Goal: Task Accomplishment & Management: Manage account settings

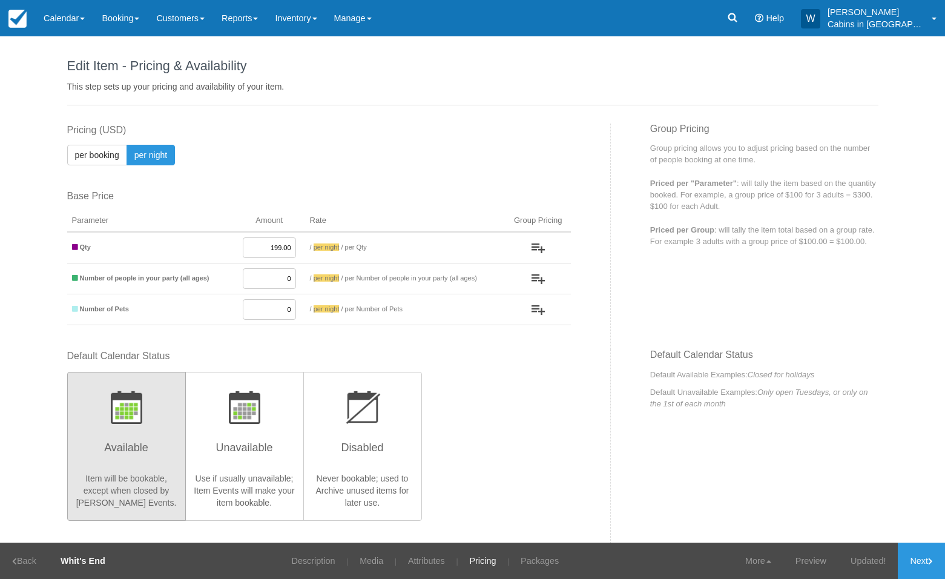
scroll to position [1433, 0]
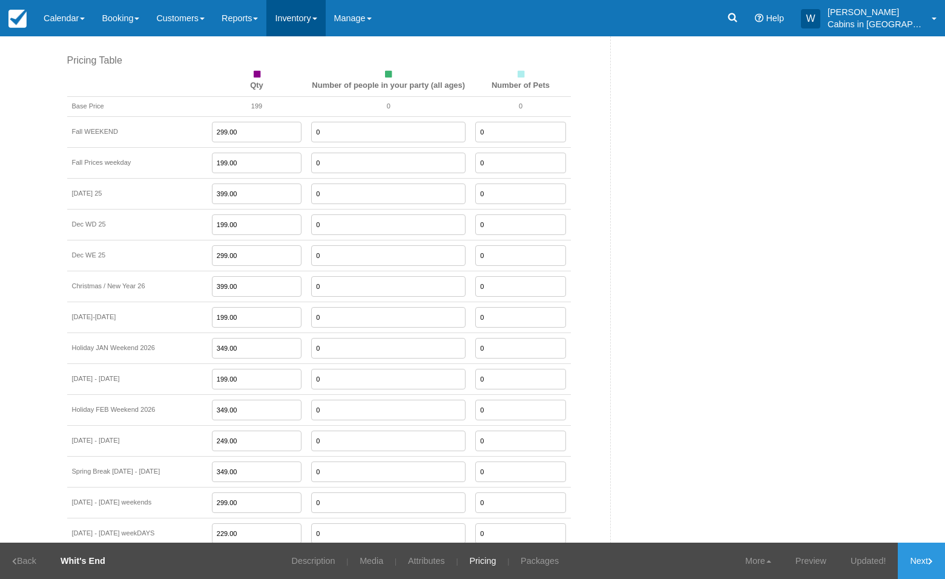
click at [320, 19] on link "Inventory" at bounding box center [295, 18] width 59 height 36
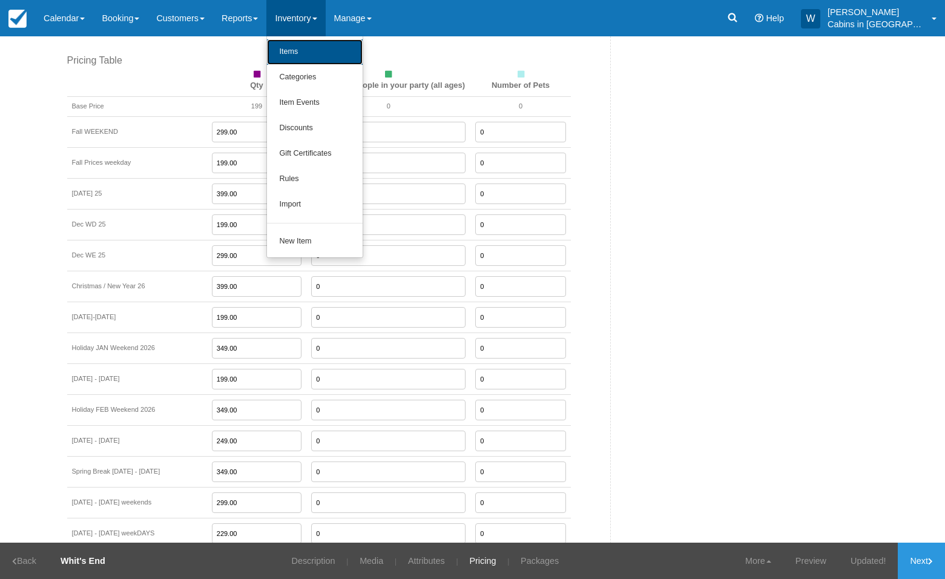
click at [322, 45] on link "Items" at bounding box center [315, 51] width 96 height 25
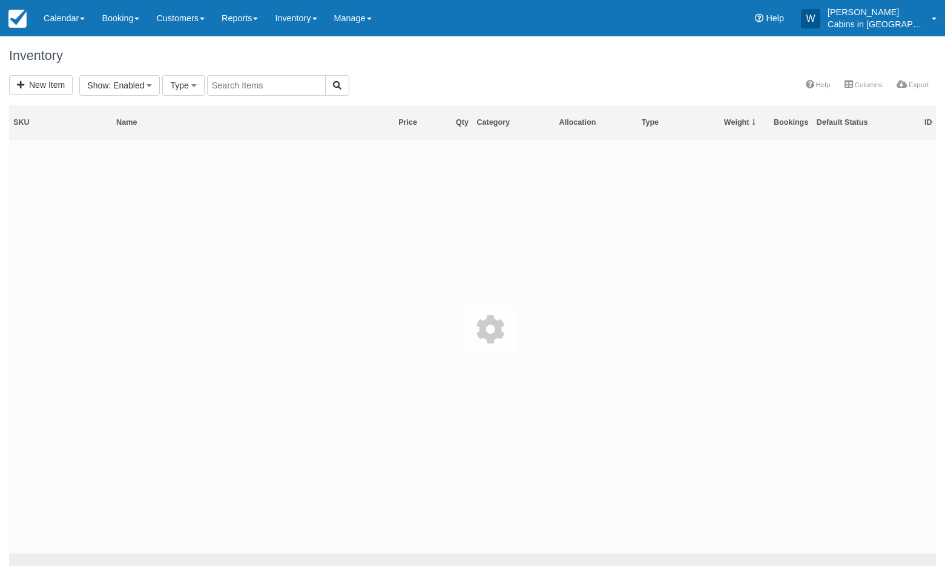
select select
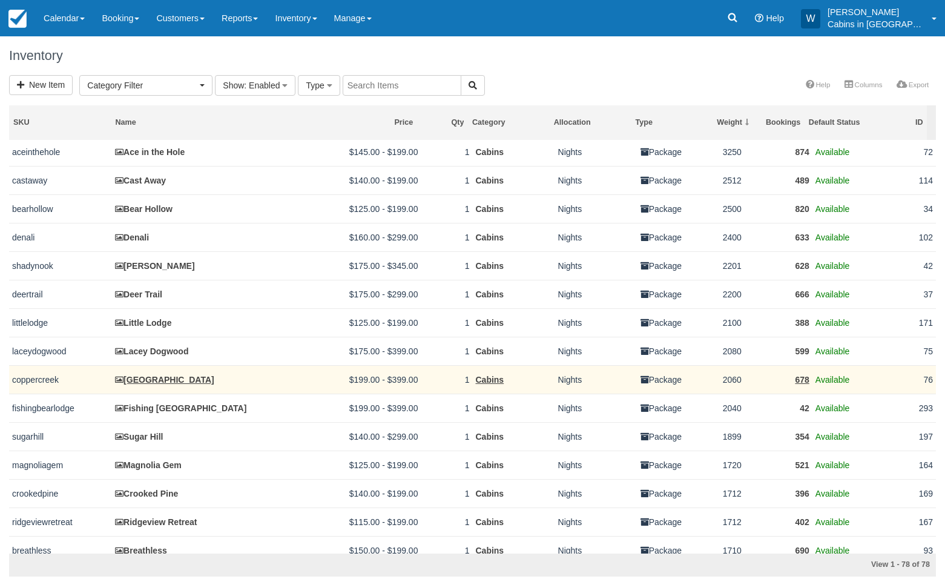
scroll to position [205, 0]
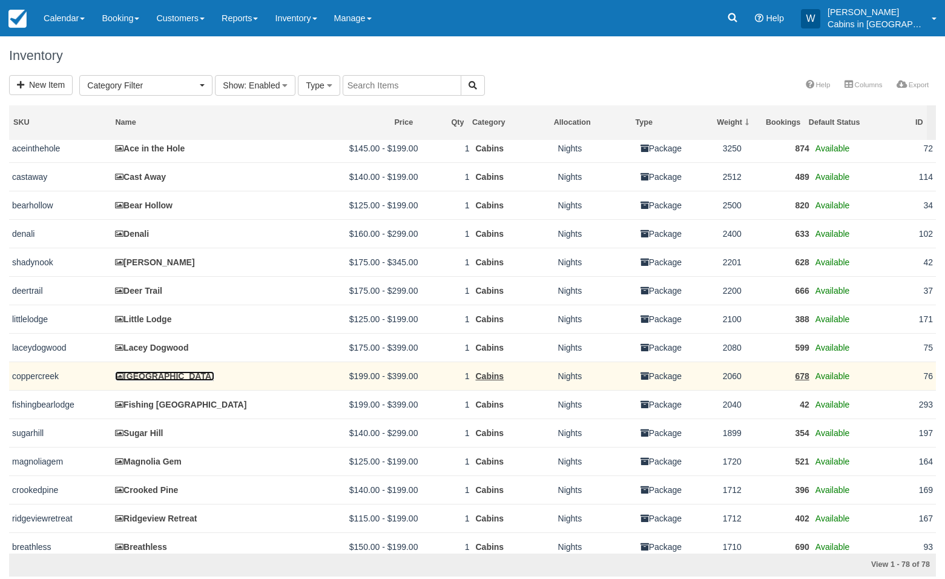
click at [150, 381] on link "[GEOGRAPHIC_DATA]" at bounding box center [164, 376] width 99 height 10
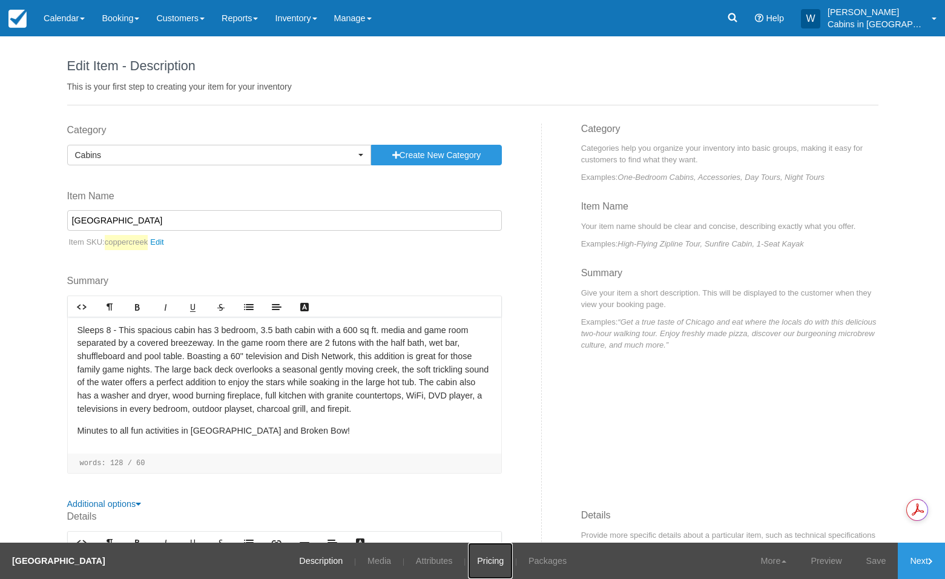
click at [468, 559] on link "Pricing" at bounding box center [490, 561] width 45 height 36
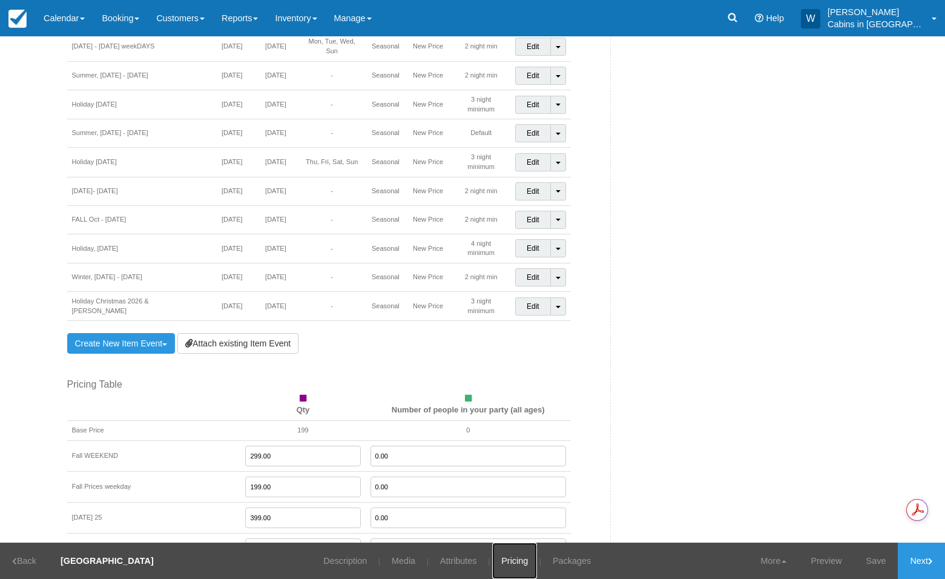
scroll to position [897, 0]
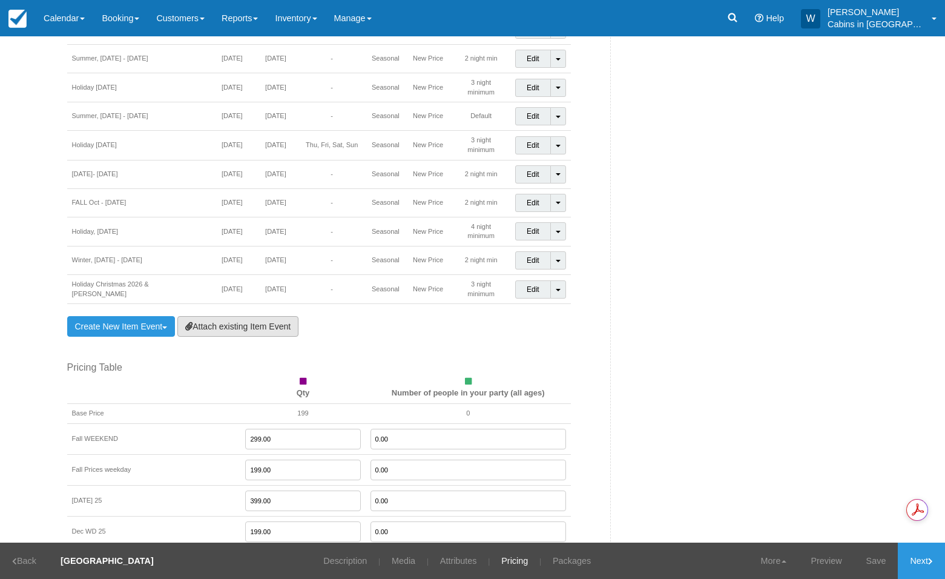
click at [228, 316] on link "Attach existing Item Event" at bounding box center [237, 326] width 121 height 21
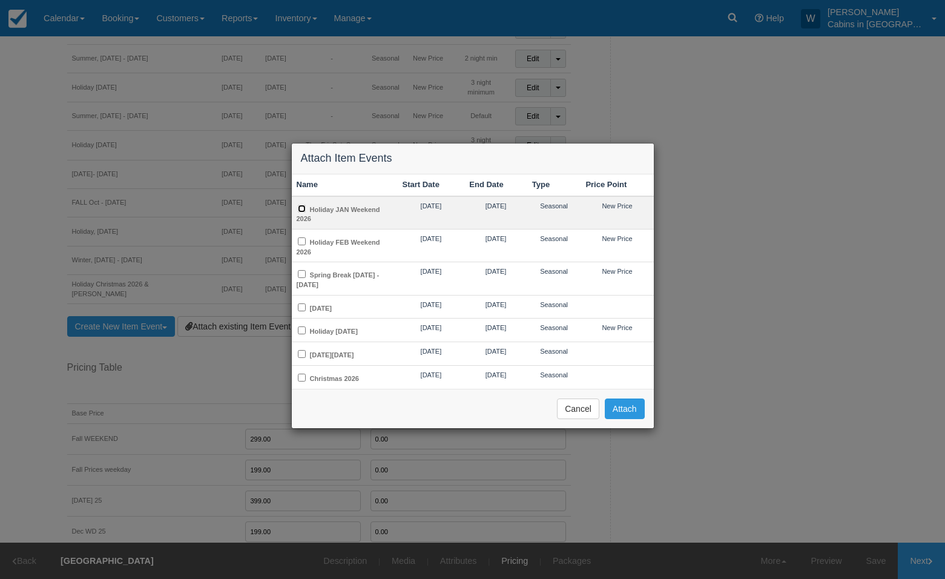
click at [300, 207] on input "Holiday JAN Weekend 2026" at bounding box center [302, 209] width 8 height 8
checkbox input "true"
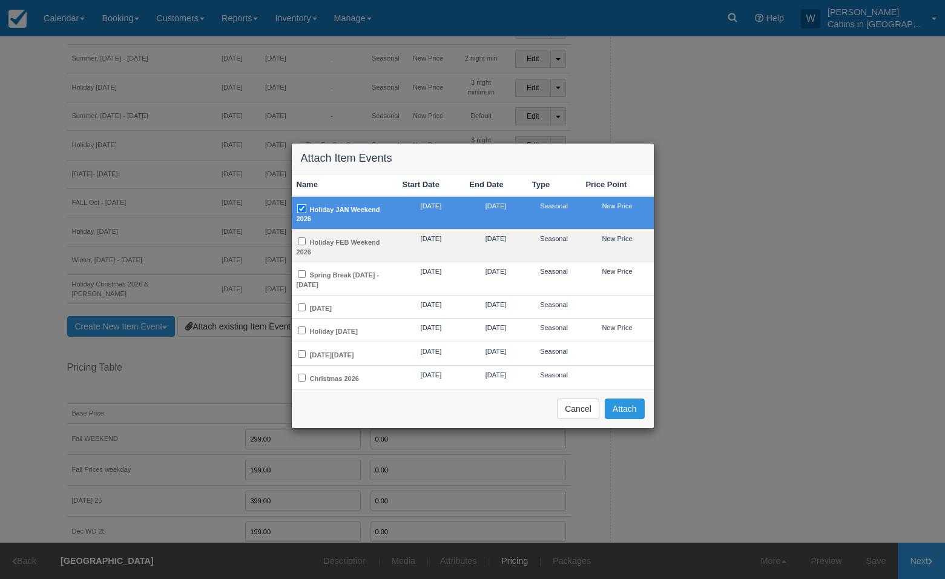
click at [301, 236] on td "Holiday FEB Weekend 2026" at bounding box center [345, 245] width 106 height 33
checkbox input "true"
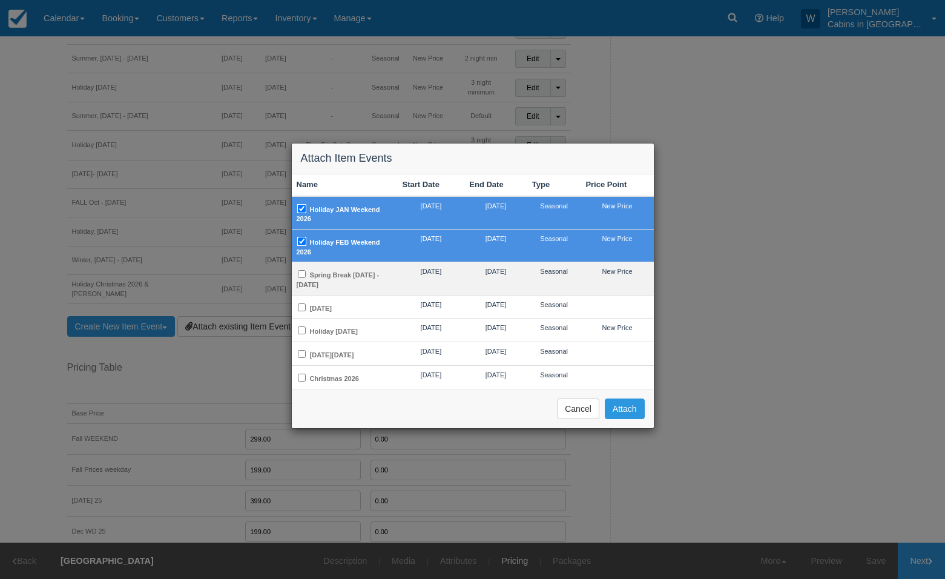
click at [305, 268] on td "Spring Break [DATE] - [DATE]" at bounding box center [345, 278] width 106 height 33
checkbox input "true"
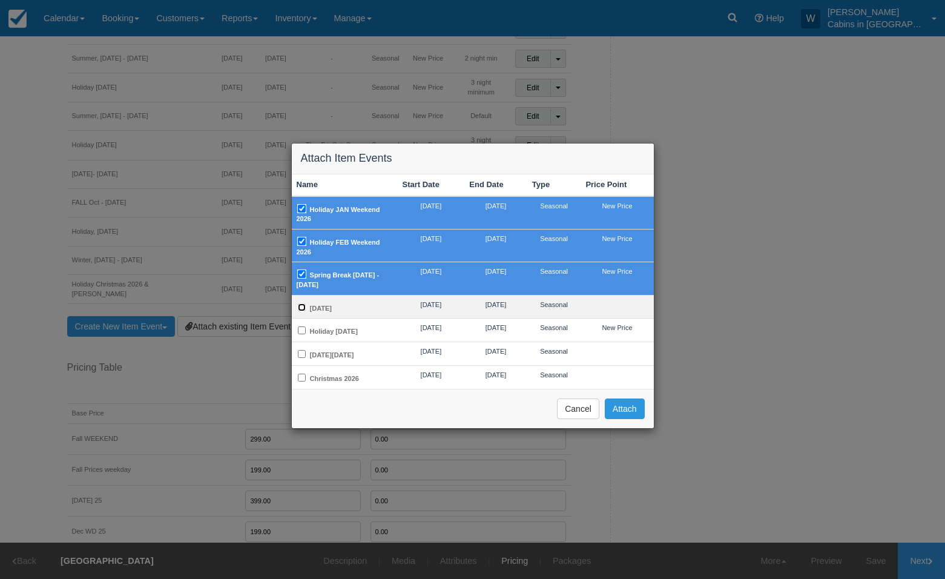
click at [302, 304] on input "[DATE]" at bounding box center [302, 307] width 8 height 8
checkbox input "true"
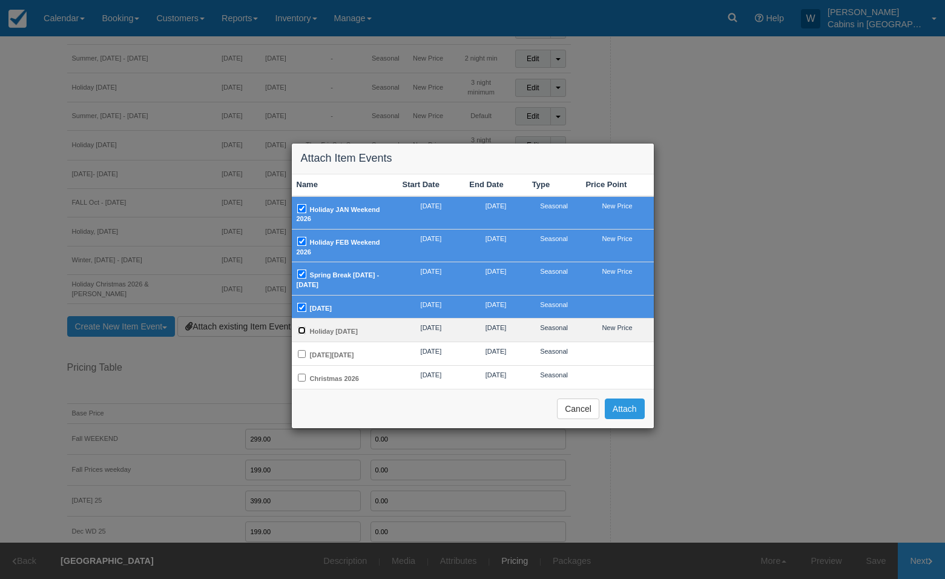
click at [303, 326] on input "Holiday Memorial Day 2026" at bounding box center [302, 330] width 8 height 8
checkbox input "true"
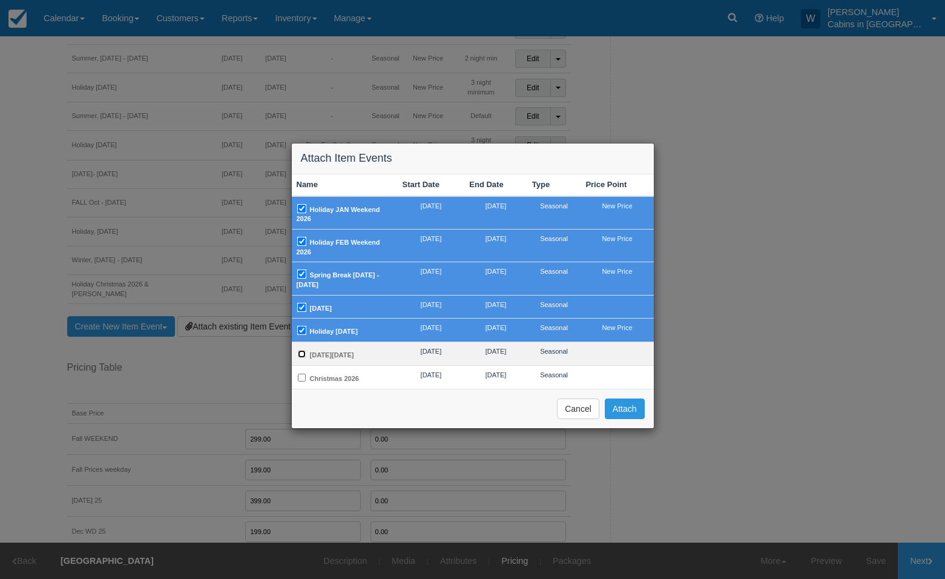
click at [303, 358] on input "Thanksgiving Day 2026" at bounding box center [302, 354] width 8 height 8
checkbox input "true"
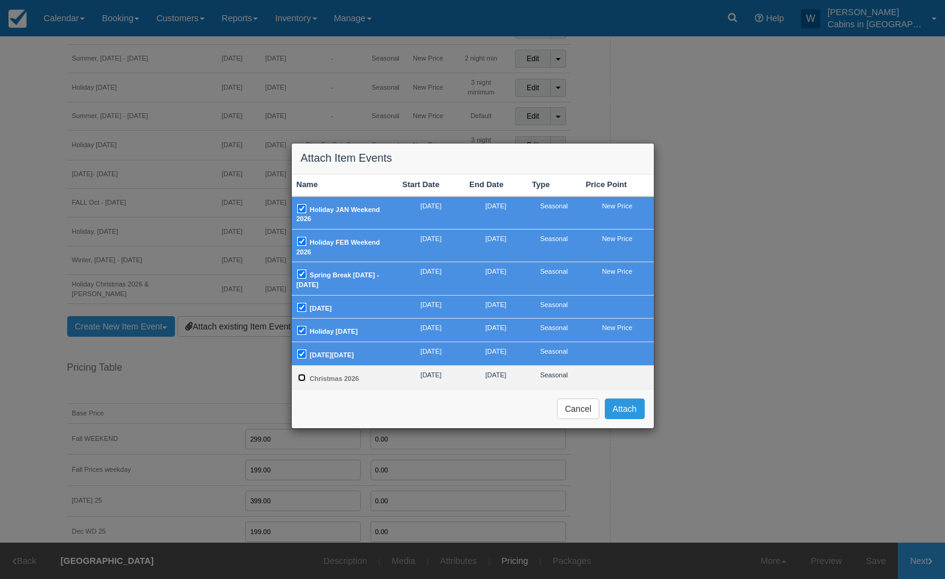
click at [303, 382] on input "Christmas 2026" at bounding box center [302, 378] width 8 height 8
checkbox input "true"
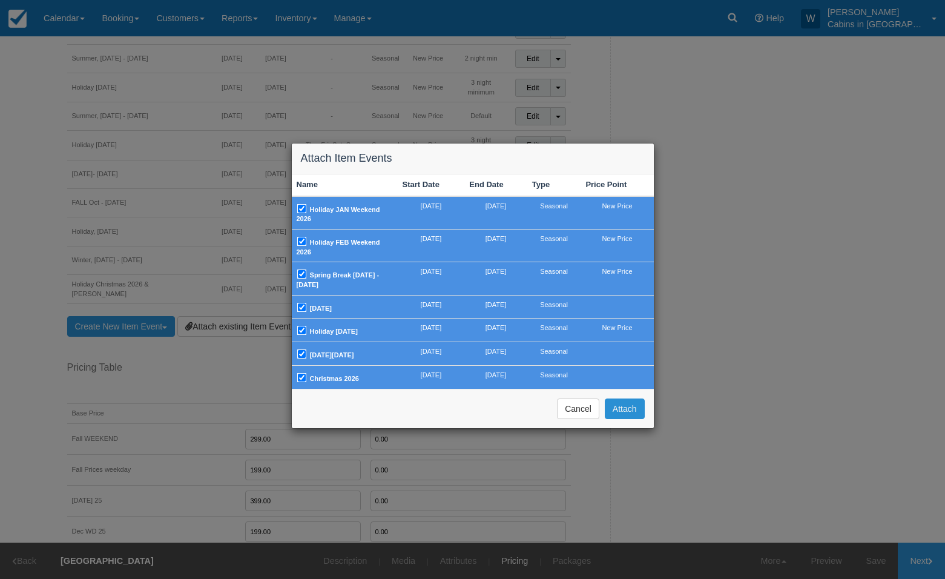
click at [618, 418] on button "Attach" at bounding box center [625, 408] width 40 height 21
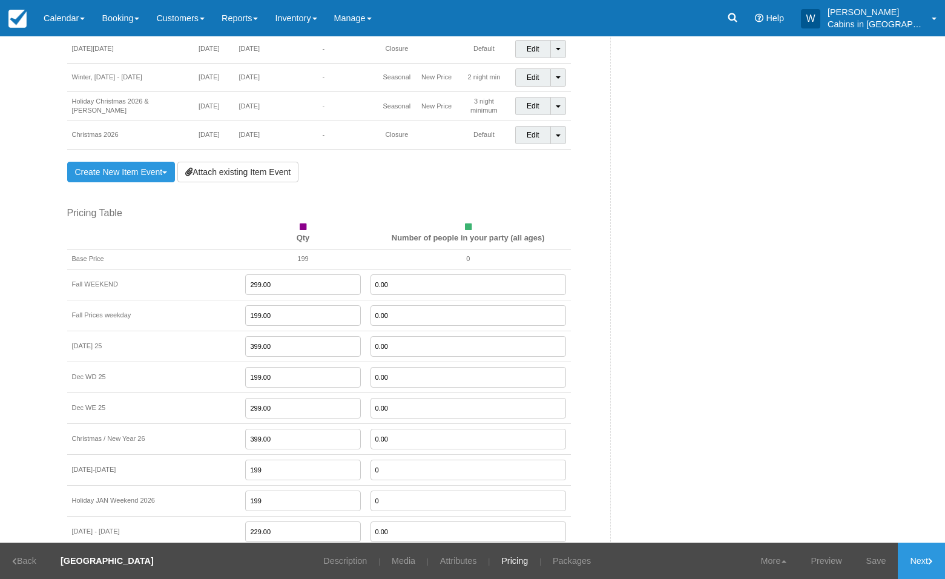
scroll to position [1251, 0]
drag, startPoint x: 254, startPoint y: 297, endPoint x: 179, endPoint y: 300, distance: 75.1
click at [191, 299] on tr "Fall Prices weekday 199.00 0.00" at bounding box center [319, 314] width 504 height 31
type input "219.00"
drag, startPoint x: 252, startPoint y: 360, endPoint x: 197, endPoint y: 363, distance: 55.2
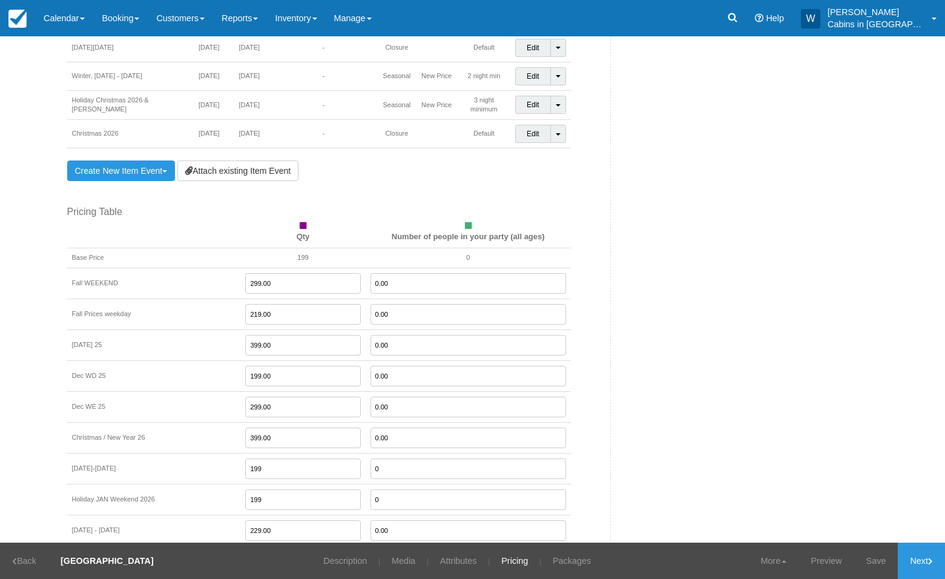
click at [196, 364] on tr "Dec WD 25 199.00 0.00" at bounding box center [319, 375] width 504 height 31
drag, startPoint x: 260, startPoint y: 357, endPoint x: 214, endPoint y: 358, distance: 46.0
click at [240, 360] on td "199.00" at bounding box center [302, 375] width 125 height 31
type input "229.00"
click at [248, 458] on input "199" at bounding box center [302, 468] width 115 height 21
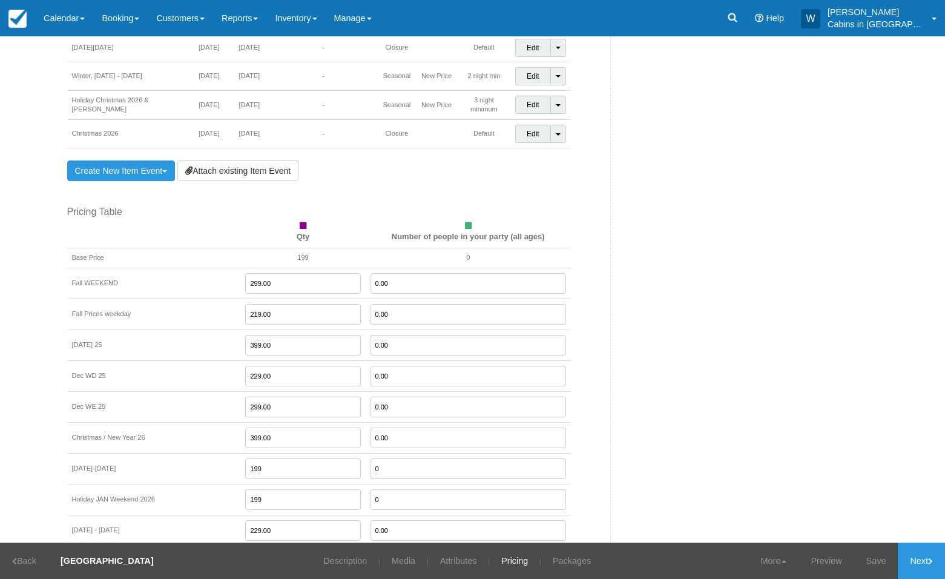
drag, startPoint x: 248, startPoint y: 451, endPoint x: 210, endPoint y: 450, distance: 38.2
click at [212, 453] on tr "Jan 5-14, 2026 199 0" at bounding box center [319, 468] width 504 height 31
type input "219.00"
drag, startPoint x: 256, startPoint y: 480, endPoint x: 211, endPoint y: 477, distance: 44.3
click at [210, 484] on tr "Holiday JAN Weekend 2026 199 0" at bounding box center [319, 499] width 504 height 31
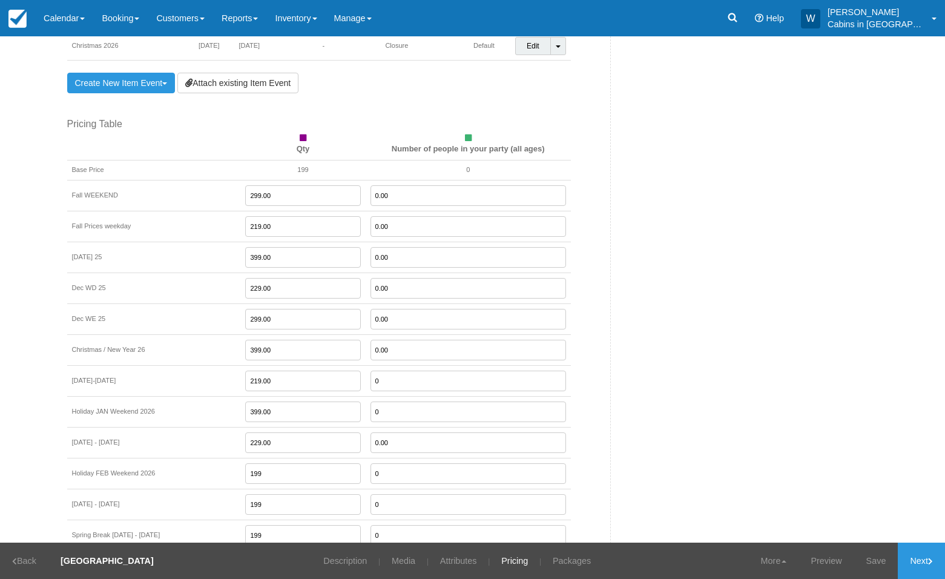
scroll to position [1402, 0]
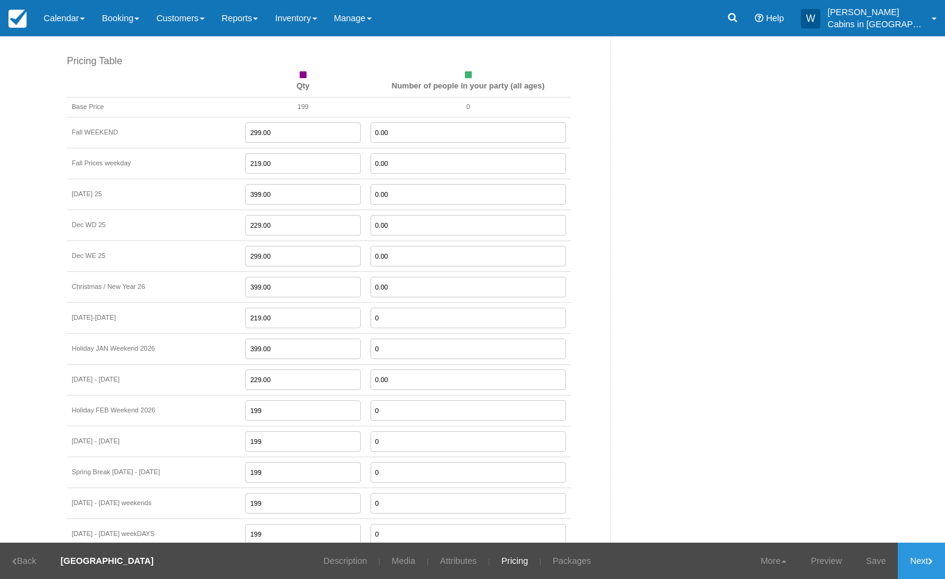
type input "399.00"
drag, startPoint x: 246, startPoint y: 394, endPoint x: 210, endPoint y: 392, distance: 36.4
click at [240, 395] on td "199" at bounding box center [302, 410] width 125 height 31
drag, startPoint x: 255, startPoint y: 396, endPoint x: 191, endPoint y: 396, distance: 64.2
click at [191, 396] on tr "Holiday FEB Weekend 2026 299.00 0" at bounding box center [319, 410] width 504 height 31
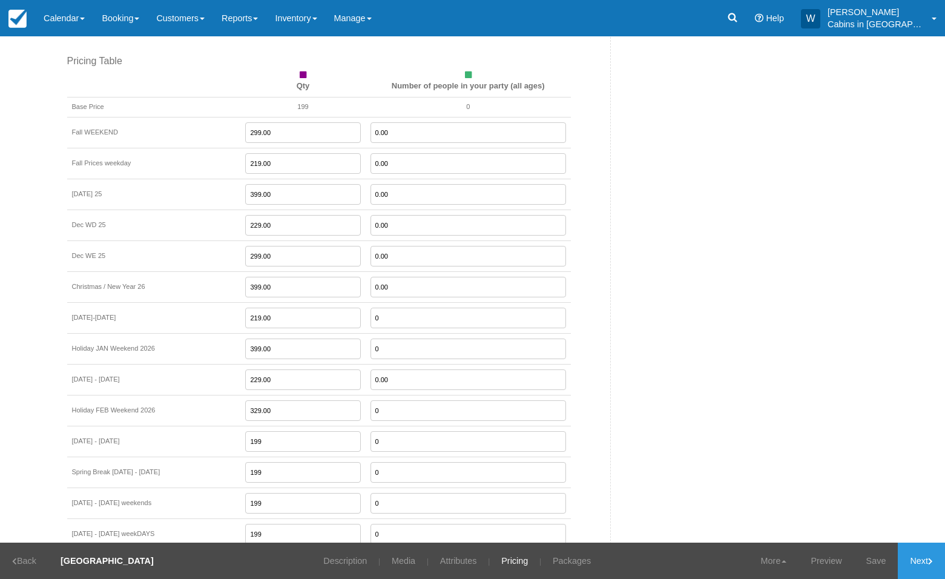
type input "329.00"
drag, startPoint x: 246, startPoint y: 425, endPoint x: 210, endPoint y: 425, distance: 35.7
click at [211, 426] on tr "Feb 17 - Mar 1 2026 199 0" at bounding box center [319, 441] width 504 height 31
type input "229.00"
drag, startPoint x: 253, startPoint y: 457, endPoint x: 204, endPoint y: 457, distance: 49.1
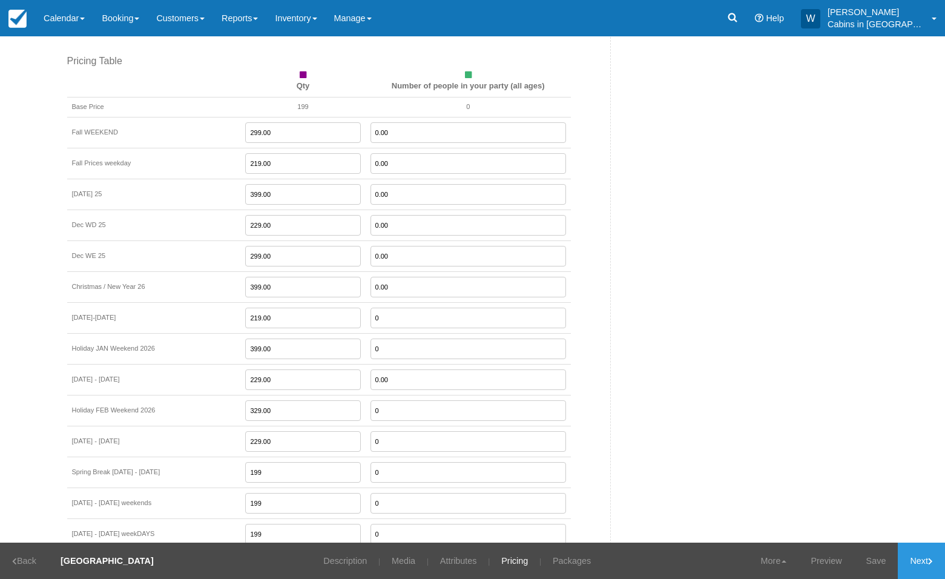
click at [211, 457] on tr "Spring Break Mar 2 - 29, 2026 199 0" at bounding box center [319, 472] width 504 height 31
type input "399.00"
drag, startPoint x: 247, startPoint y: 486, endPoint x: 206, endPoint y: 484, distance: 41.2
click at [206, 488] on tr "Mar 30 - May 20, 2026 weekends 199 0" at bounding box center [319, 503] width 504 height 31
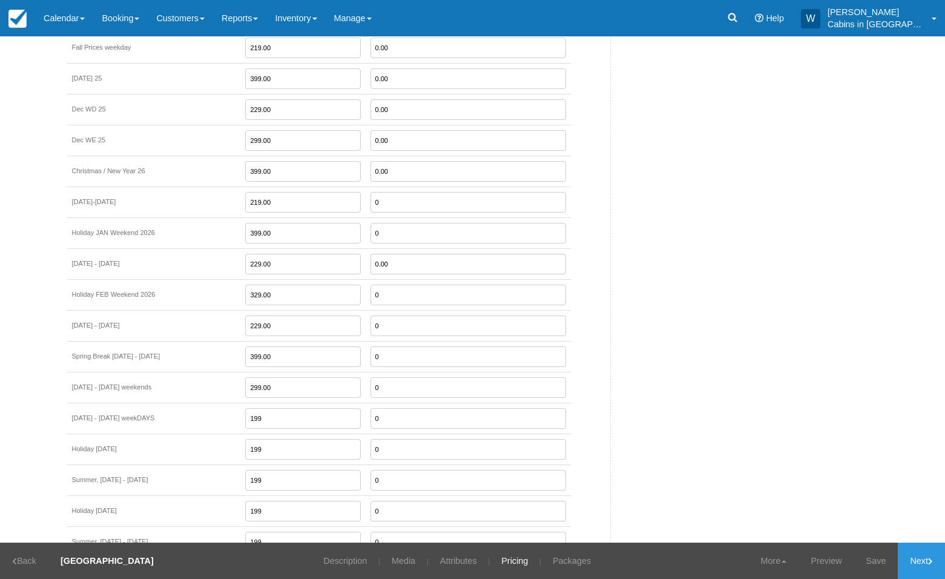
scroll to position [1534, 0]
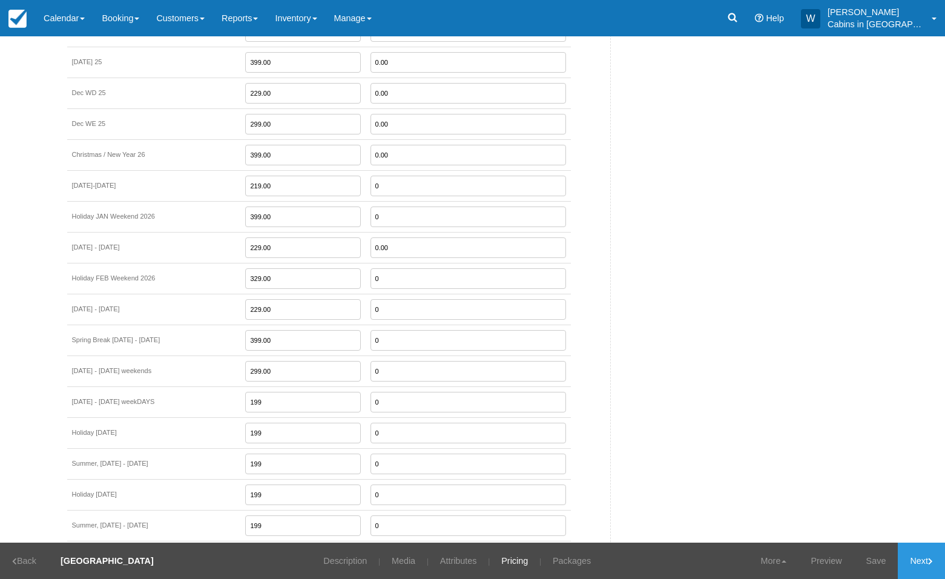
type input "299.00"
drag, startPoint x: 243, startPoint y: 384, endPoint x: 220, endPoint y: 384, distance: 23.0
click at [245, 392] on input "199" at bounding box center [302, 402] width 115 height 21
type input "229.00"
drag, startPoint x: 241, startPoint y: 414, endPoint x: 208, endPoint y: 414, distance: 33.3
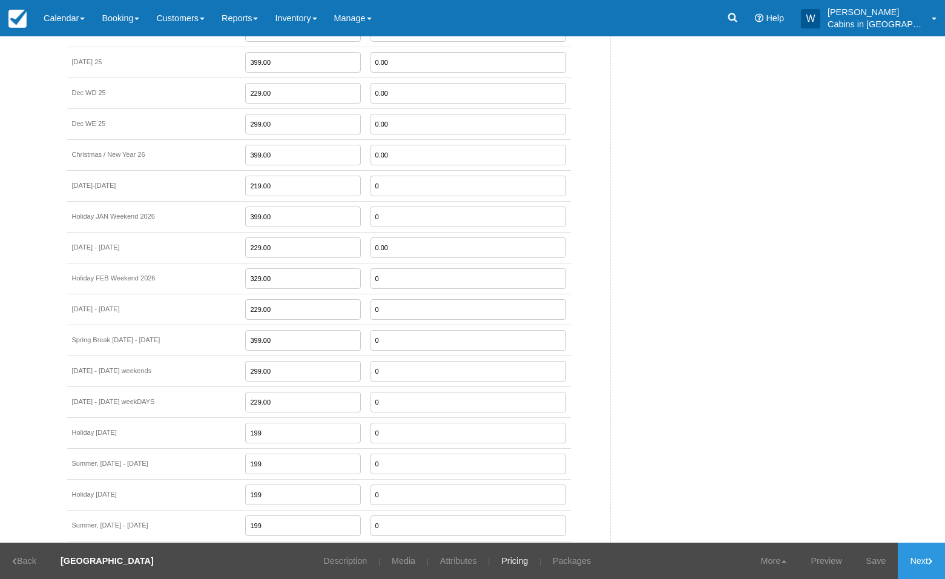
click at [208, 417] on tr "Holiday Memorial Day 2026 199 0" at bounding box center [319, 432] width 504 height 31
type input "399.00"
drag, startPoint x: 248, startPoint y: 448, endPoint x: 208, endPoint y: 443, distance: 40.3
click at [208, 448] on tr "Summer, May 26 - July 1, 2026 199 0" at bounding box center [319, 463] width 504 height 31
type input "2"
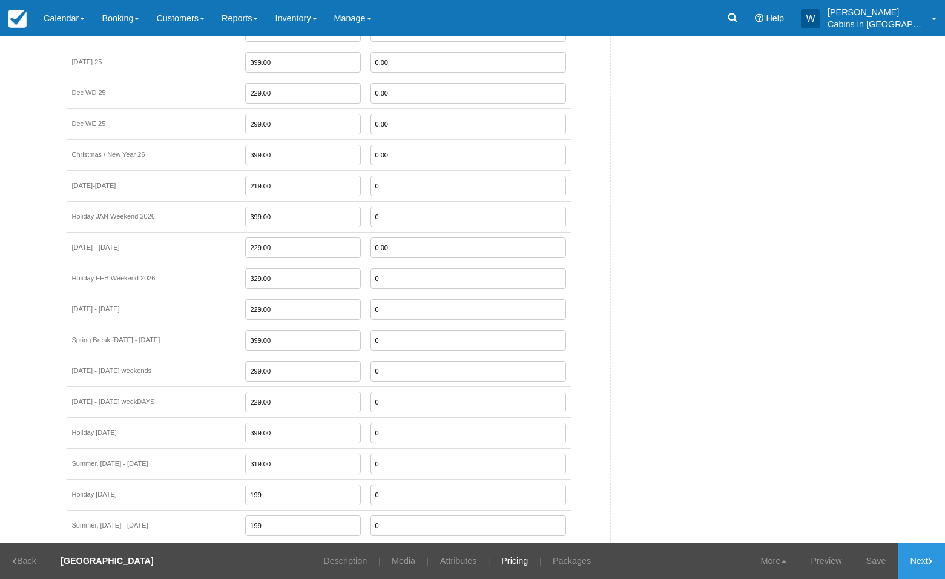
type input "319.00"
drag, startPoint x: 242, startPoint y: 475, endPoint x: 198, endPoint y: 475, distance: 44.2
click at [198, 479] on tr "Holiday 4th of July 2026 199 0" at bounding box center [319, 494] width 504 height 31
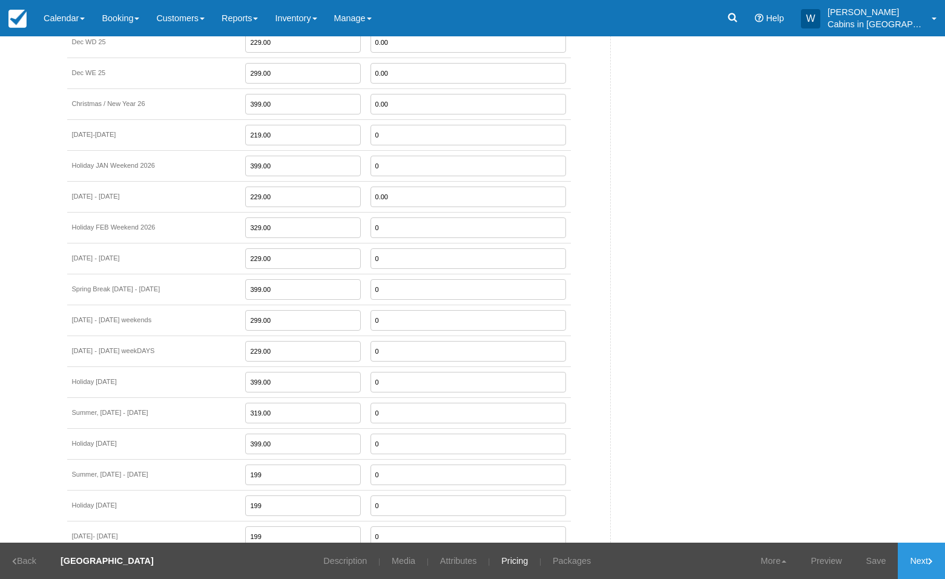
scroll to position [1605, 0]
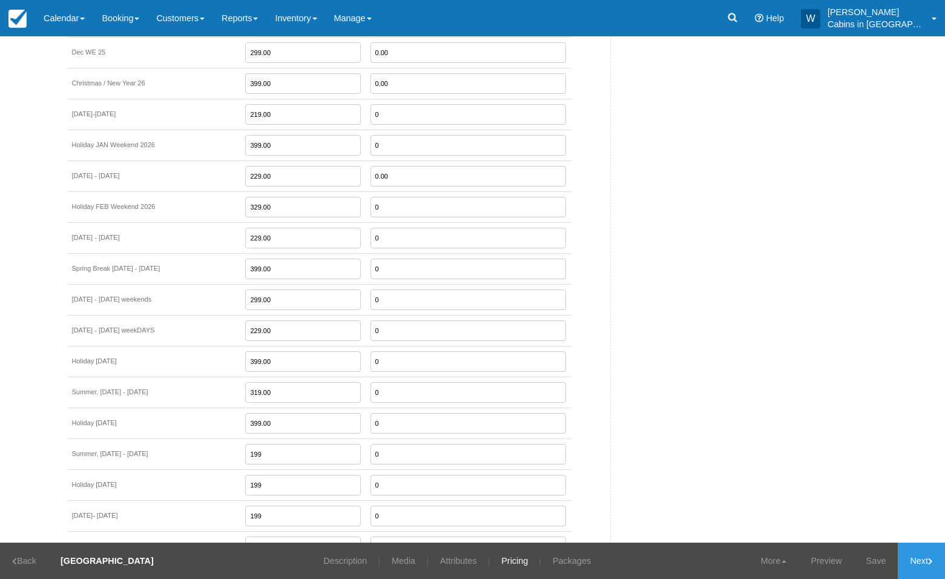
type input "399.00"
drag, startPoint x: 249, startPoint y: 438, endPoint x: 214, endPoint y: 438, distance: 35.1
click at [240, 438] on td "199" at bounding box center [302, 453] width 125 height 31
type input "2"
type input "319.00"
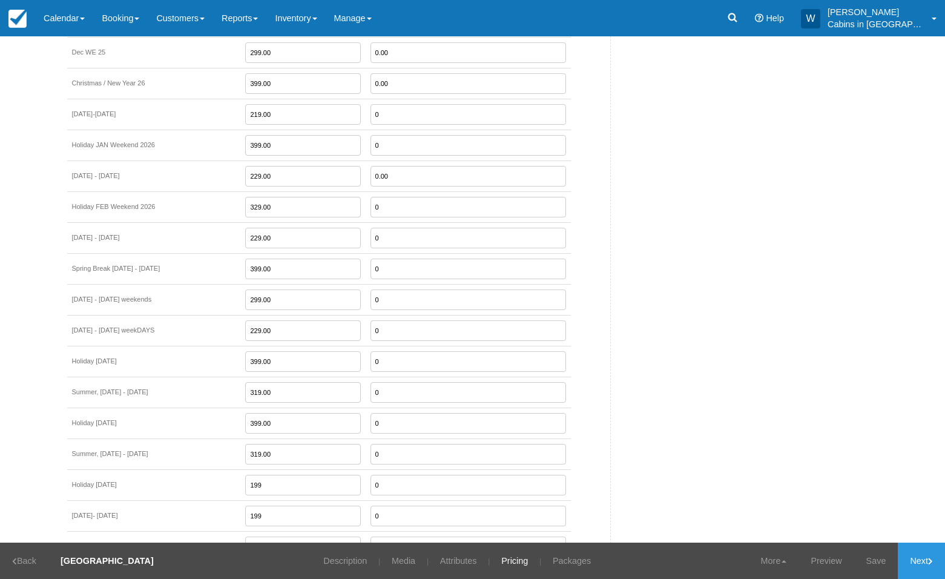
drag, startPoint x: 247, startPoint y: 467, endPoint x: 202, endPoint y: 468, distance: 44.8
click at [202, 469] on tr "Holiday Labor Day, 2026 199 0" at bounding box center [319, 484] width 504 height 31
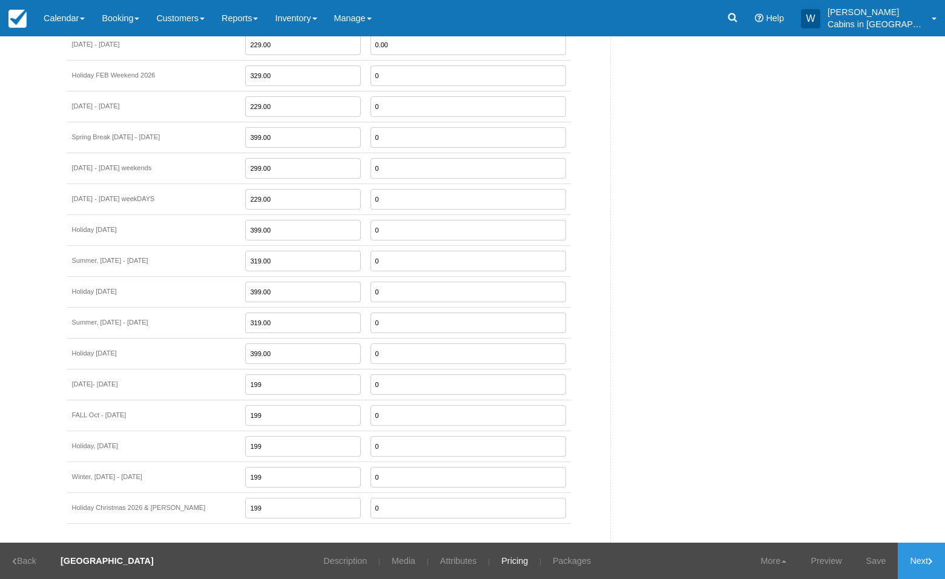
type input "399.00"
drag, startPoint x: 244, startPoint y: 365, endPoint x: 212, endPoint y: 368, distance: 32.3
click at [212, 369] on tr "Sept 8- 30, 2026 199 0" at bounding box center [319, 384] width 504 height 31
type input "299.00"
click at [245, 405] on input "199" at bounding box center [302, 415] width 115 height 21
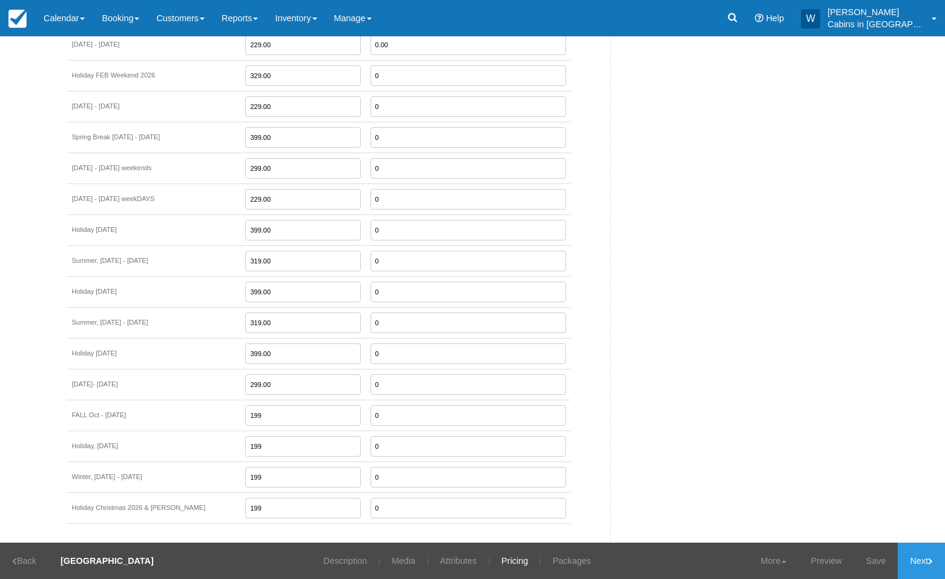
drag, startPoint x: 249, startPoint y: 400, endPoint x: 216, endPoint y: 400, distance: 33.3
click at [240, 400] on td "199" at bounding box center [302, 415] width 125 height 31
type input "319.00"
drag, startPoint x: 240, startPoint y: 431, endPoint x: 183, endPoint y: 431, distance: 56.9
click at [183, 431] on tr "Holiday, Thanksgiving, 2026 199 0" at bounding box center [319, 446] width 504 height 31
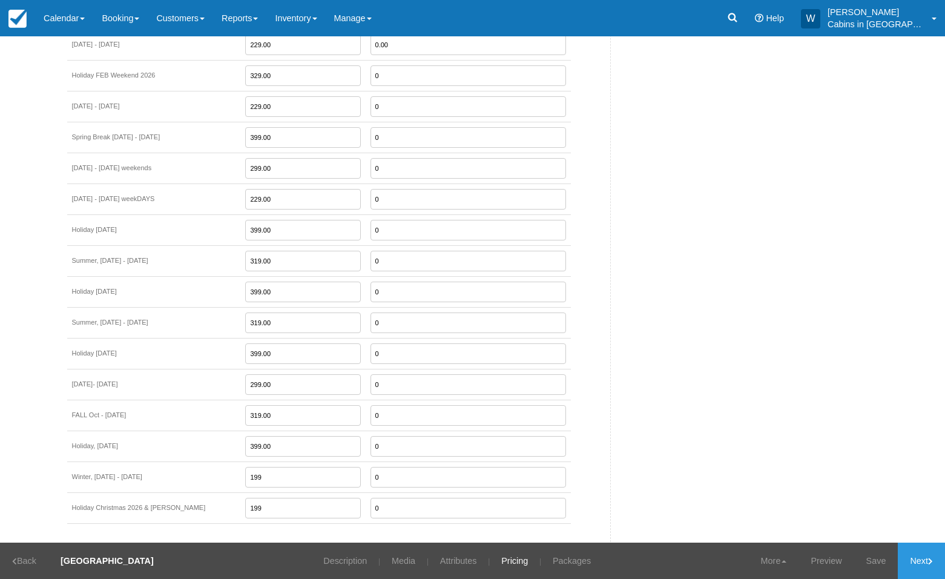
type input "399.00"
drag, startPoint x: 245, startPoint y: 459, endPoint x: 211, endPoint y: 459, distance: 33.9
click at [211, 461] on tr "Winter, Dec 1 - 22, 2026 199 0" at bounding box center [319, 476] width 504 height 31
type input "299.00"
drag, startPoint x: 248, startPoint y: 494, endPoint x: 196, endPoint y: 494, distance: 52.1
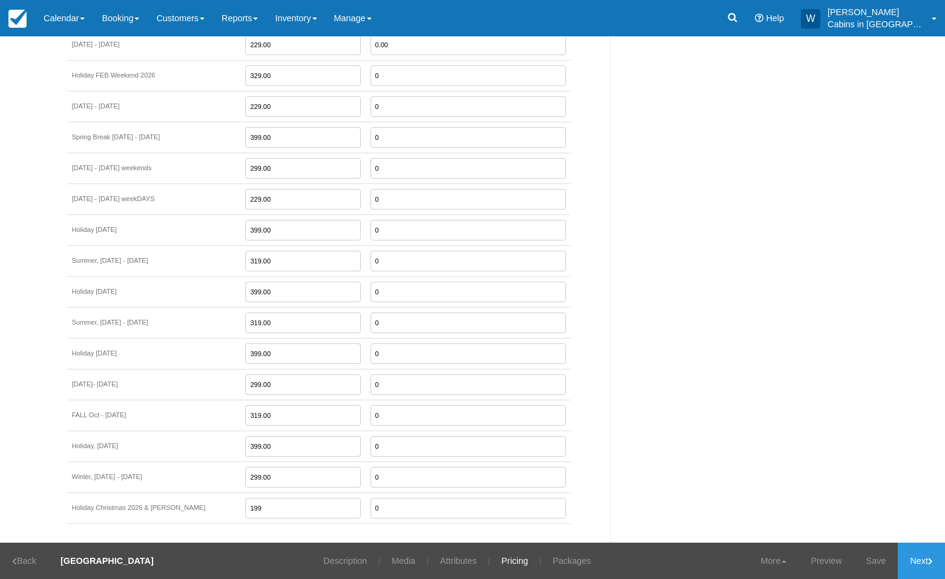
click at [197, 494] on tr "Holiday Christmas 2026 & NYE 199 0" at bounding box center [319, 507] width 504 height 31
drag, startPoint x: 238, startPoint y: 485, endPoint x: 246, endPoint y: 486, distance: 8.5
click at [246, 498] on input "199" at bounding box center [302, 508] width 115 height 21
type input "399.00"
click at [881, 561] on link "Save" at bounding box center [877, 561] width 44 height 36
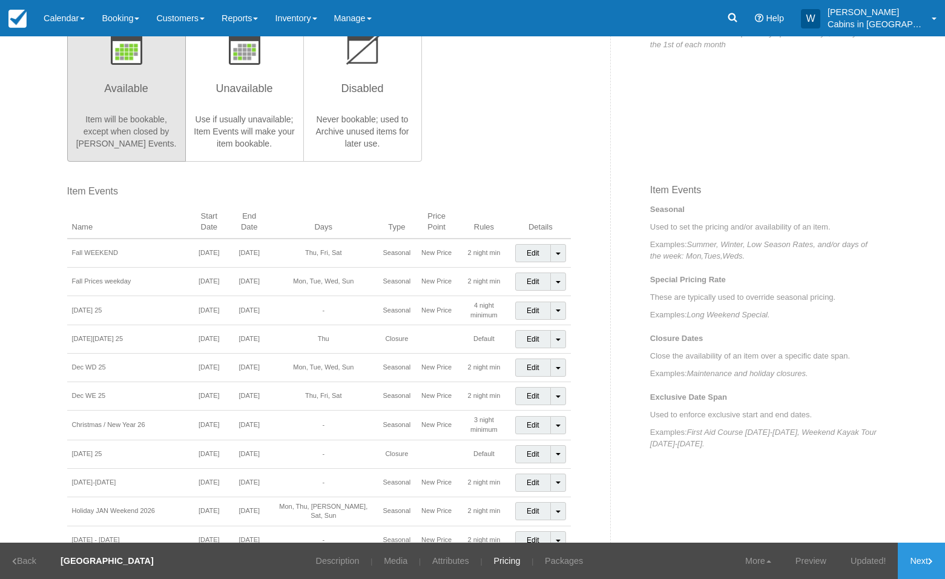
scroll to position [0, 0]
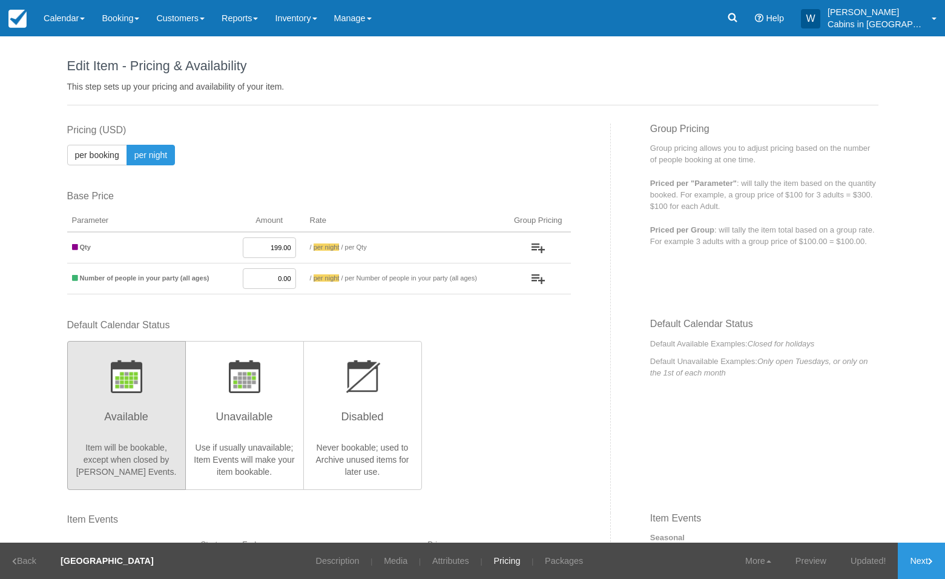
click at [259, 253] on input "199.00" at bounding box center [269, 247] width 53 height 21
drag, startPoint x: 259, startPoint y: 251, endPoint x: 295, endPoint y: 250, distance: 35.8
click at [295, 250] on td "199.00" at bounding box center [269, 247] width 71 height 31
type input "219.00"
click at [868, 561] on link "Save" at bounding box center [877, 561] width 44 height 36
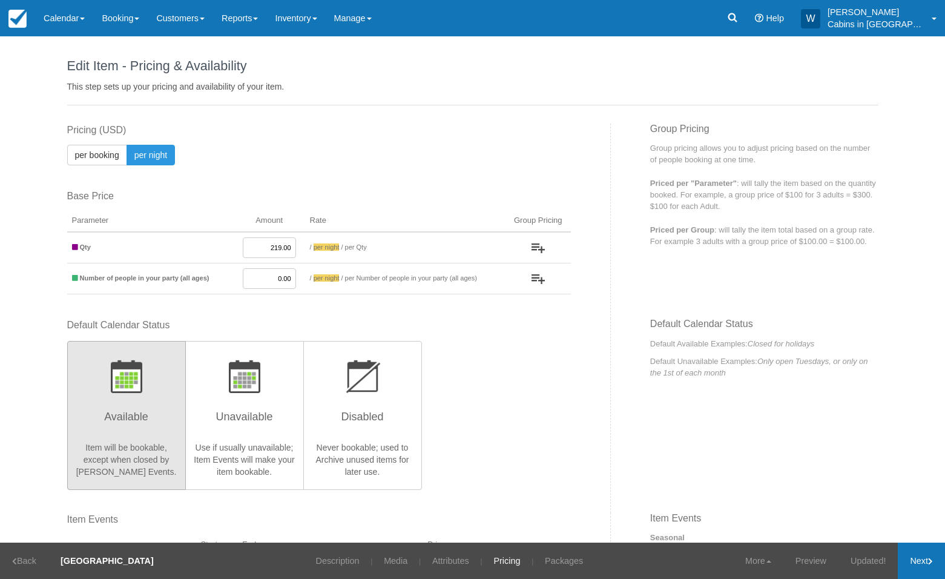
click at [919, 552] on link "Next" at bounding box center [921, 561] width 47 height 36
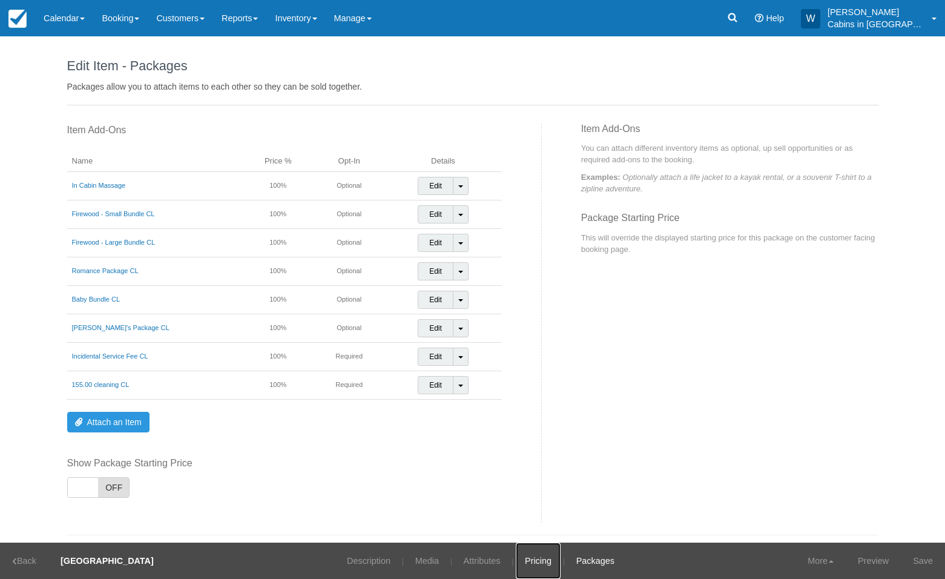
click at [516, 552] on link "Pricing" at bounding box center [538, 561] width 45 height 36
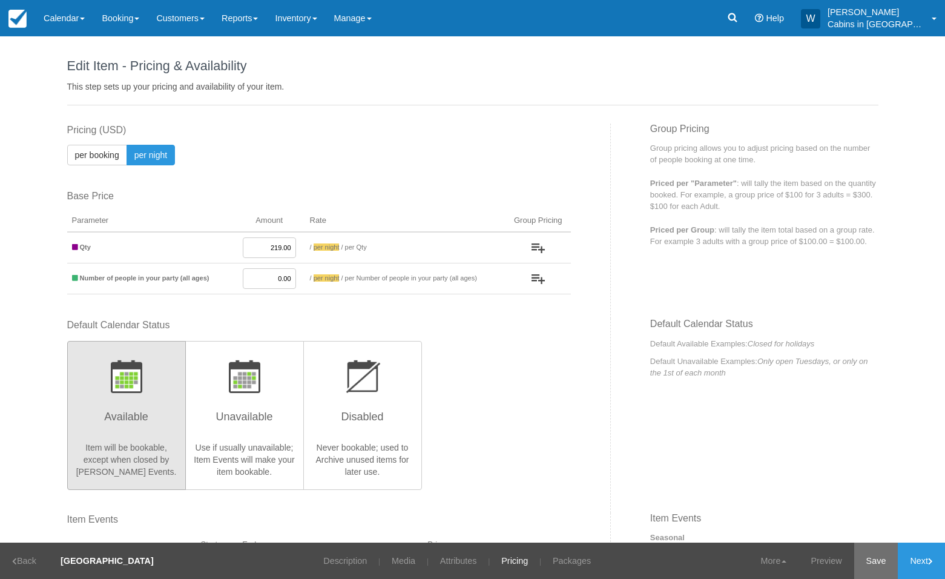
click at [877, 554] on link "Save" at bounding box center [877, 561] width 44 height 36
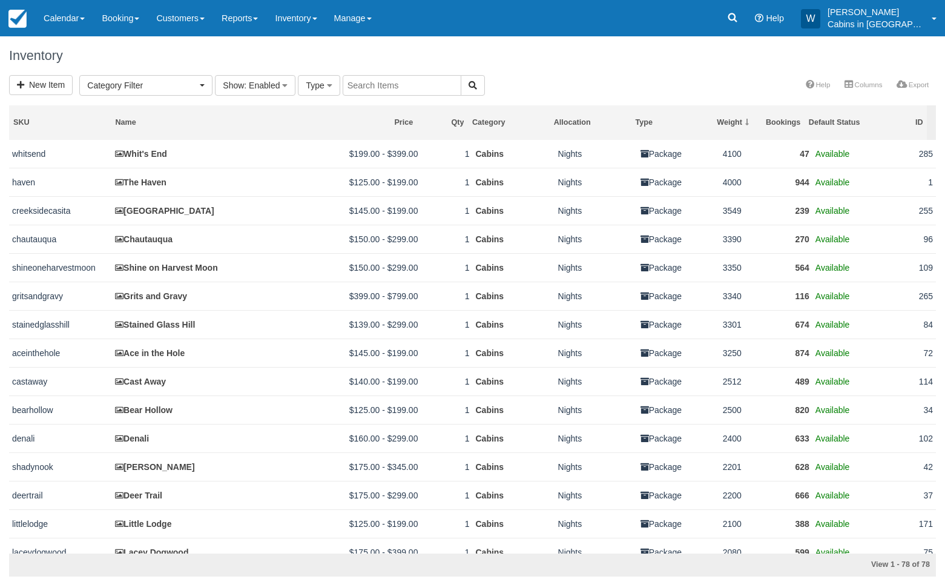
select select
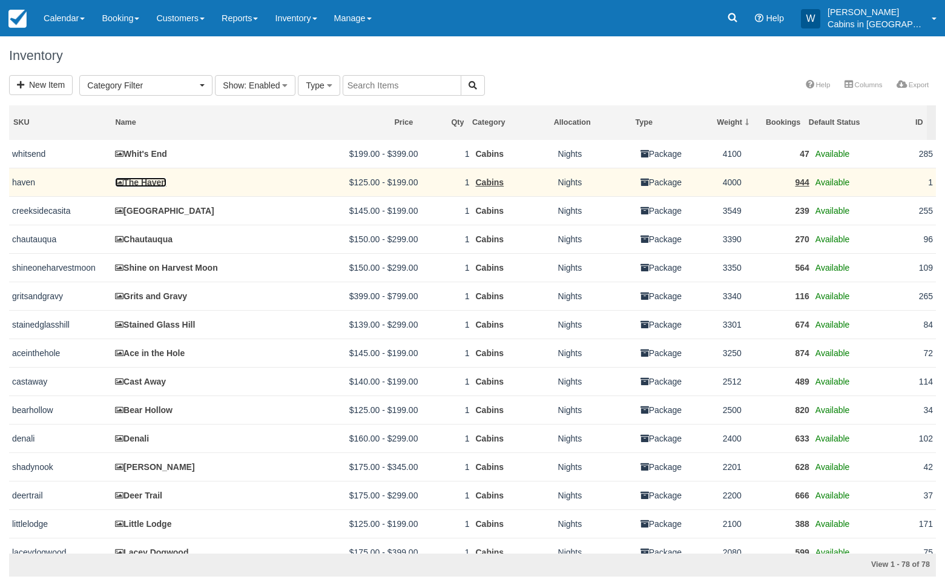
click at [151, 184] on link "The Haven" at bounding box center [140, 182] width 51 height 10
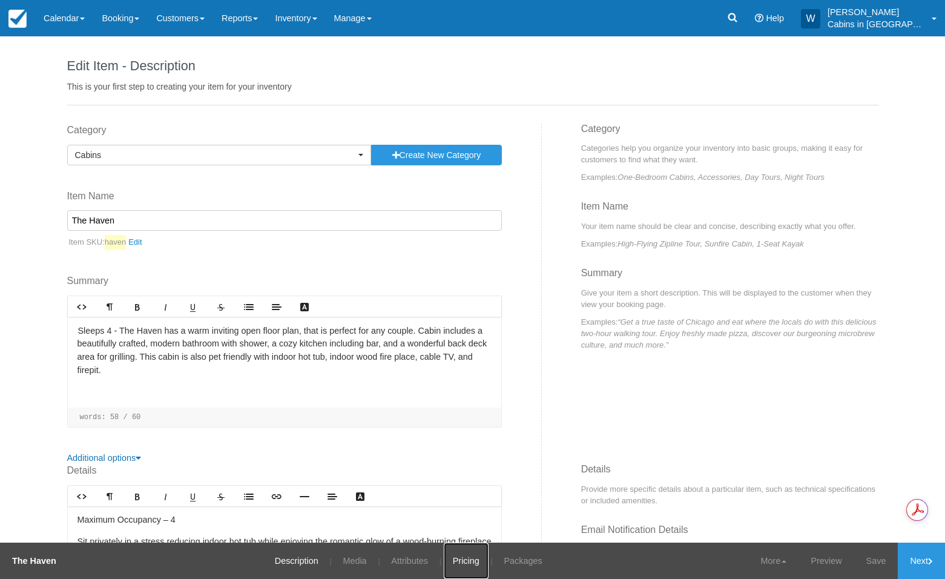
click at [458, 563] on link "Pricing" at bounding box center [466, 561] width 45 height 36
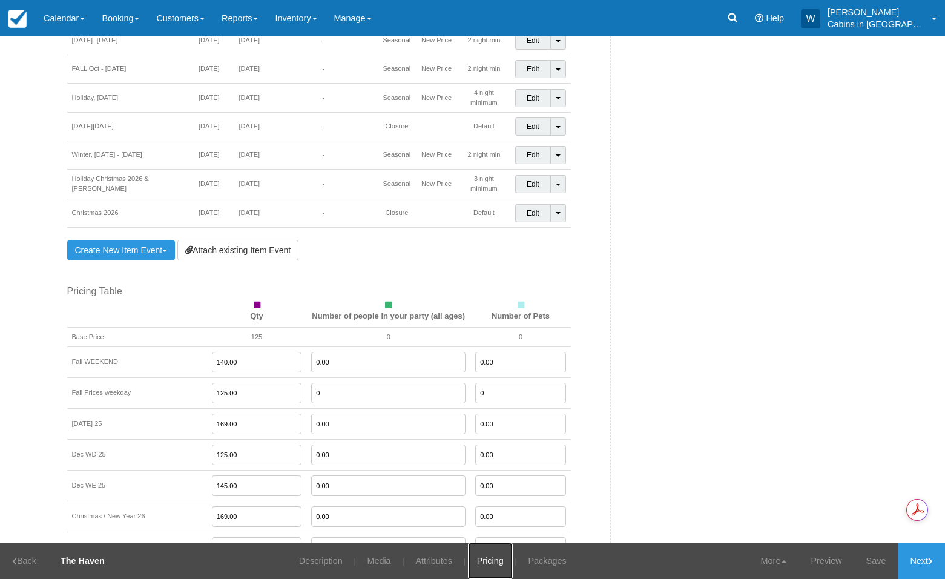
scroll to position [1008, 0]
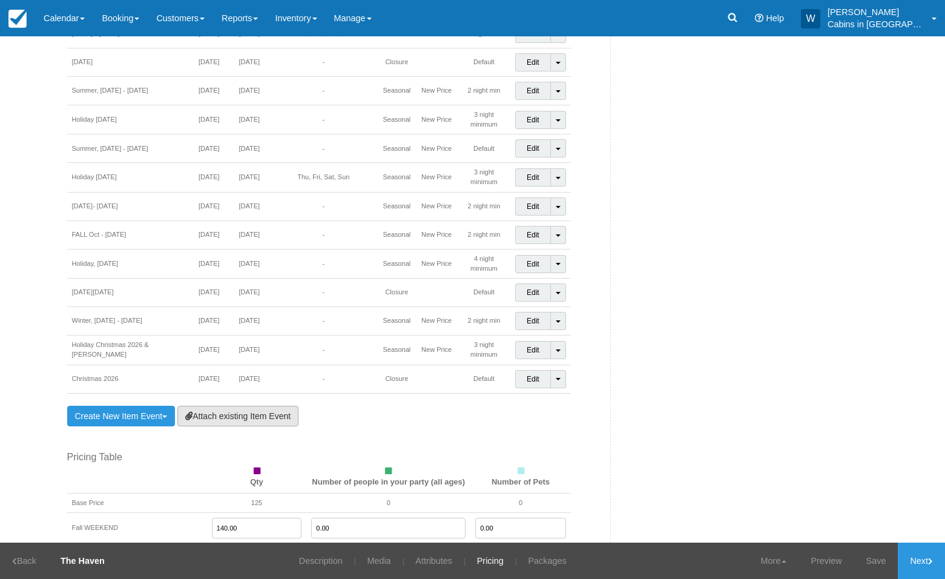
click at [259, 406] on link "Attach existing Item Event" at bounding box center [237, 416] width 121 height 21
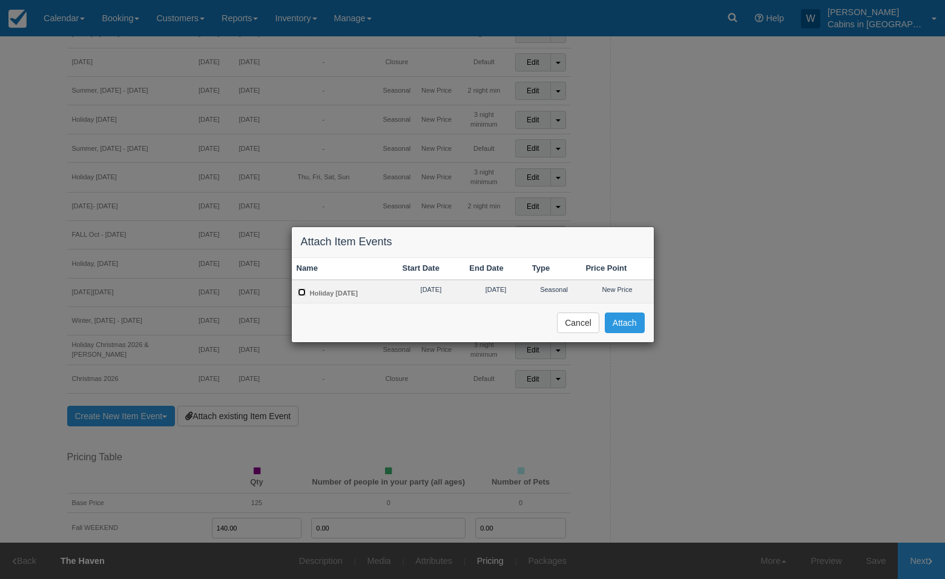
click at [302, 291] on input "Holiday [DATE]" at bounding box center [302, 292] width 8 height 8
checkbox input "true"
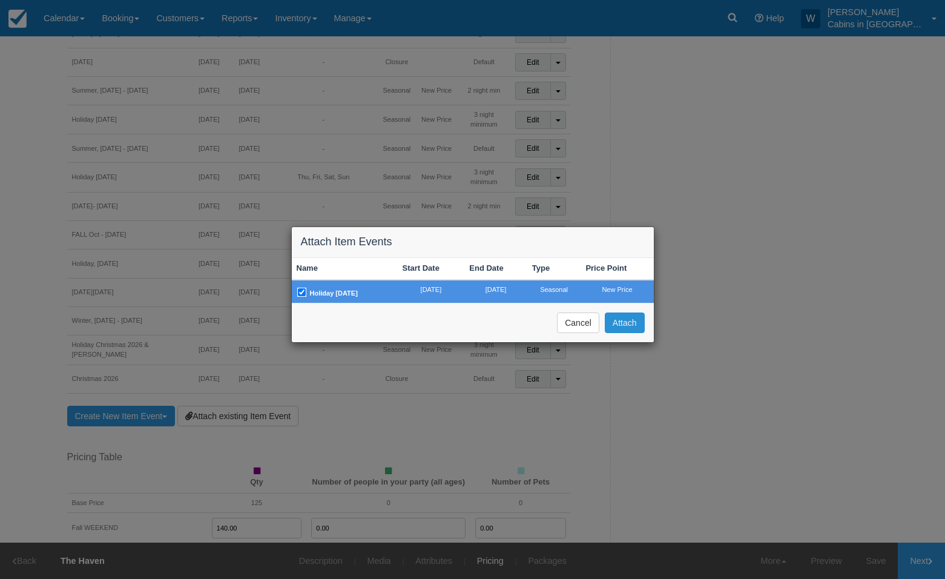
click at [624, 333] on button "Attach" at bounding box center [625, 322] width 40 height 21
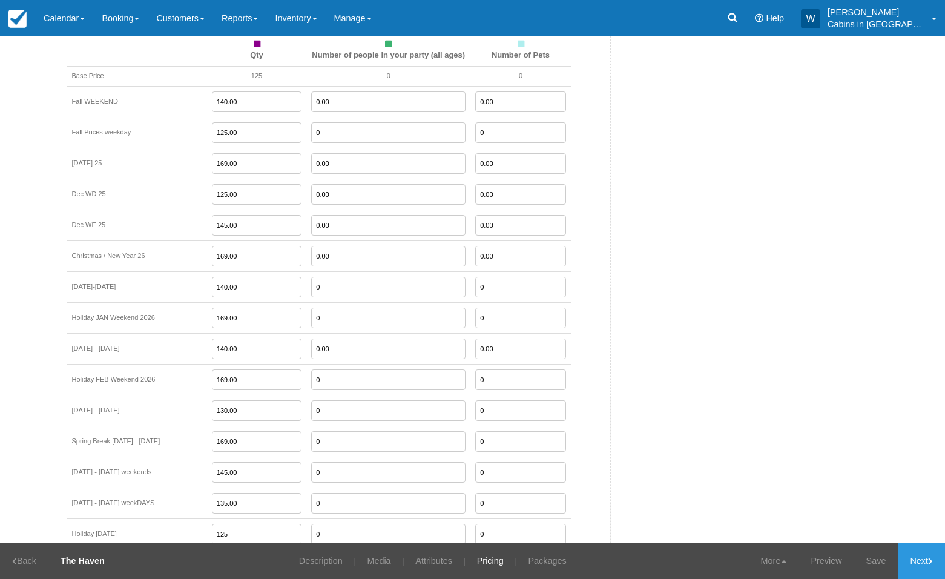
scroll to position [1446, 0]
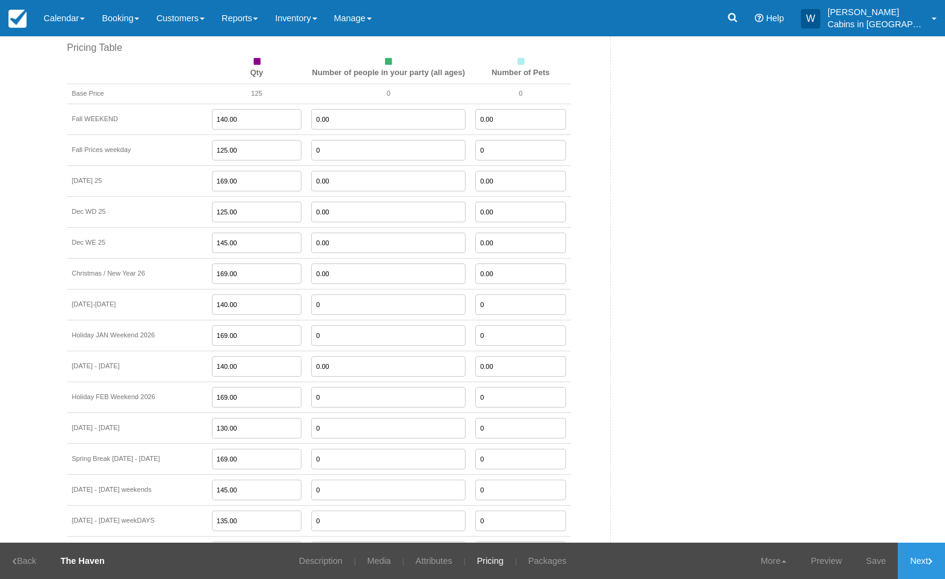
drag, startPoint x: 336, startPoint y: 99, endPoint x: 284, endPoint y: 99, distance: 51.5
click at [306, 104] on td "0.00" at bounding box center [388, 119] width 164 height 31
type input "0"
click at [492, 110] on input "0.00" at bounding box center [520, 119] width 91 height 21
drag, startPoint x: 501, startPoint y: 99, endPoint x: 441, endPoint y: 99, distance: 60.6
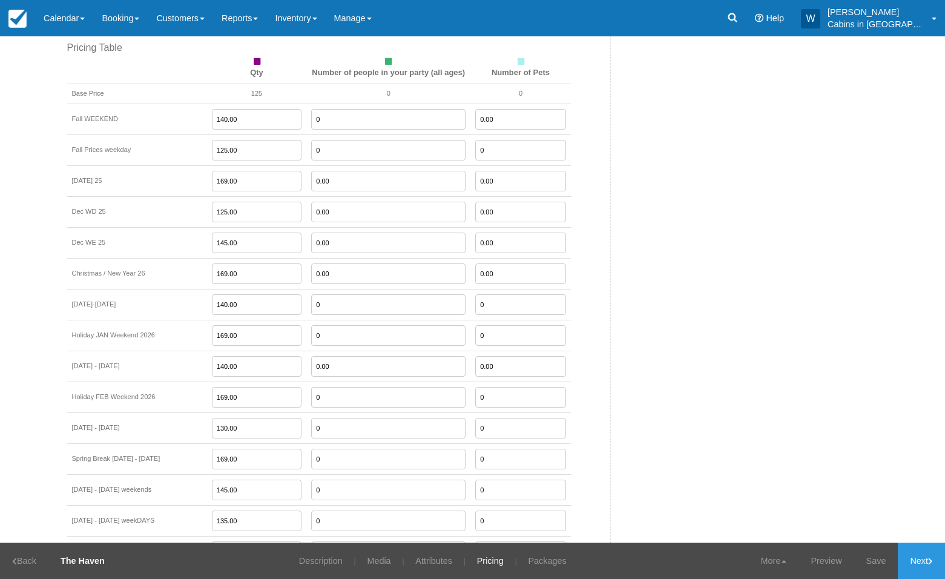
click at [441, 104] on tr "Fall WEEKEND 140.00 0 0.00" at bounding box center [319, 119] width 504 height 31
type input "0"
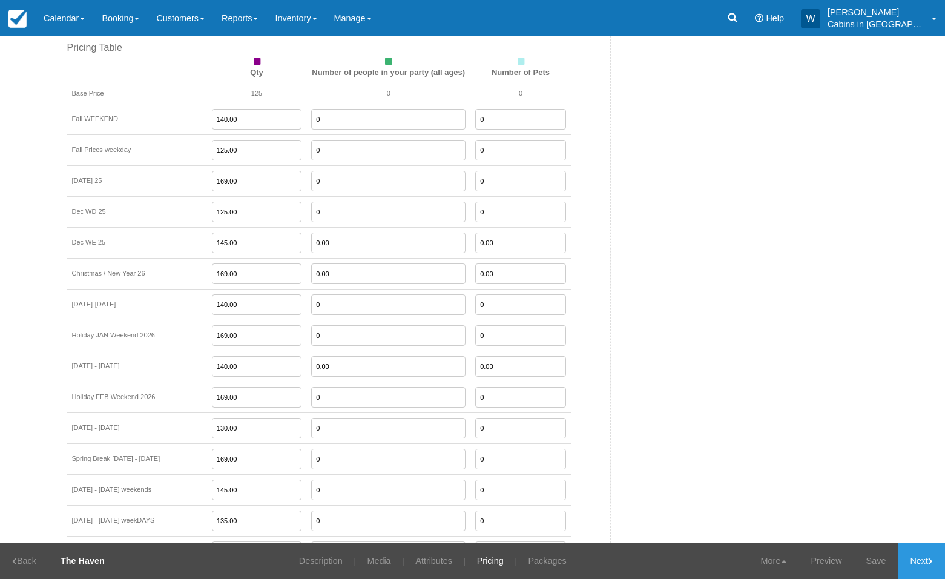
type input "0"
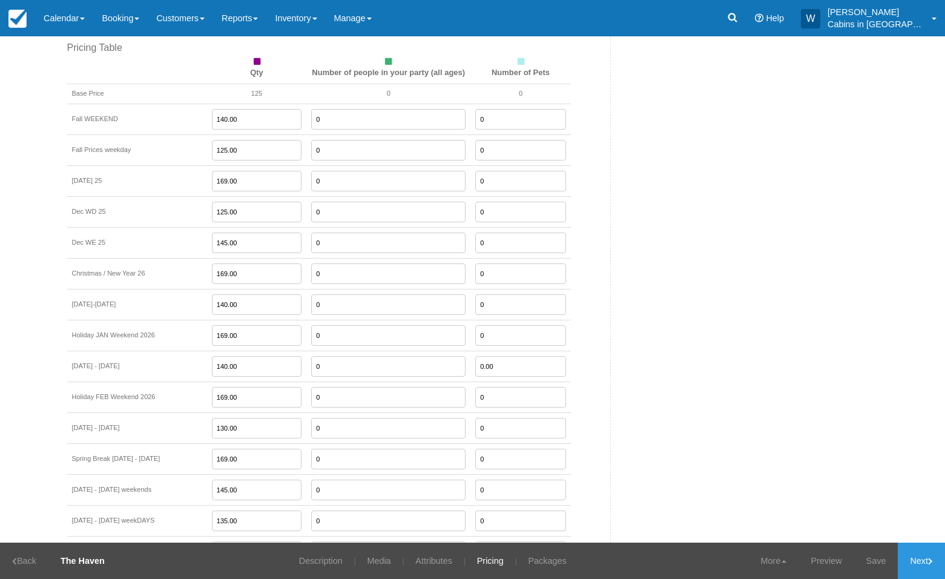
type input "0"
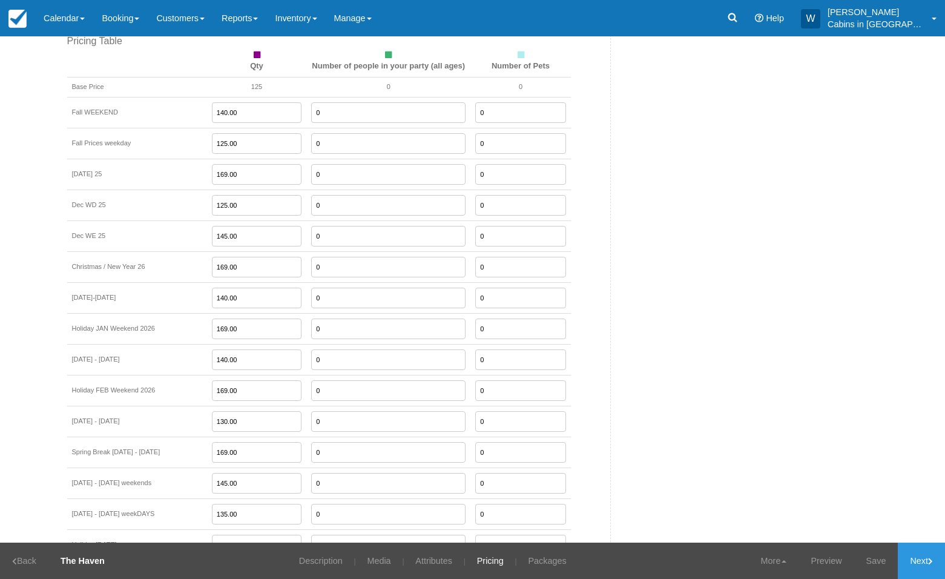
scroll to position [1453, 0]
type input "125.00"
click at [221, 503] on input "135.00" at bounding box center [257, 513] width 90 height 21
drag, startPoint x: 225, startPoint y: 467, endPoint x: 185, endPoint y: 467, distance: 40.0
click at [207, 467] on td "145.00" at bounding box center [257, 482] width 100 height 31
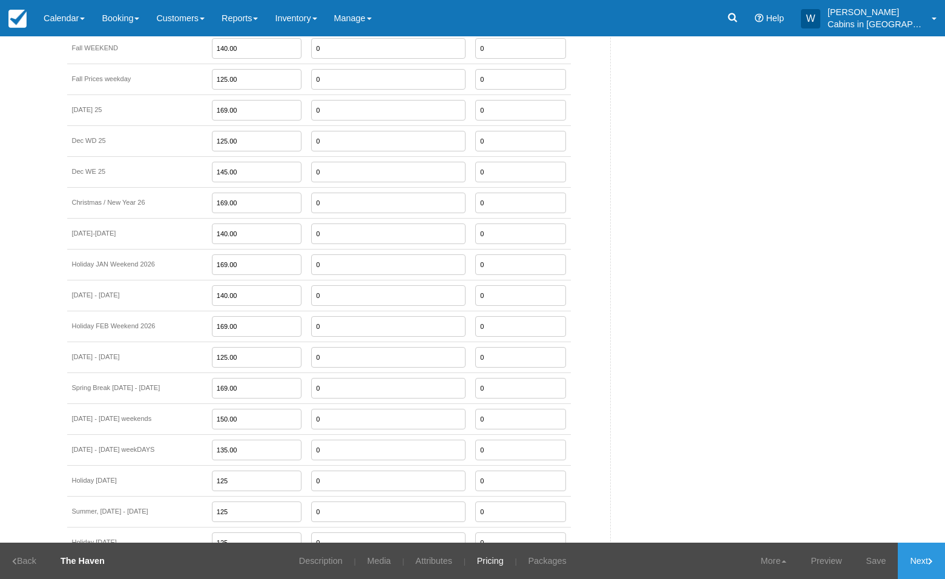
scroll to position [1532, 0]
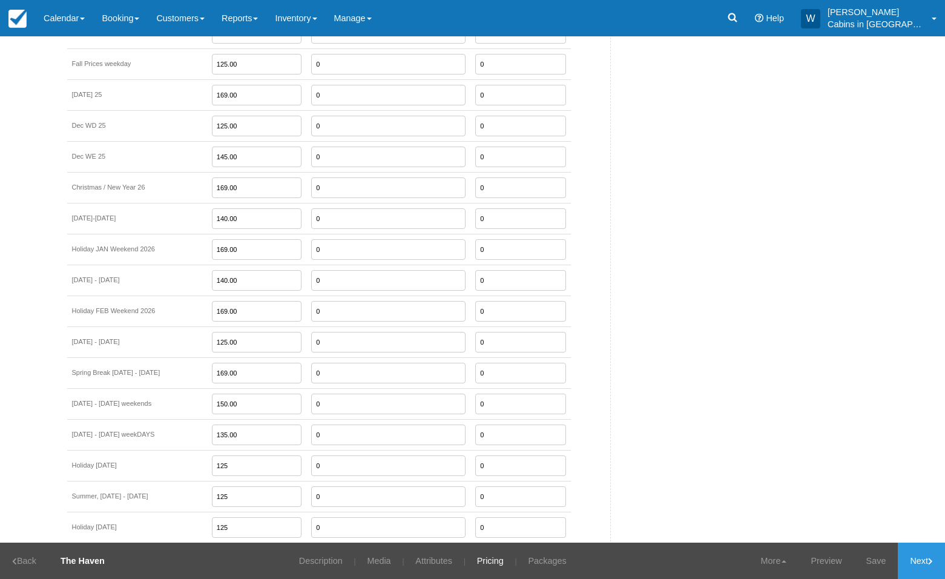
type input "150.00"
drag, startPoint x: 219, startPoint y: 448, endPoint x: 180, endPoint y: 448, distance: 38.2
click at [180, 450] on tr "Holiday Memorial Day 2026 125 0 0" at bounding box center [319, 465] width 504 height 31
type input "169.00"
drag, startPoint x: 216, startPoint y: 478, endPoint x: 185, endPoint y: 478, distance: 30.9
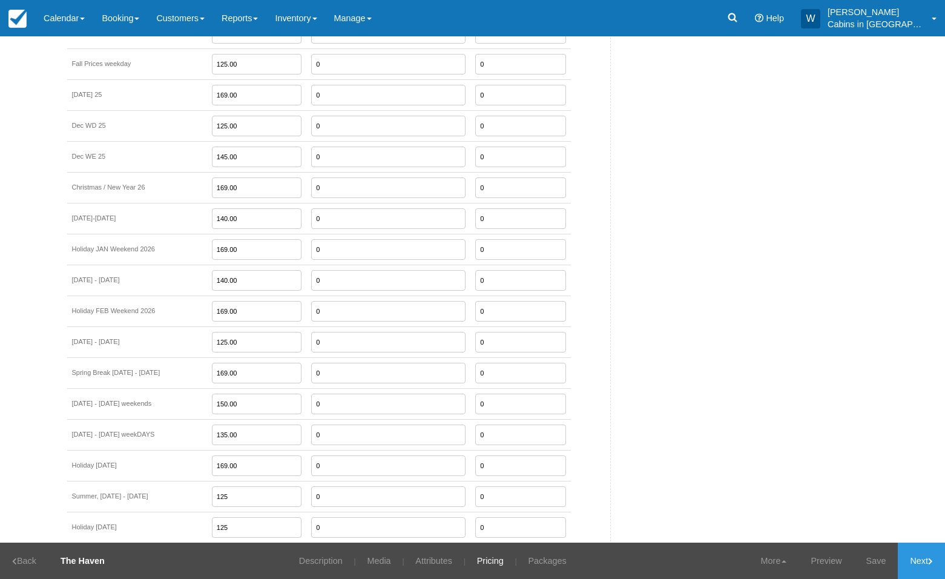
click at [207, 481] on td "125" at bounding box center [257, 496] width 100 height 31
type input "150.00"
drag, startPoint x: 212, startPoint y: 512, endPoint x: 182, endPoint y: 512, distance: 29.7
click at [182, 512] on tr "Holiday 4th of July 2026 125 0 0" at bounding box center [319, 527] width 504 height 31
type input "169.00"
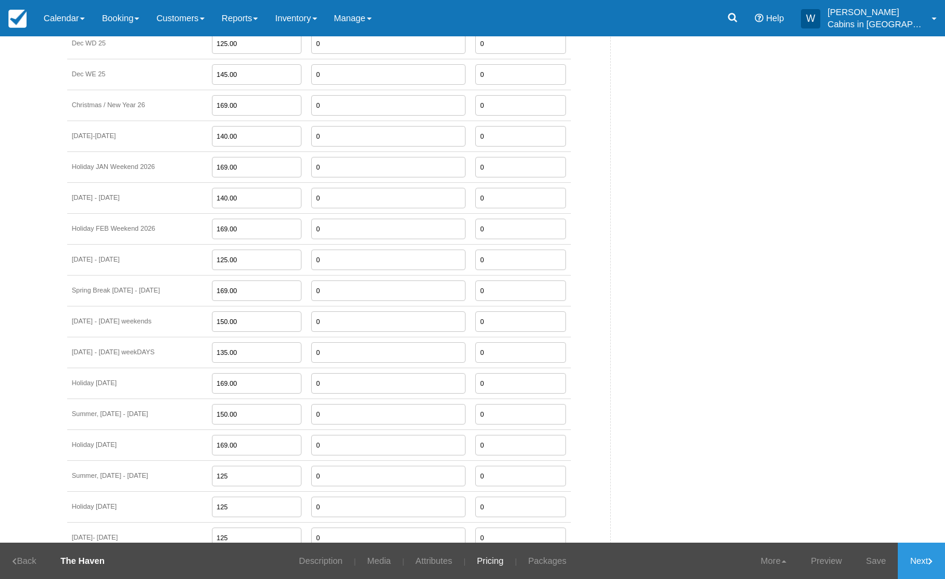
scroll to position [1683, 0]
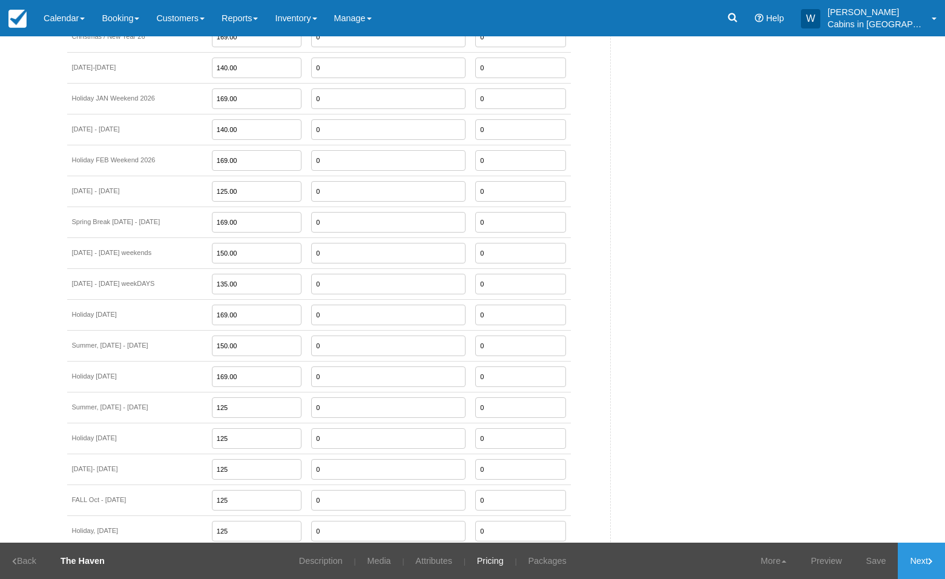
drag, startPoint x: 217, startPoint y: 391, endPoint x: 186, endPoint y: 389, distance: 31.5
click at [207, 392] on td "125" at bounding box center [257, 407] width 100 height 31
type input "150.00"
type input "169.00"
type input "145.00"
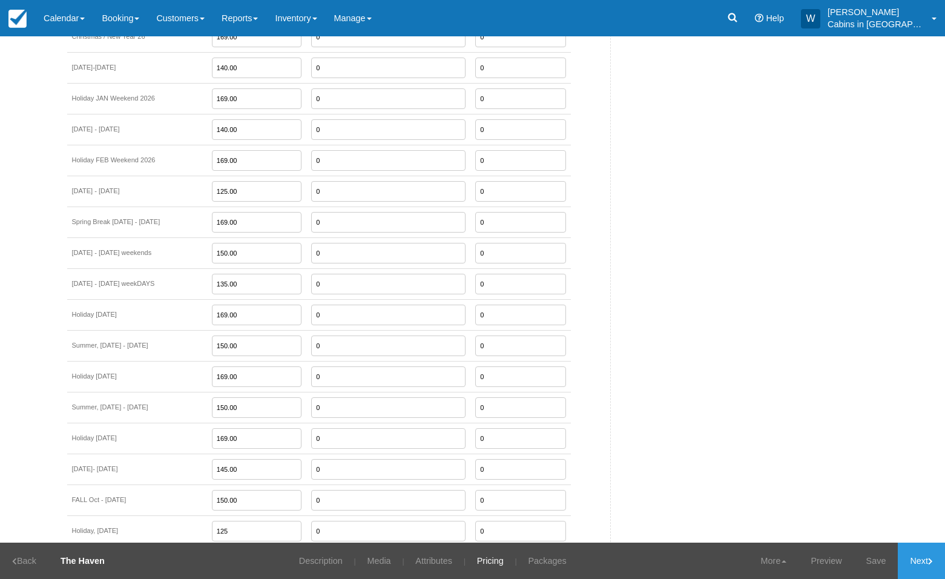
type input "150.00"
type input "169.00"
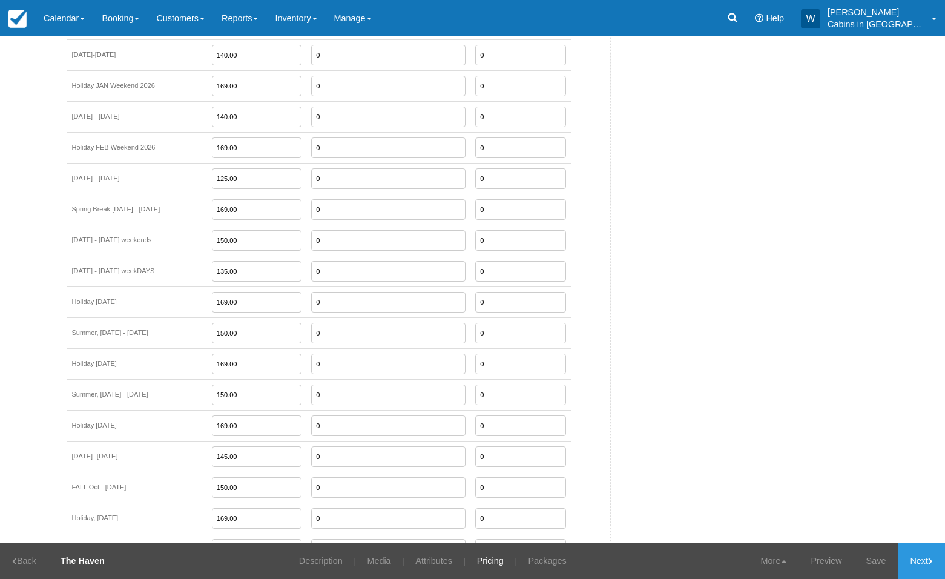
scroll to position [1958, 0]
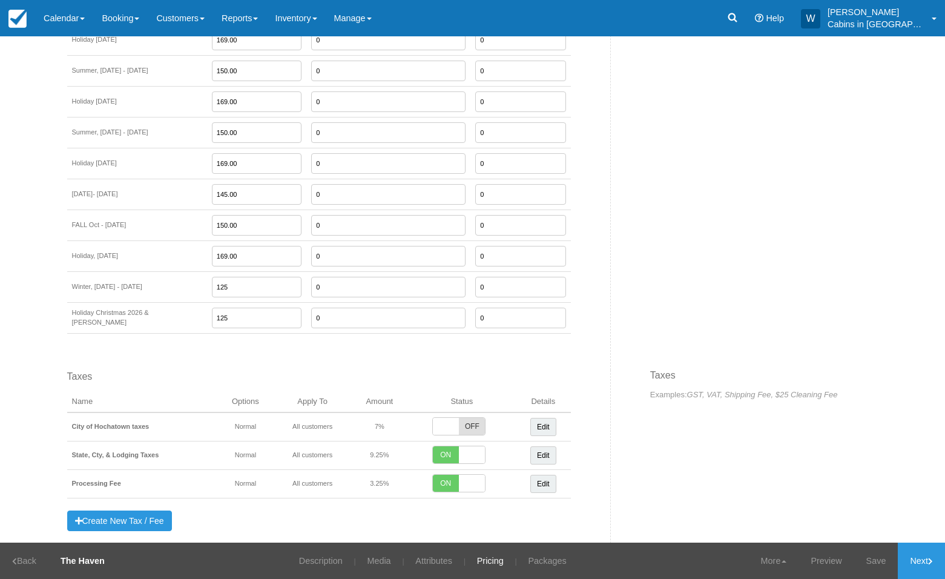
drag, startPoint x: 218, startPoint y: 300, endPoint x: 185, endPoint y: 300, distance: 32.7
click at [207, 302] on td "125" at bounding box center [257, 317] width 100 height 31
type input "175.00"
click at [879, 562] on link "Save" at bounding box center [877, 561] width 44 height 36
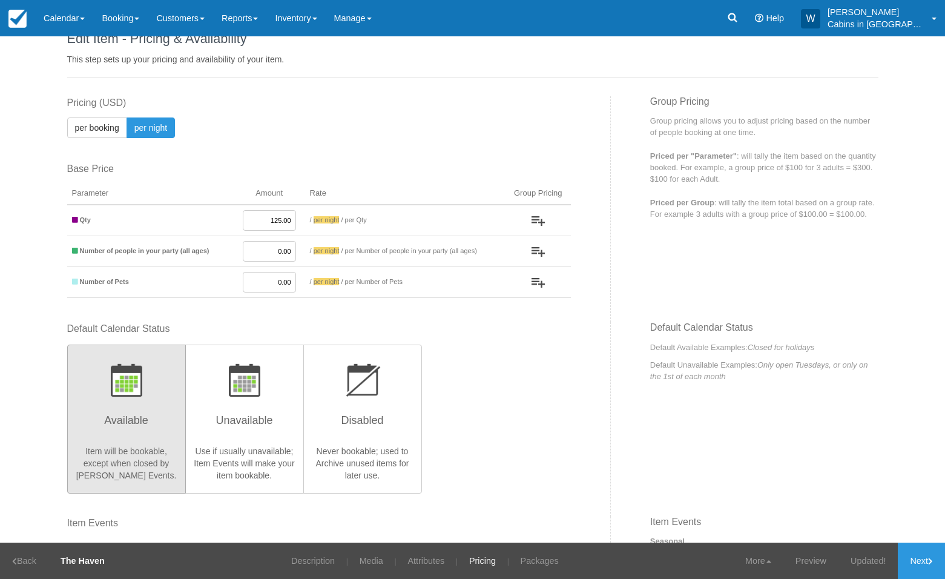
scroll to position [0, 0]
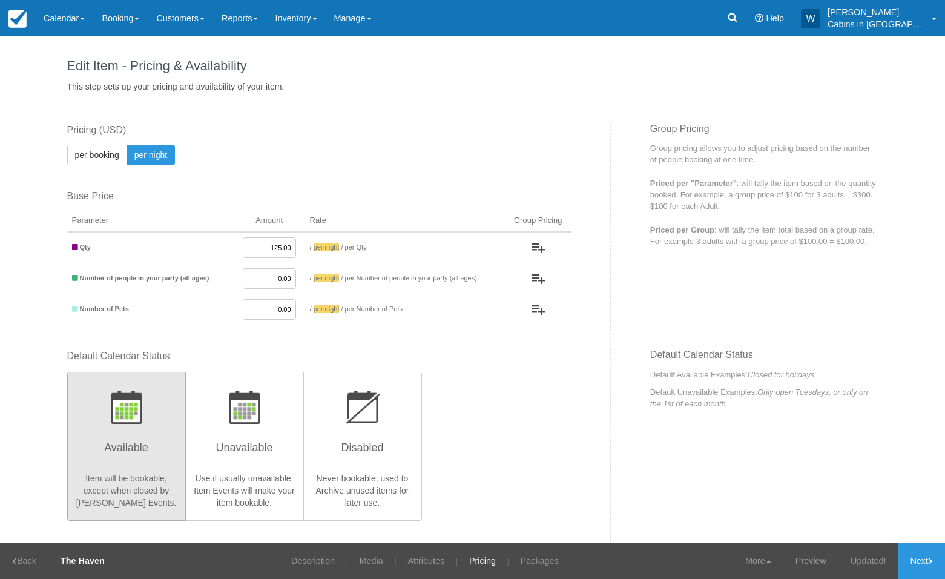
drag, startPoint x: 257, startPoint y: 249, endPoint x: 289, endPoint y: 249, distance: 32.1
click at [289, 250] on td "125.00" at bounding box center [269, 247] width 71 height 31
type input "150.00"
click at [925, 560] on link "Next" at bounding box center [921, 561] width 47 height 36
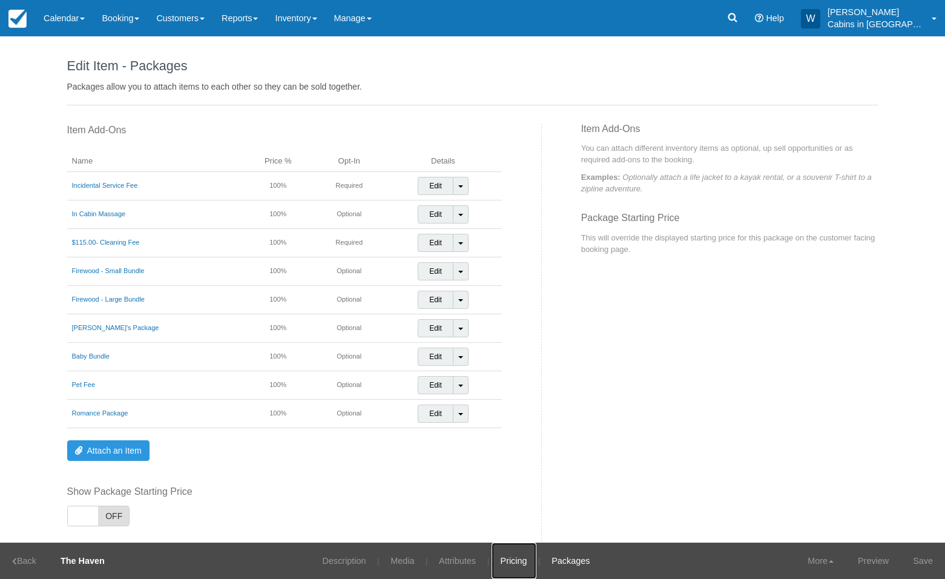
click at [511, 560] on link "Pricing" at bounding box center [514, 561] width 45 height 36
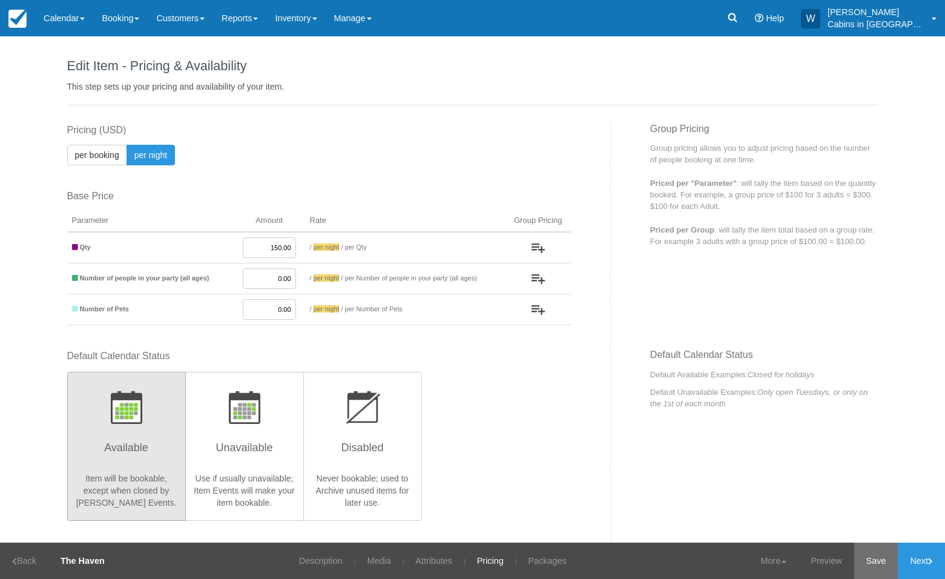
click at [876, 561] on link "Save" at bounding box center [877, 561] width 44 height 36
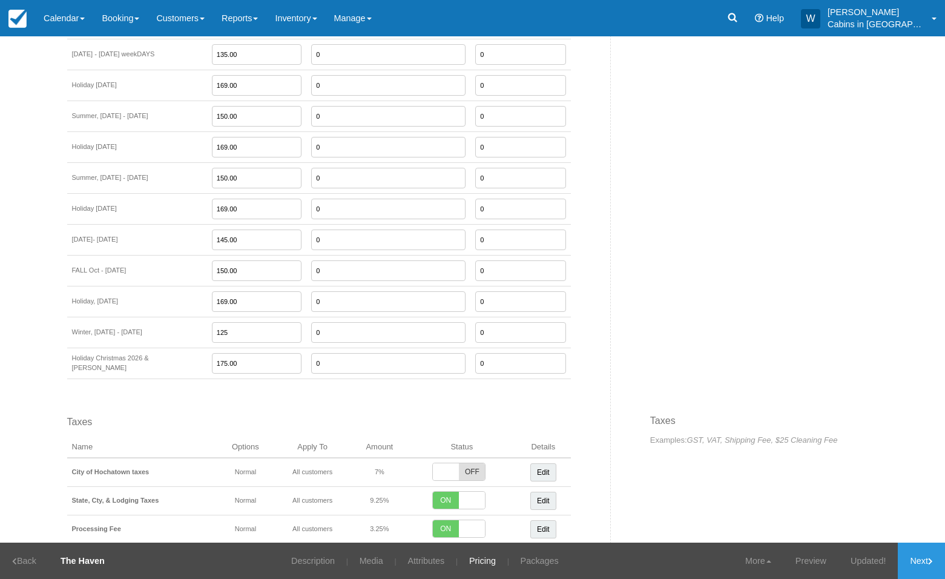
scroll to position [1871, 0]
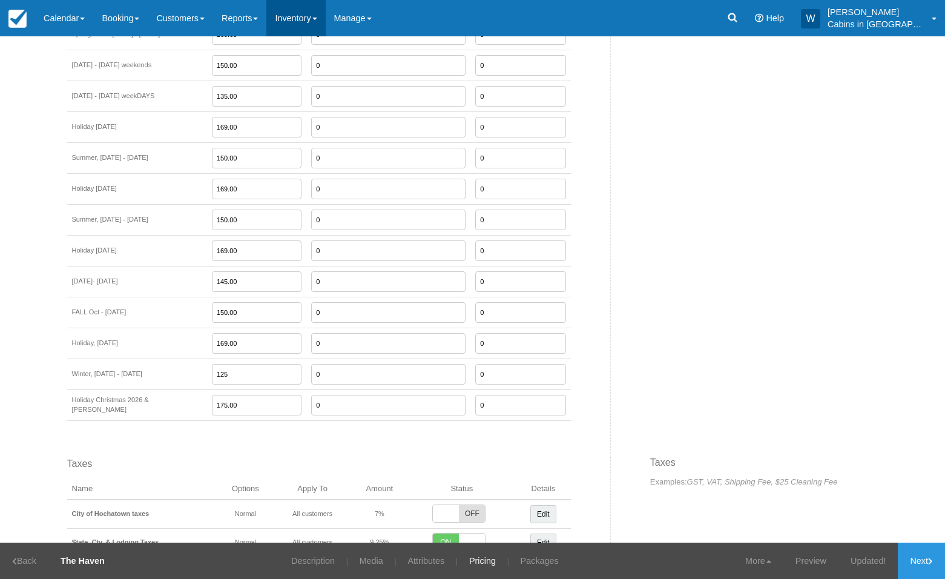
click at [317, 19] on link "Inventory" at bounding box center [295, 18] width 59 height 36
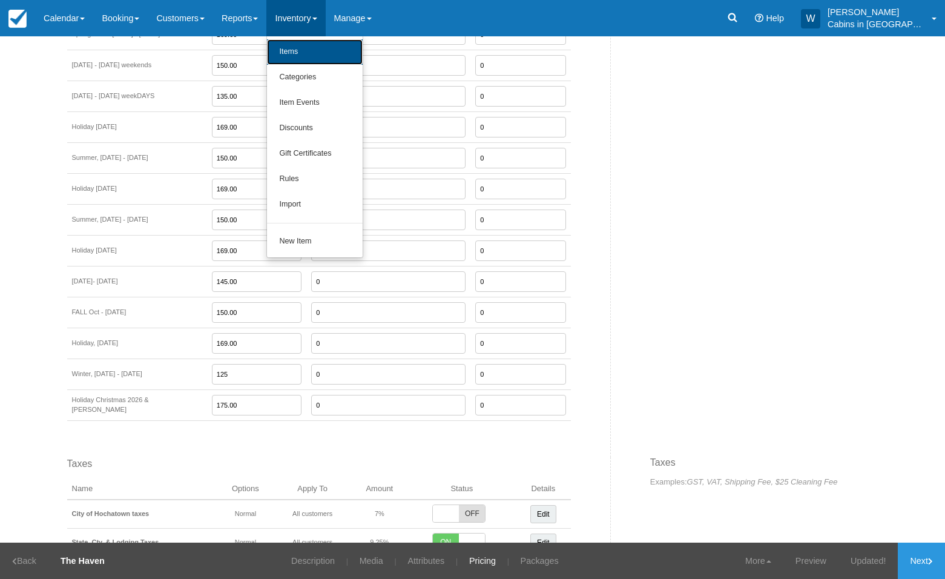
click at [315, 47] on link "Items" at bounding box center [315, 51] width 96 height 25
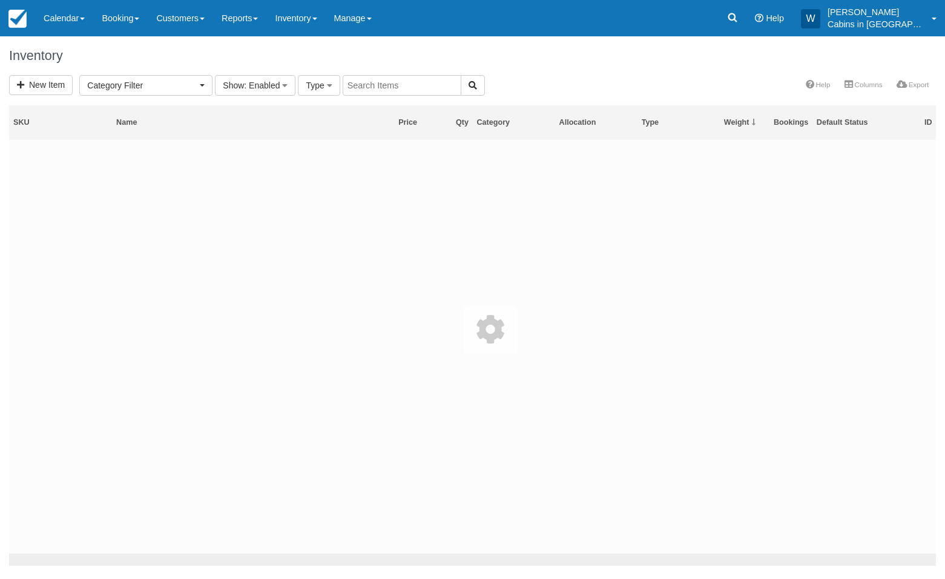
select select
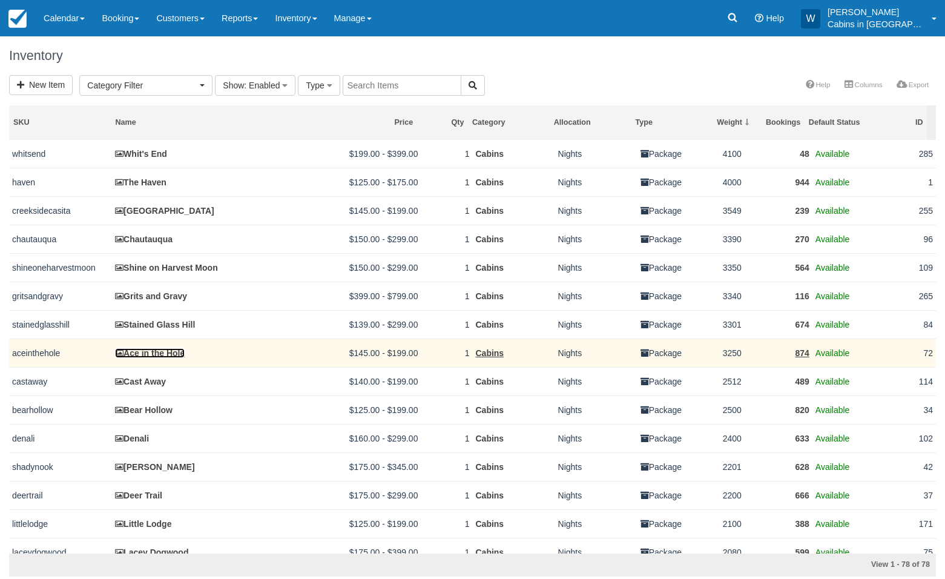
click at [150, 357] on link "Ace in the Hole" at bounding box center [150, 353] width 70 height 10
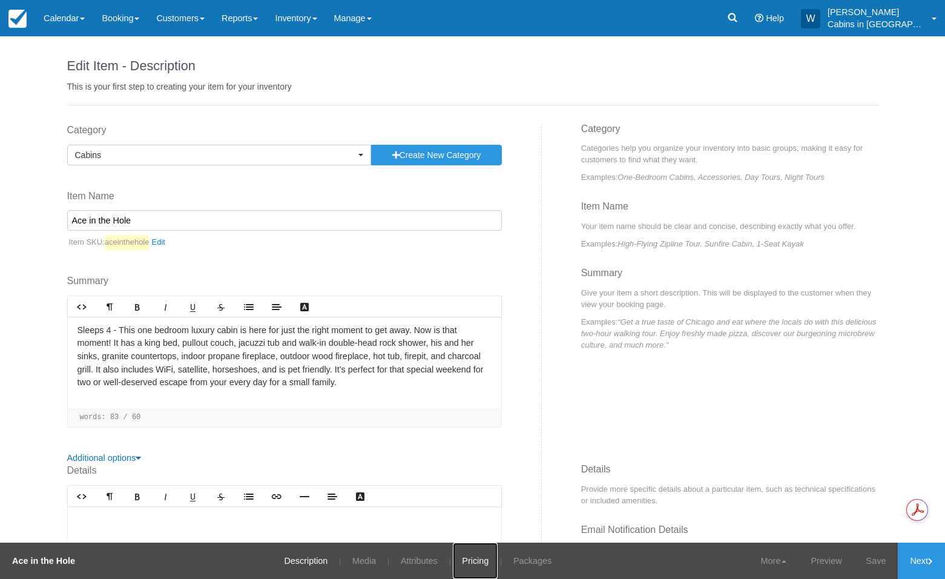
click at [468, 563] on link "Pricing" at bounding box center [475, 561] width 45 height 36
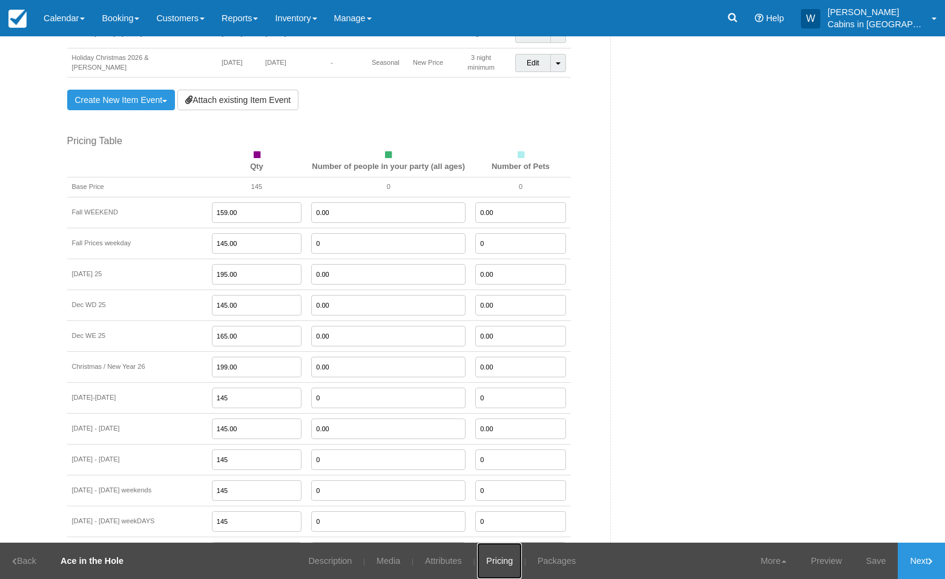
scroll to position [1152, 0]
drag, startPoint x: 222, startPoint y: 194, endPoint x: 168, endPoint y: 194, distance: 53.9
click at [168, 200] on tr "Fall WEEKEND 159.00 0.00 0.00" at bounding box center [319, 215] width 504 height 31
type input "165.00"
drag, startPoint x: 225, startPoint y: 260, endPoint x: 171, endPoint y: 260, distance: 53.3
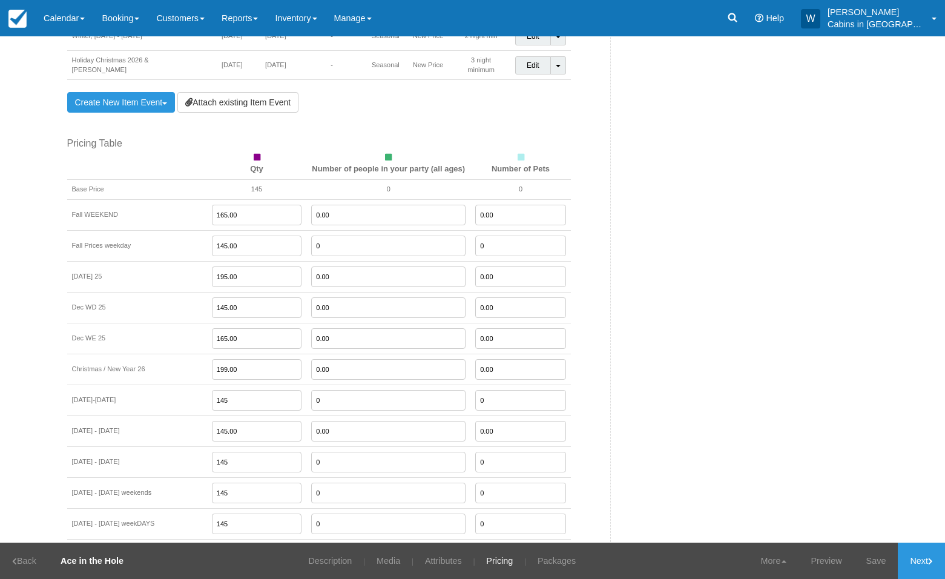
click at [173, 262] on tr "Thanksgiving 25 195.00 0.00 0.00" at bounding box center [319, 277] width 504 height 31
type input "199.00"
click at [214, 390] on input "145" at bounding box center [257, 400] width 90 height 21
click at [223, 390] on input "145.00" at bounding box center [257, 400] width 90 height 21
type input "145.00"
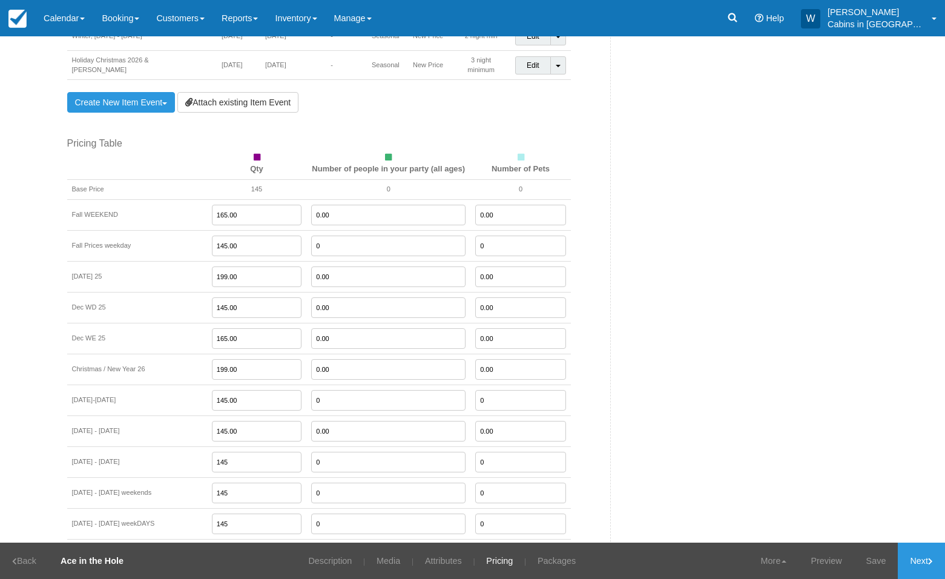
drag, startPoint x: 227, startPoint y: 414, endPoint x: 187, endPoint y: 414, distance: 40.0
click at [207, 416] on td "145.00" at bounding box center [257, 431] width 100 height 31
type input "165.00"
click at [865, 561] on link "Save" at bounding box center [877, 561] width 44 height 36
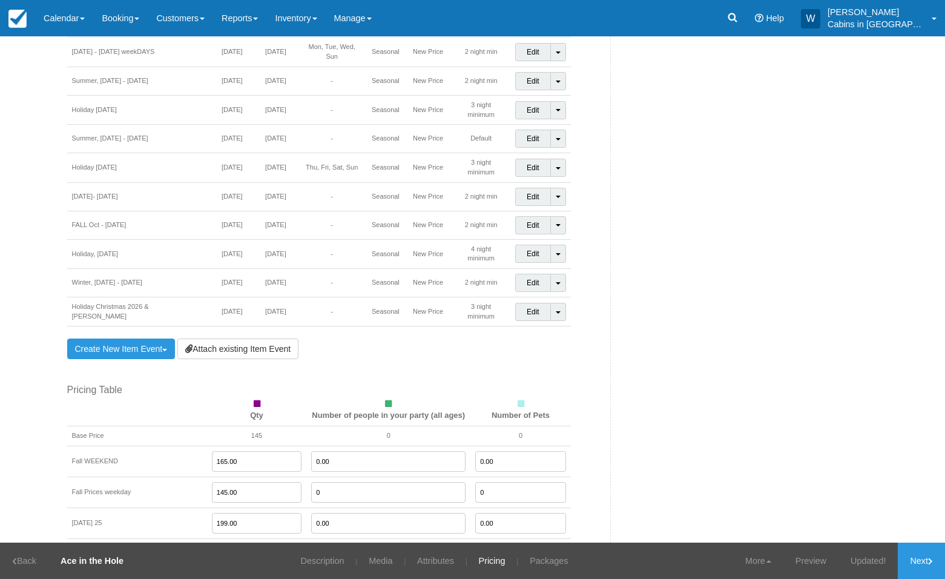
scroll to position [915, 0]
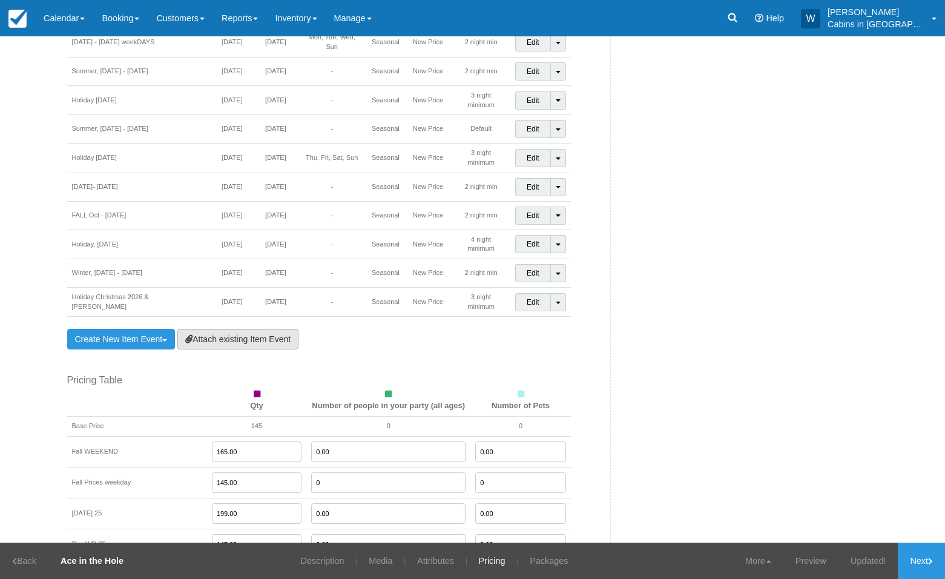
click at [254, 329] on link "Attach existing Item Event" at bounding box center [237, 339] width 121 height 21
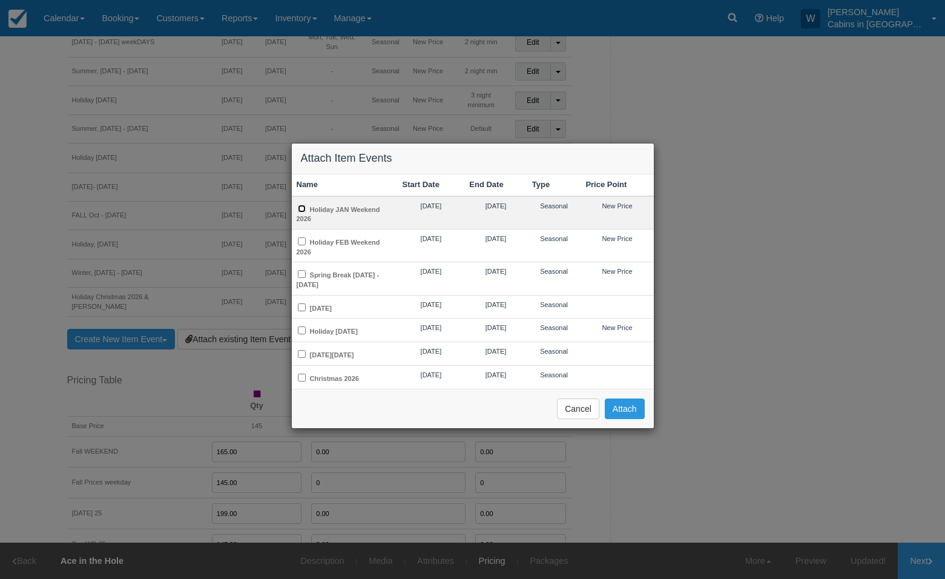
click at [303, 208] on input "Holiday JAN Weekend 2026" at bounding box center [302, 209] width 8 height 8
checkbox input "true"
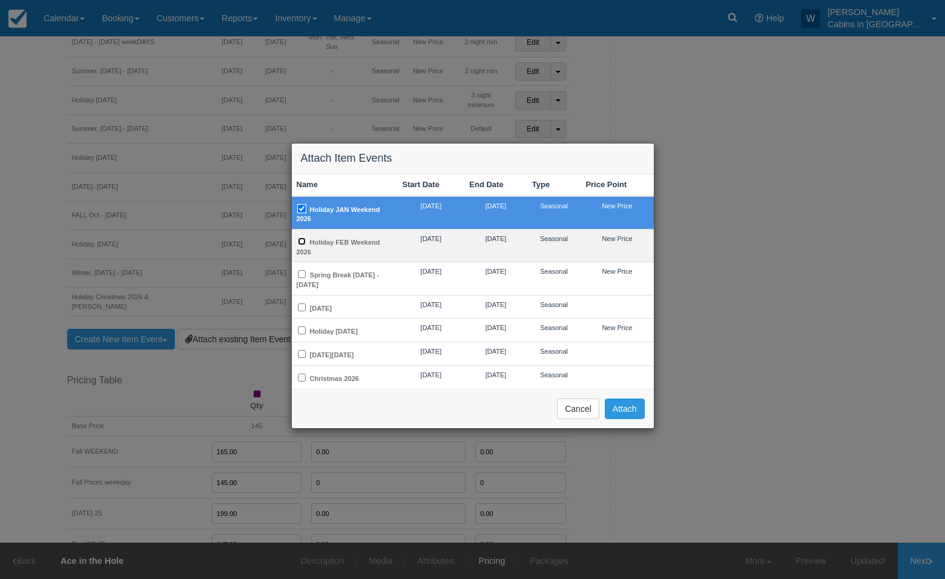
click at [304, 237] on input "Holiday FEB Weekend 2026" at bounding box center [302, 241] width 8 height 8
checkbox input "true"
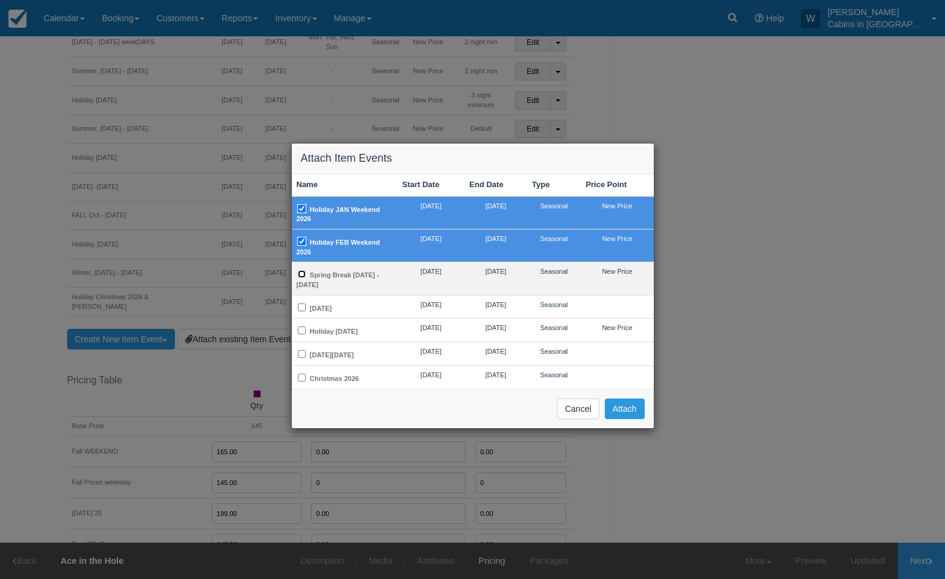
click at [300, 274] on input "Spring Break [DATE] - [DATE]" at bounding box center [302, 274] width 8 height 8
checkbox input "true"
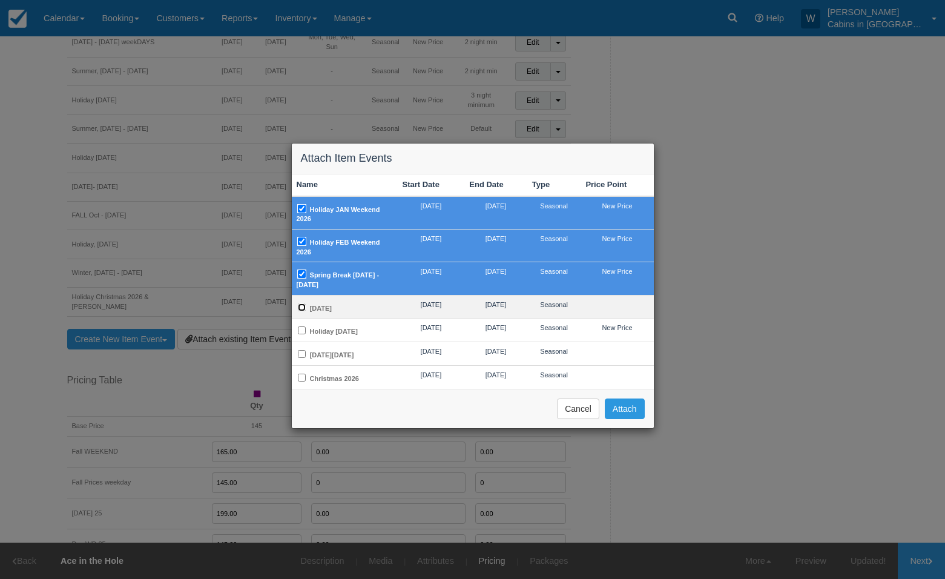
click at [302, 305] on input "[DATE]" at bounding box center [302, 307] width 8 height 8
checkbox input "true"
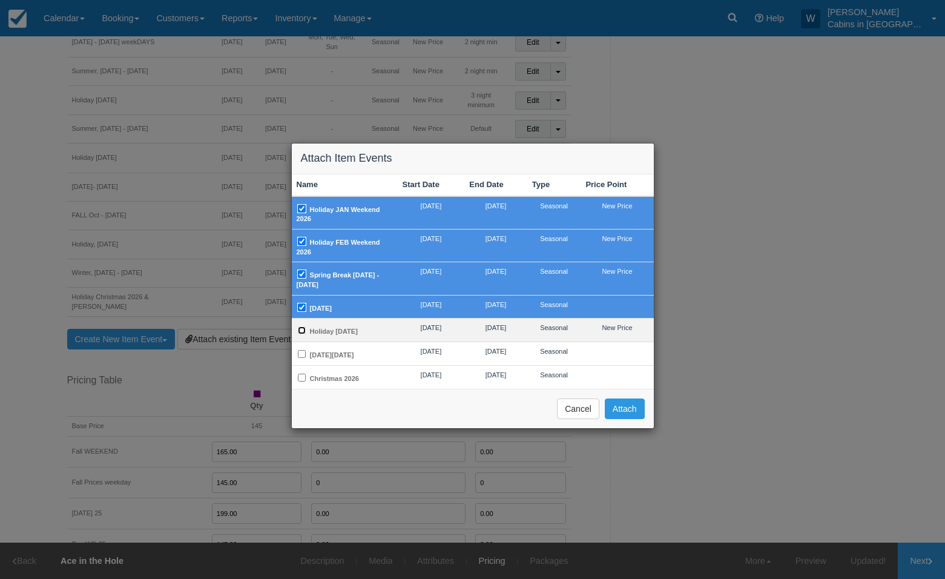
click at [300, 328] on input "Holiday [DATE]" at bounding box center [302, 330] width 8 height 8
checkbox input "true"
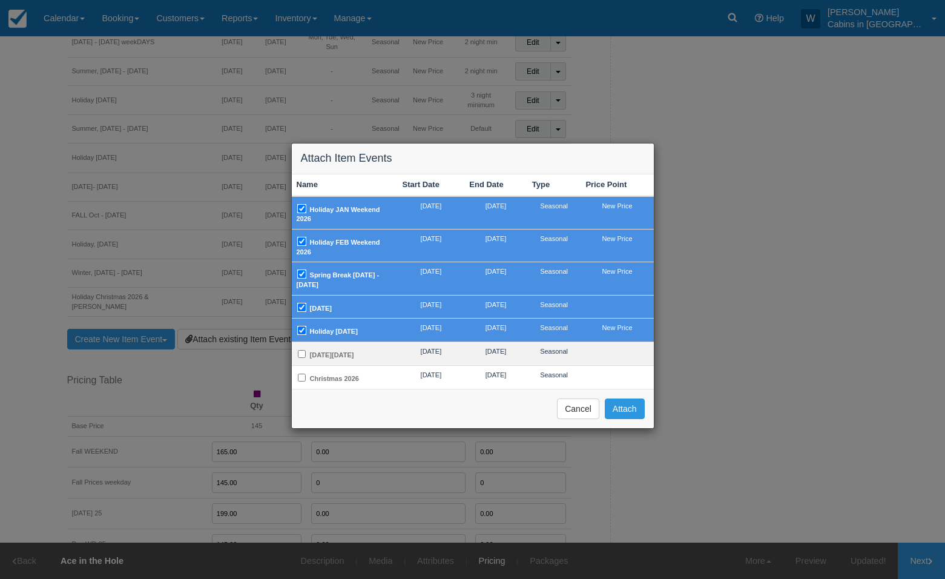
click at [306, 362] on td "[DATE][DATE]" at bounding box center [345, 354] width 106 height 24
checkbox input "true"
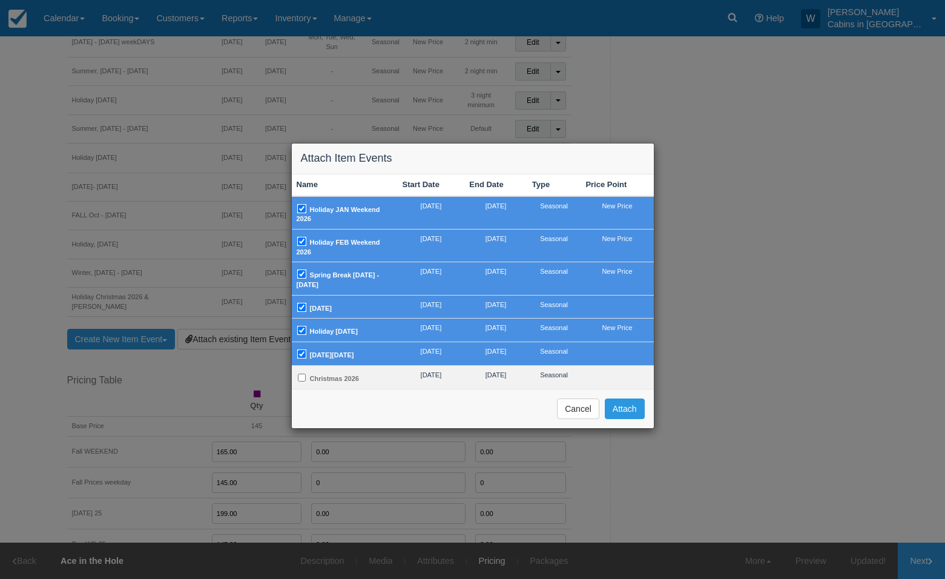
click at [306, 382] on td "Christmas 2026" at bounding box center [345, 376] width 106 height 23
checkbox input "true"
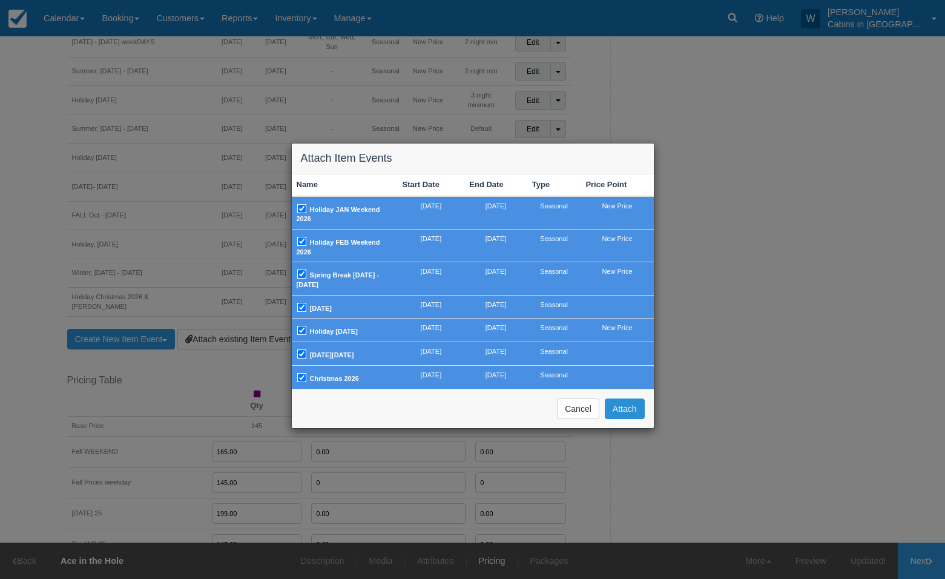
click at [615, 416] on button "Attach" at bounding box center [625, 408] width 40 height 21
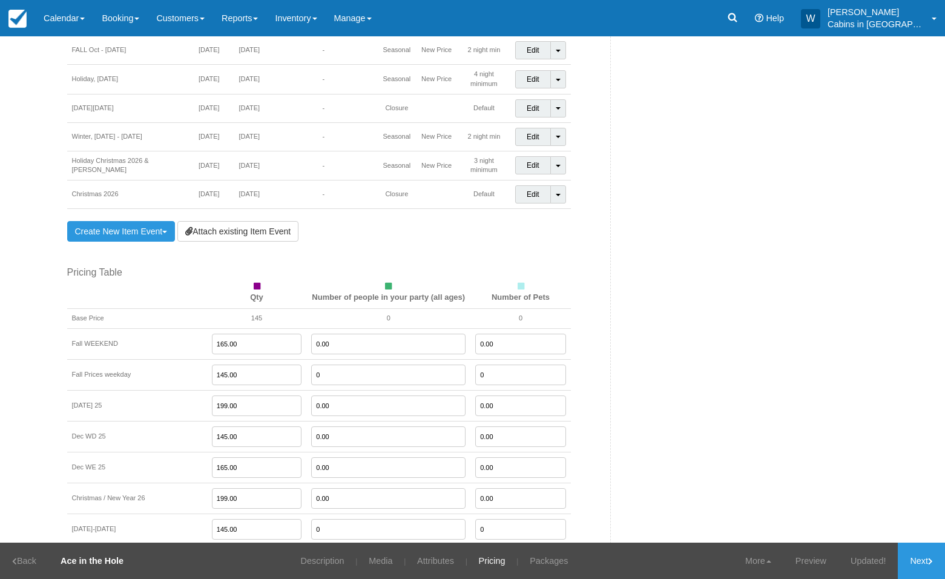
scroll to position [1302, 0]
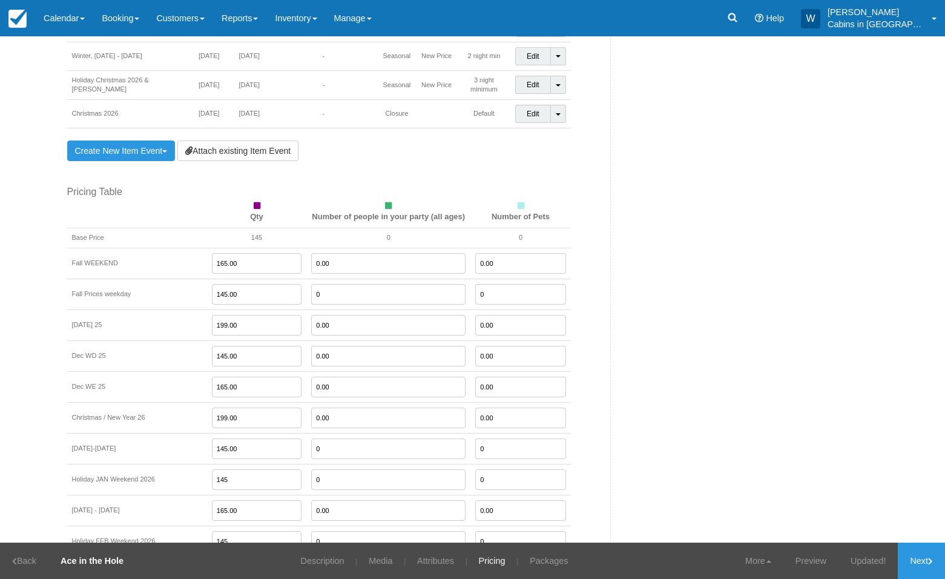
drag, startPoint x: 219, startPoint y: 462, endPoint x: 182, endPoint y: 463, distance: 36.3
click at [207, 464] on td "145" at bounding box center [257, 479] width 100 height 31
drag, startPoint x: 234, startPoint y: 461, endPoint x: 149, endPoint y: 468, distance: 85.7
click at [149, 468] on tr "Holiday JAN Weekend 2026 175.00 0 0" at bounding box center [319, 479] width 504 height 31
drag, startPoint x: 225, startPoint y: 467, endPoint x: 191, endPoint y: 461, distance: 33.8
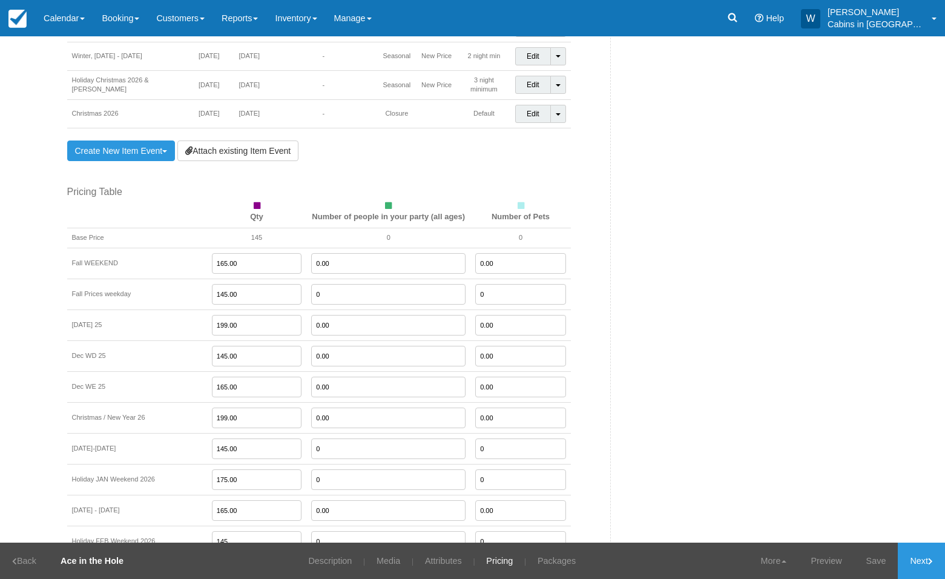
click at [212, 469] on input "175.00" at bounding box center [257, 479] width 90 height 21
type input "179.00"
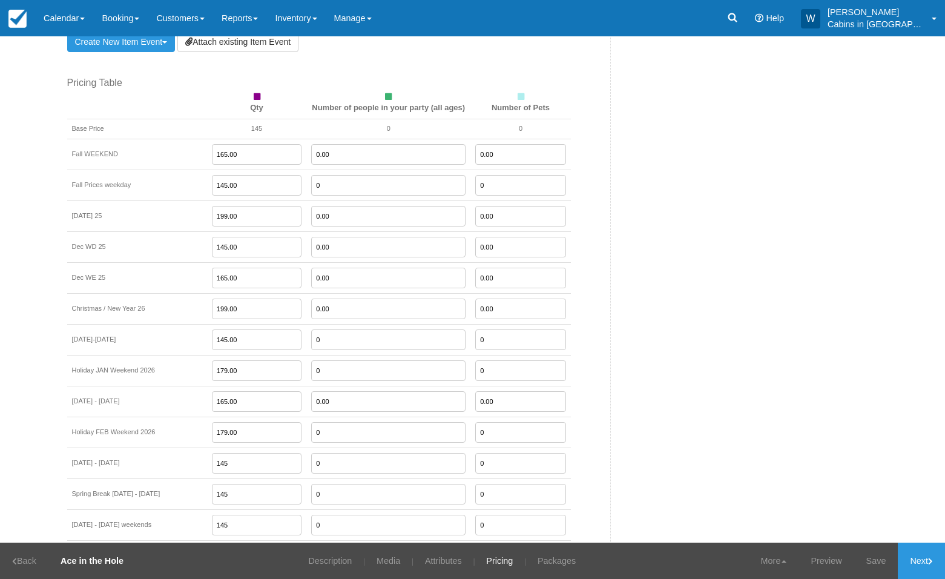
scroll to position [1424, 0]
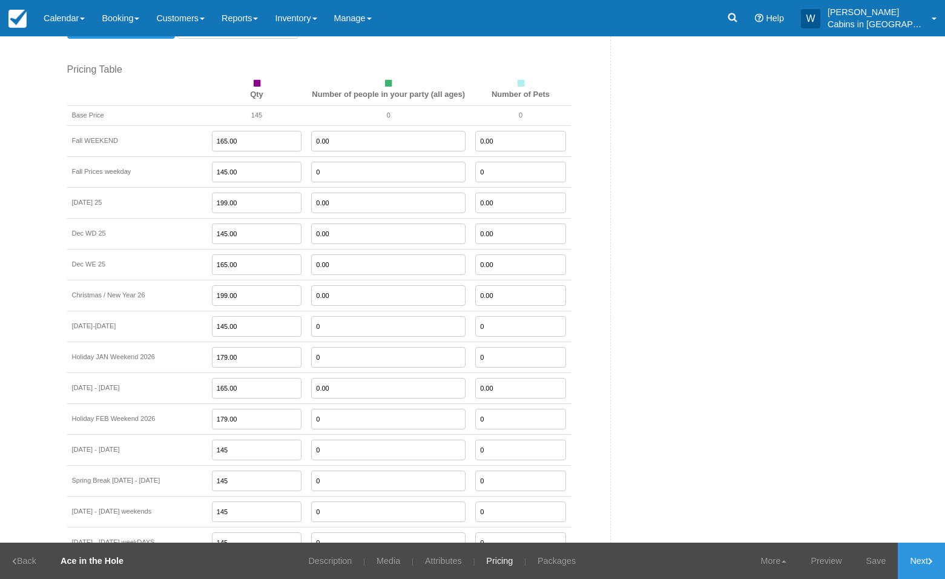
drag, startPoint x: 227, startPoint y: 369, endPoint x: 176, endPoint y: 370, distance: 51.5
click at [181, 372] on tr "Jan 19 - Feb 11 2026 165.00 0.00 0.00" at bounding box center [319, 387] width 504 height 31
type input "155.00"
type input "179.00"
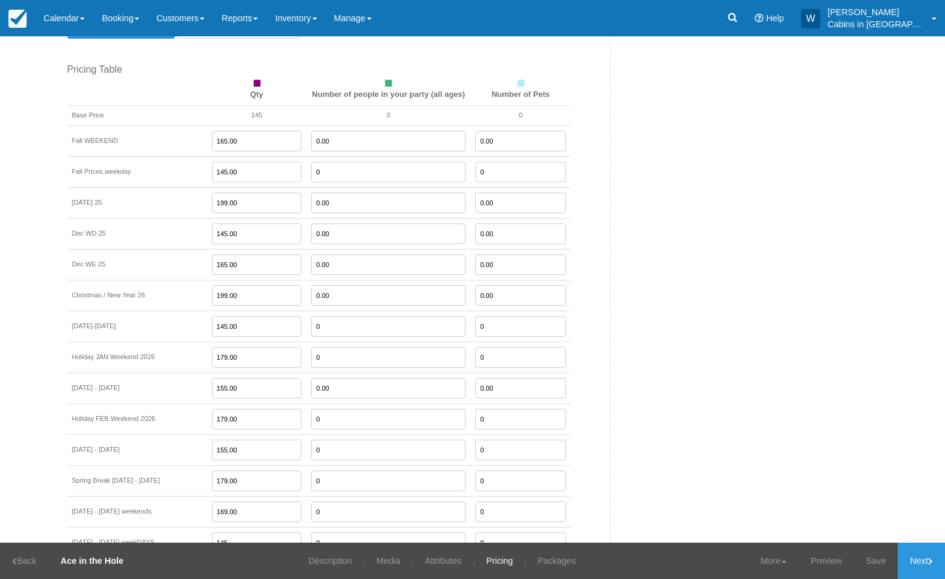
type input "169.00"
type input "145.00"
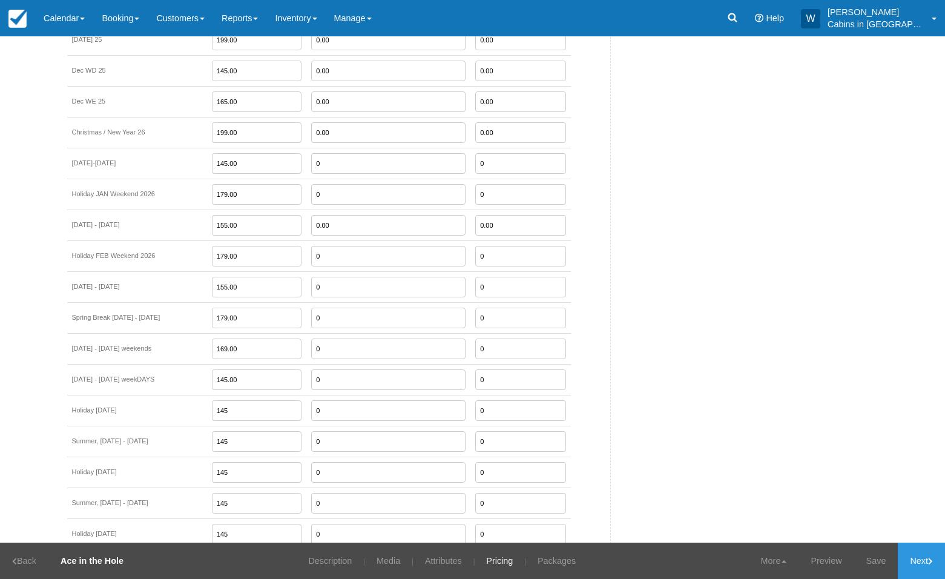
scroll to position [1629, 0]
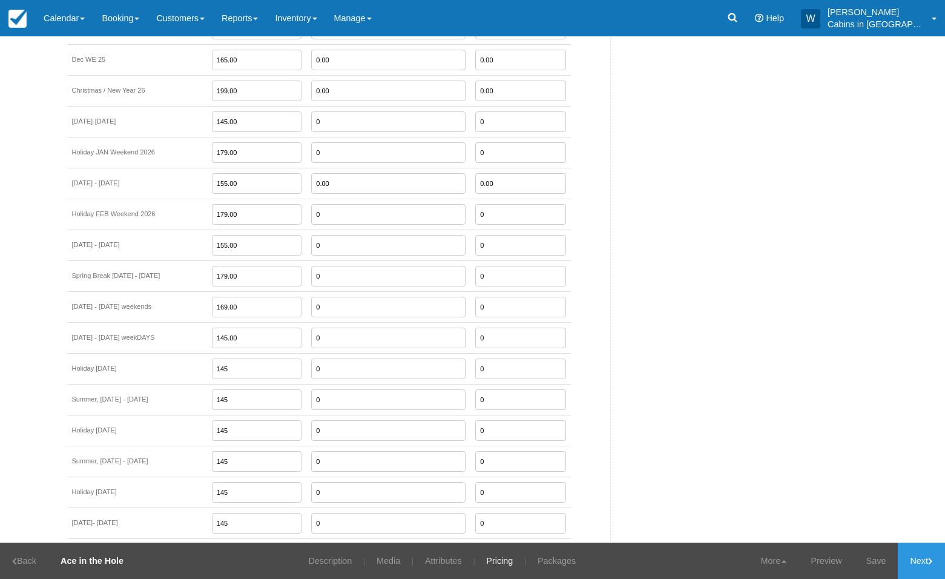
drag, startPoint x: 216, startPoint y: 352, endPoint x: 188, endPoint y: 351, distance: 27.9
click at [207, 353] on td "145" at bounding box center [257, 368] width 100 height 31
type input "199.00"
type input "175.00"
type input "199.00"
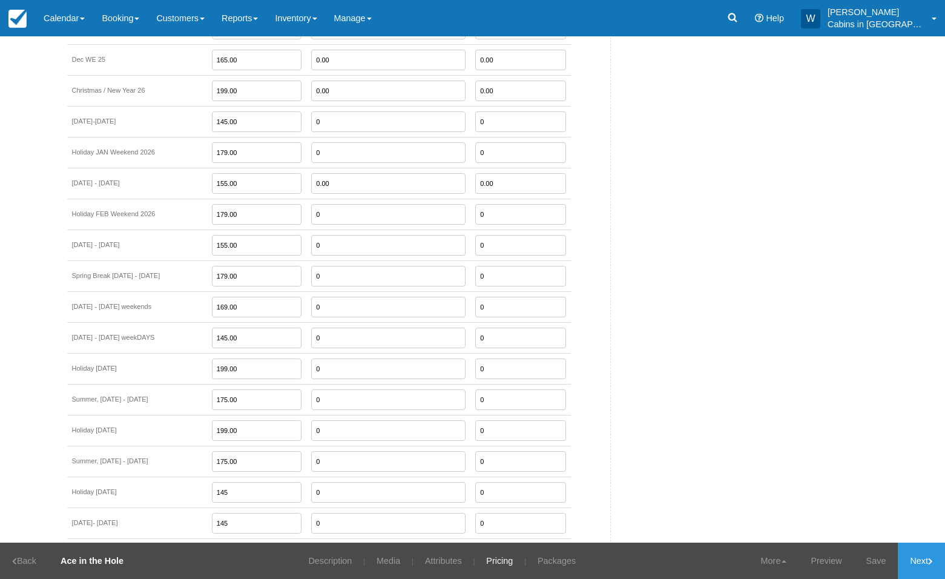
type input "175.00"
type input "199.00"
type input "165.00"
type input "175.00"
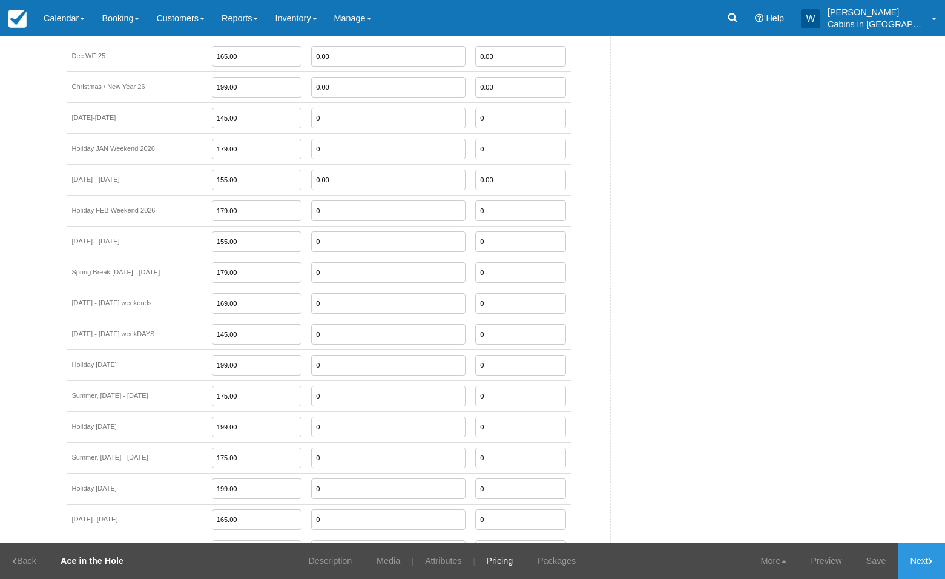
scroll to position [1906, 0]
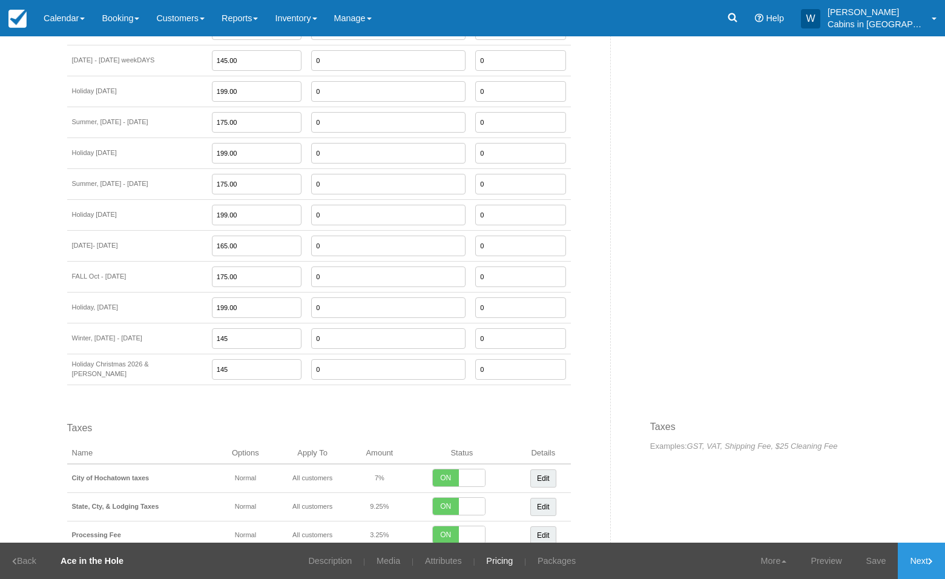
type input "199.00"
type input "155.00"
type input "199.00"
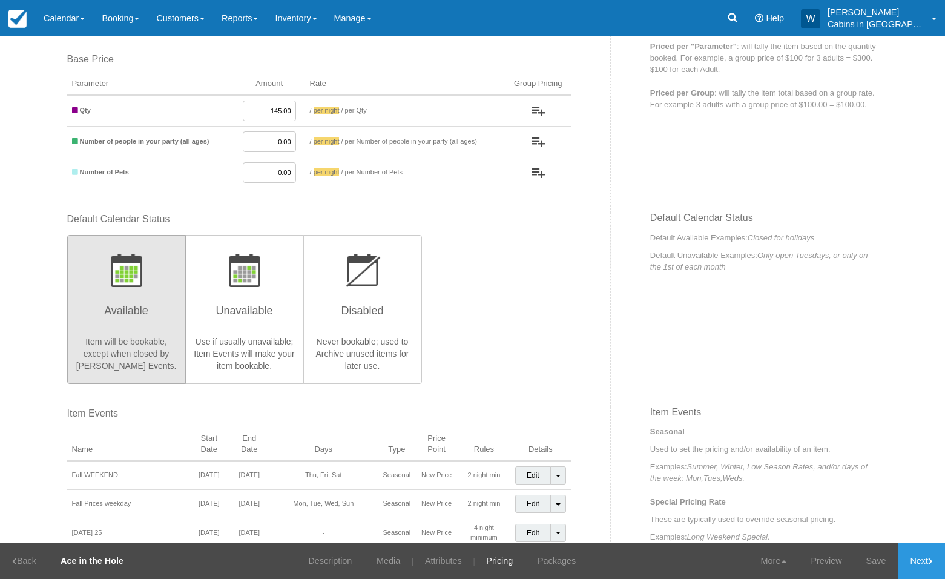
scroll to position [0, 0]
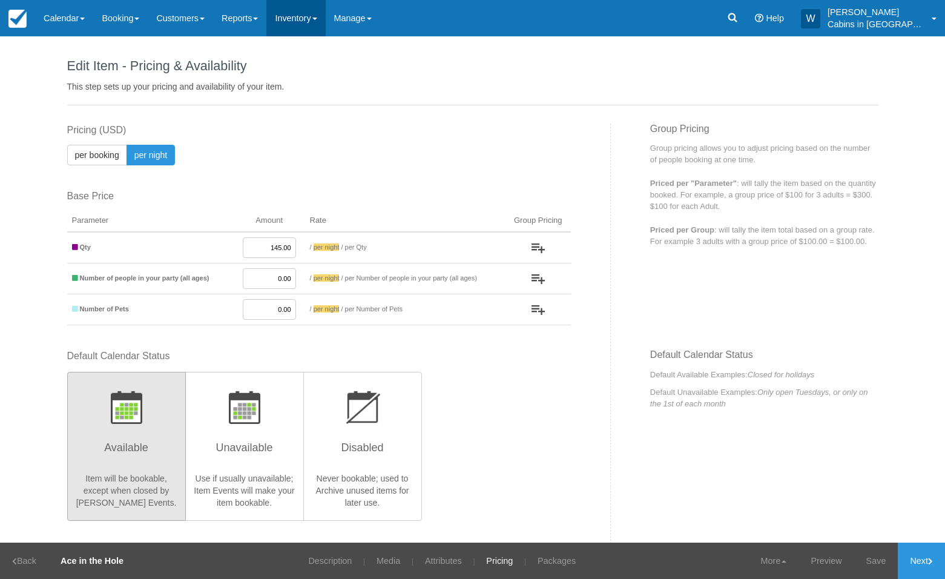
click at [325, 17] on link "Inventory" at bounding box center [295, 18] width 59 height 36
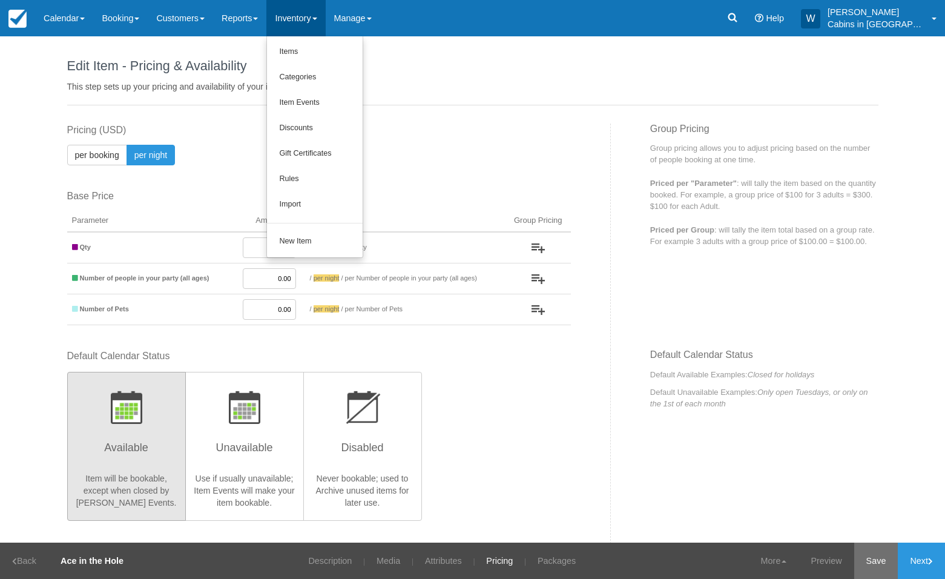
click at [874, 562] on link "Save" at bounding box center [877, 561] width 44 height 36
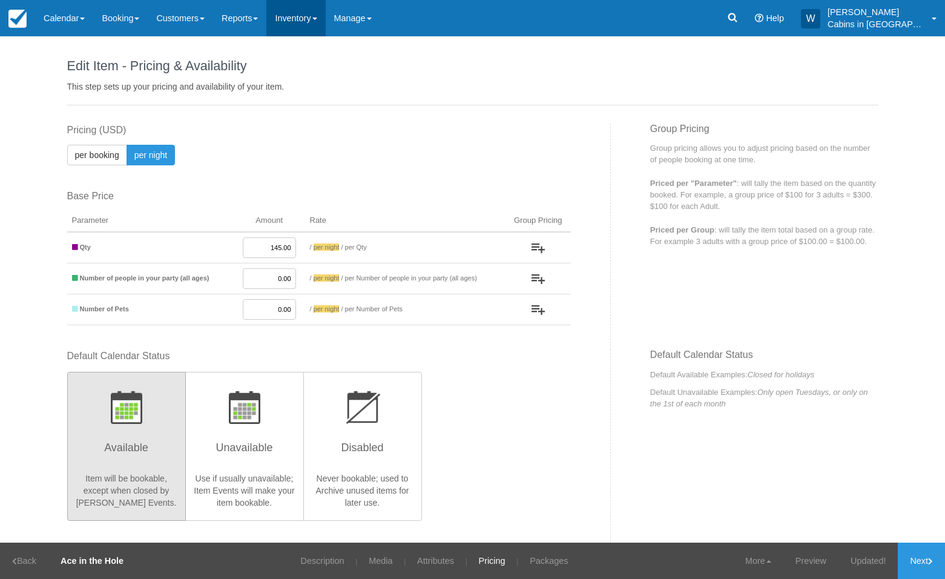
click at [325, 20] on link "Inventory" at bounding box center [295, 18] width 59 height 36
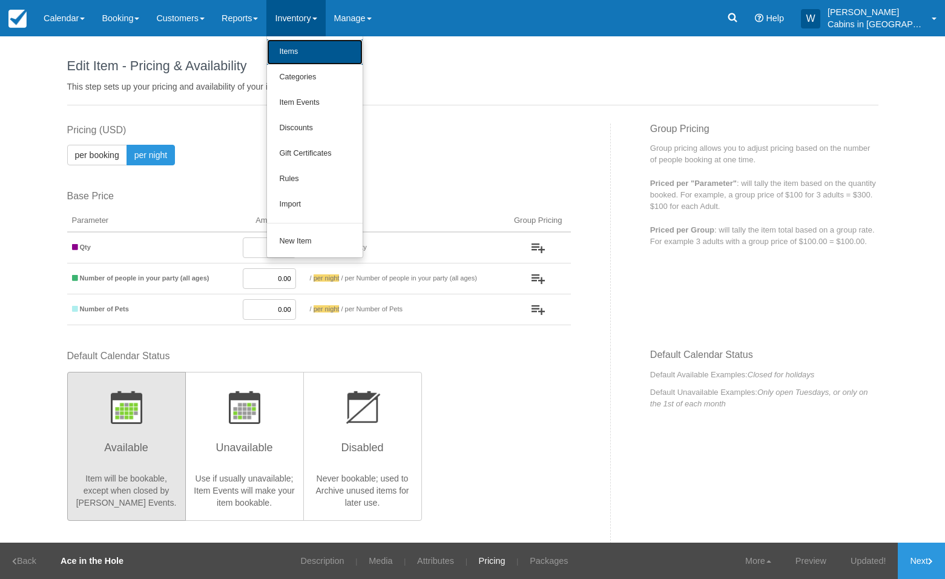
click at [321, 45] on link "Items" at bounding box center [315, 51] width 96 height 25
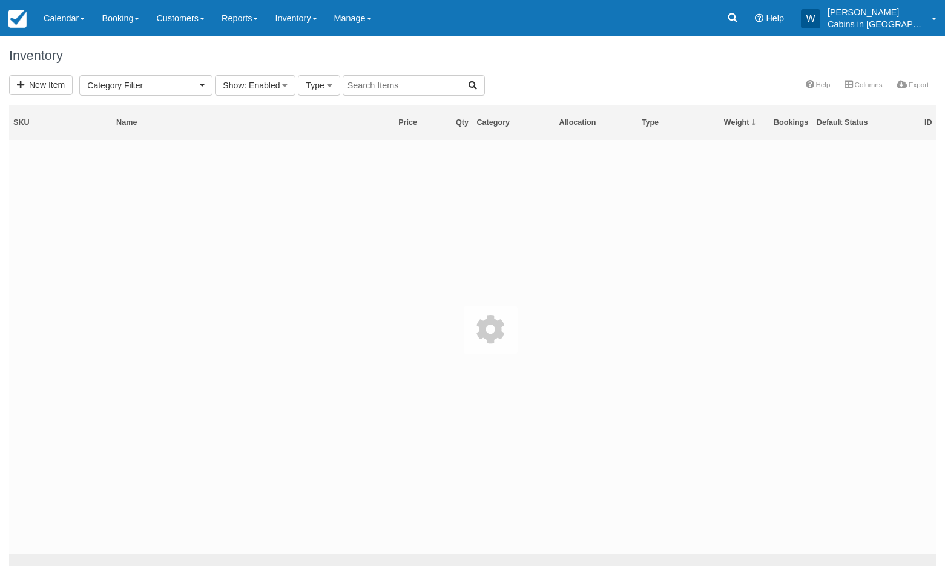
select select
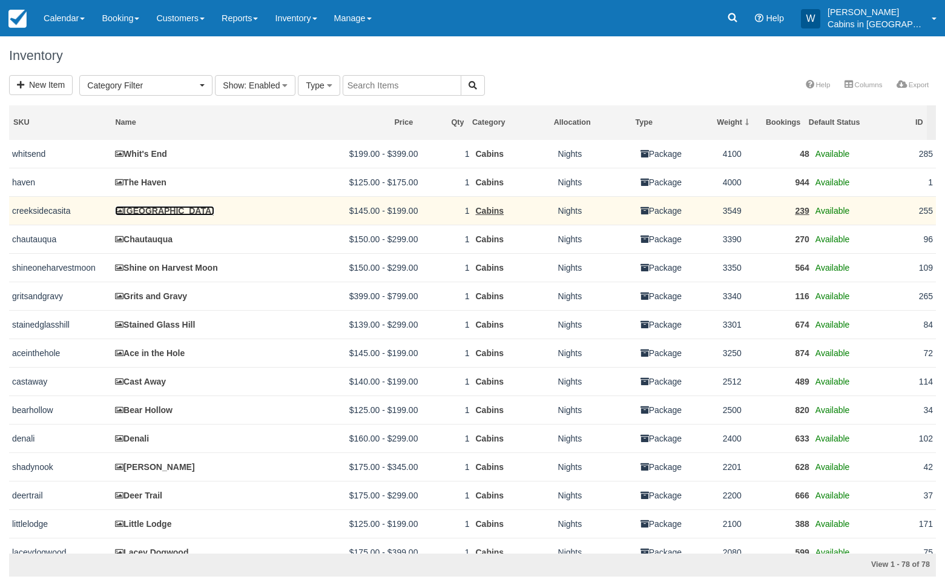
click at [153, 214] on link "[GEOGRAPHIC_DATA]" at bounding box center [164, 211] width 99 height 10
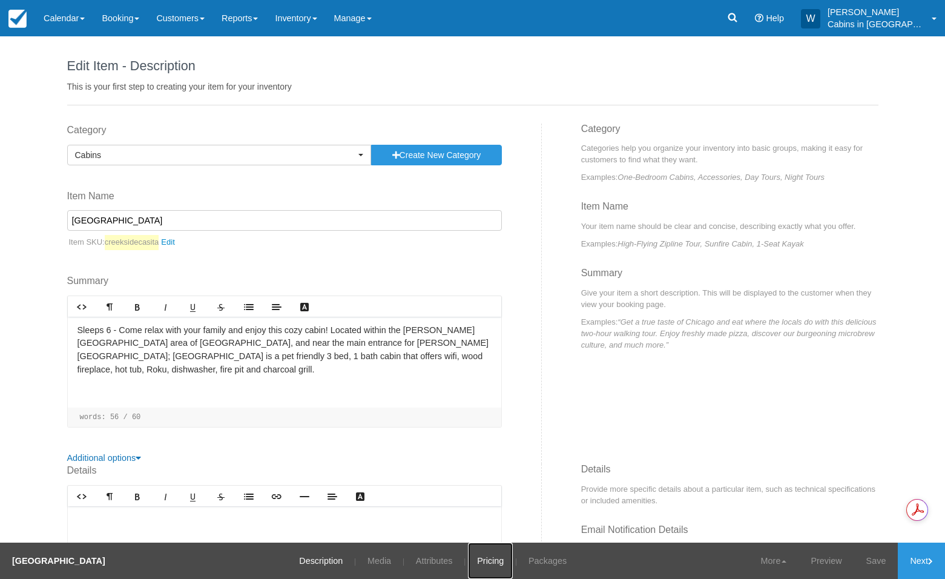
click at [475, 560] on link "Pricing" at bounding box center [490, 561] width 45 height 36
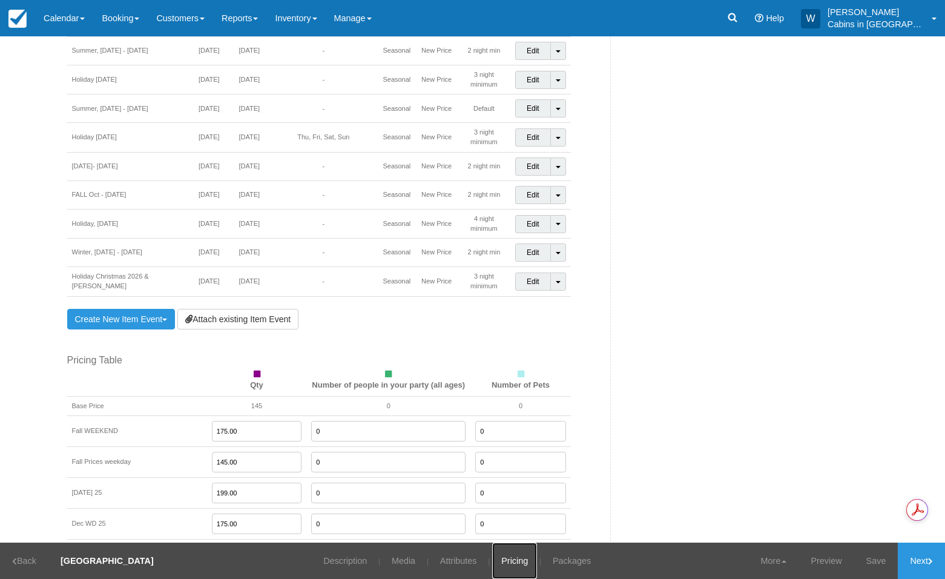
scroll to position [1021, 0]
click at [233, 307] on link "Attach existing Item Event" at bounding box center [237, 317] width 121 height 21
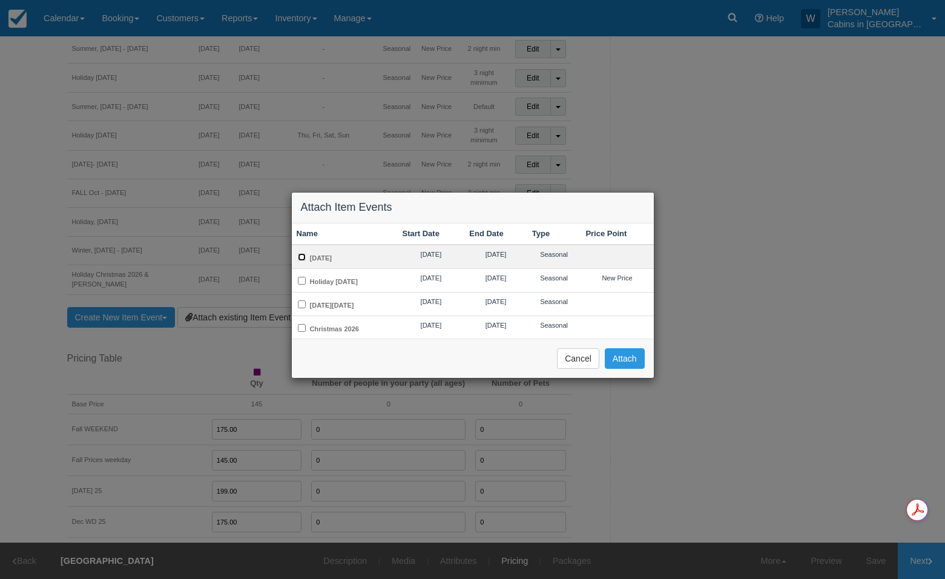
click at [304, 259] on input "[DATE]" at bounding box center [302, 257] width 8 height 8
checkbox input "true"
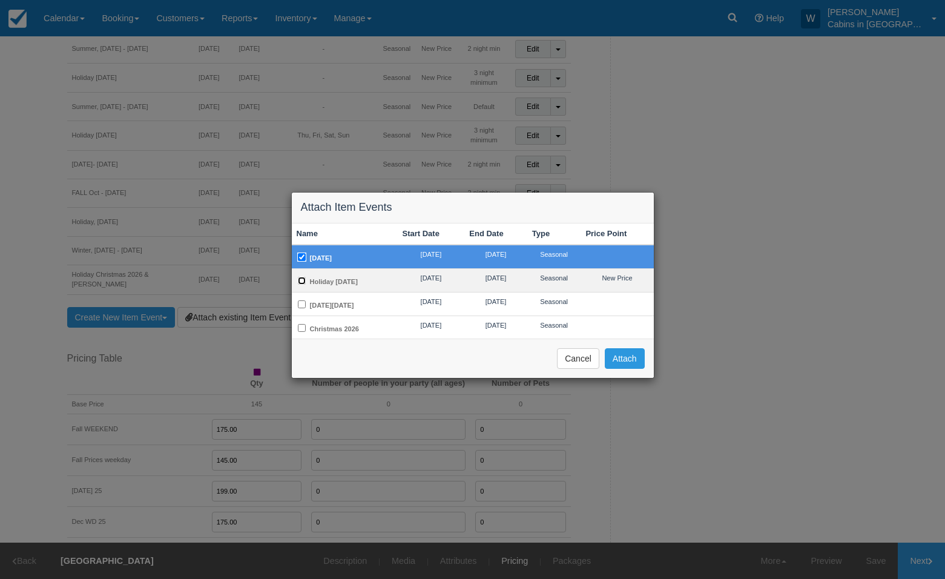
click at [304, 280] on input "Holiday [DATE]" at bounding box center [302, 281] width 8 height 8
checkbox input "true"
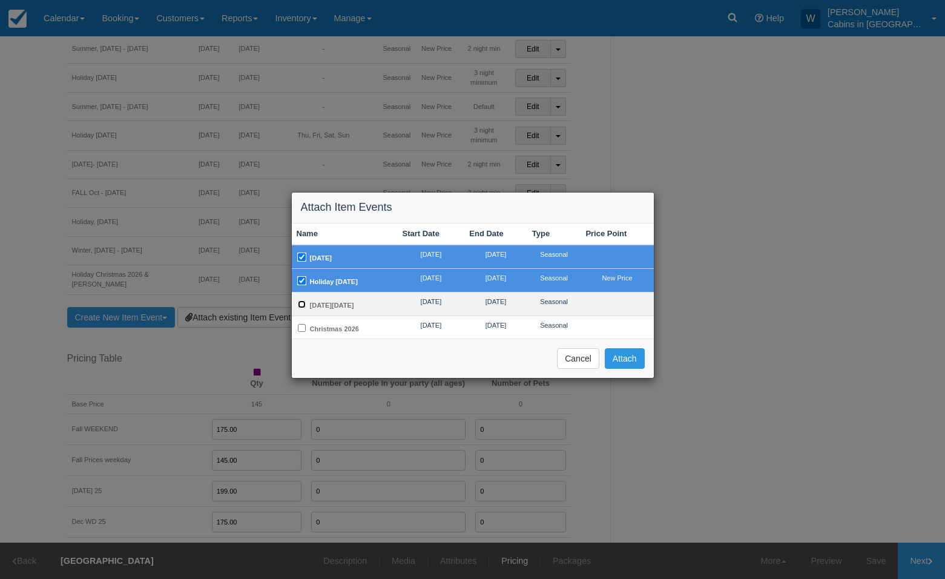
click at [302, 308] on input "[DATE][DATE]" at bounding box center [302, 304] width 8 height 8
checkbox input "true"
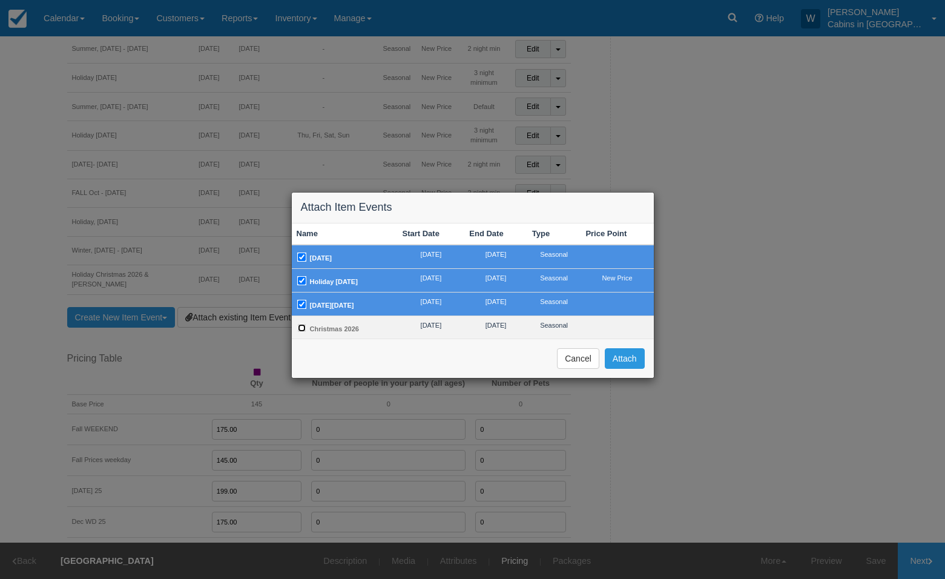
click at [302, 332] on input "Christmas 2026" at bounding box center [302, 328] width 8 height 8
checkbox input "true"
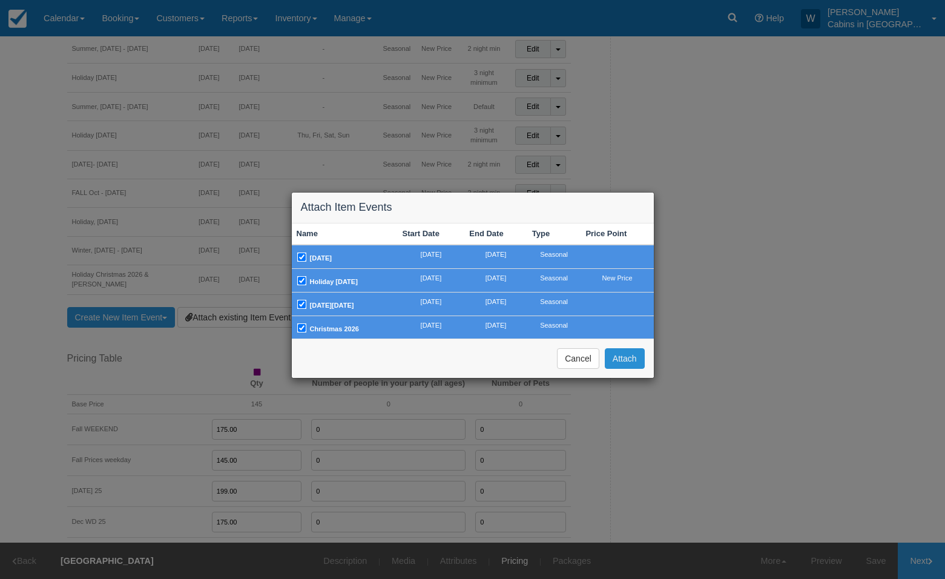
click at [632, 369] on button "Attach" at bounding box center [625, 358] width 40 height 21
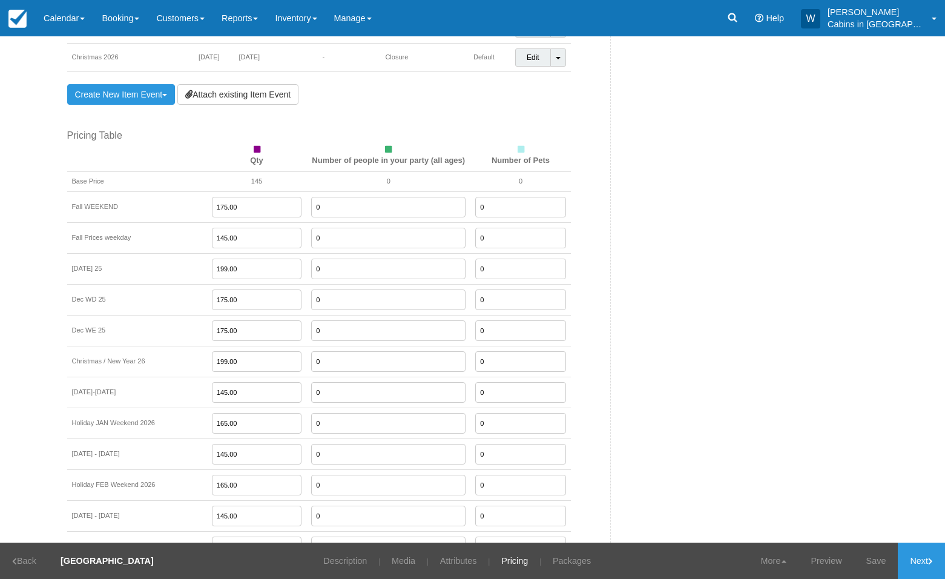
scroll to position [1380, 0]
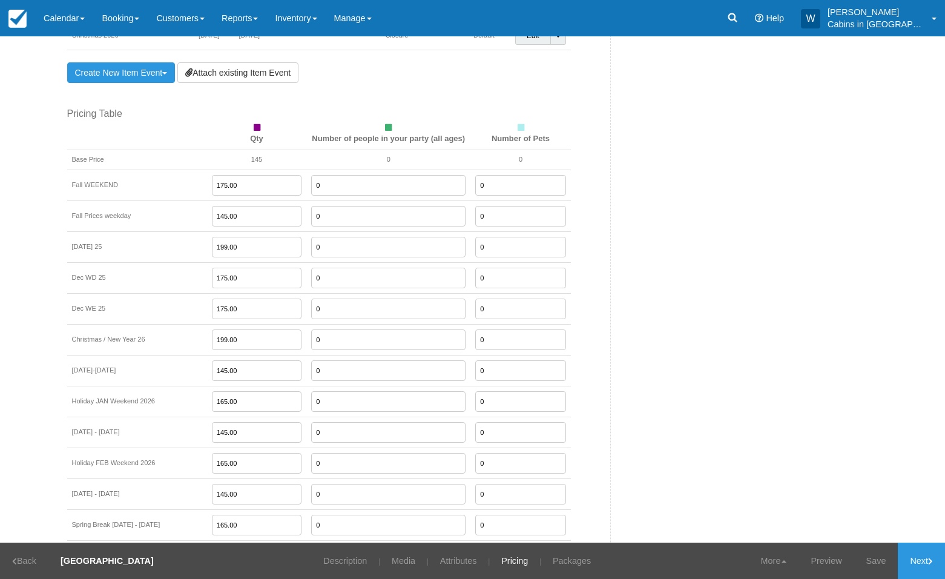
drag, startPoint x: 225, startPoint y: 260, endPoint x: 175, endPoint y: 260, distance: 50.3
click at [174, 262] on tr "Dec WD 25 175.00 0 0" at bounding box center [319, 277] width 504 height 31
type input "155.00"
type input "185.00"
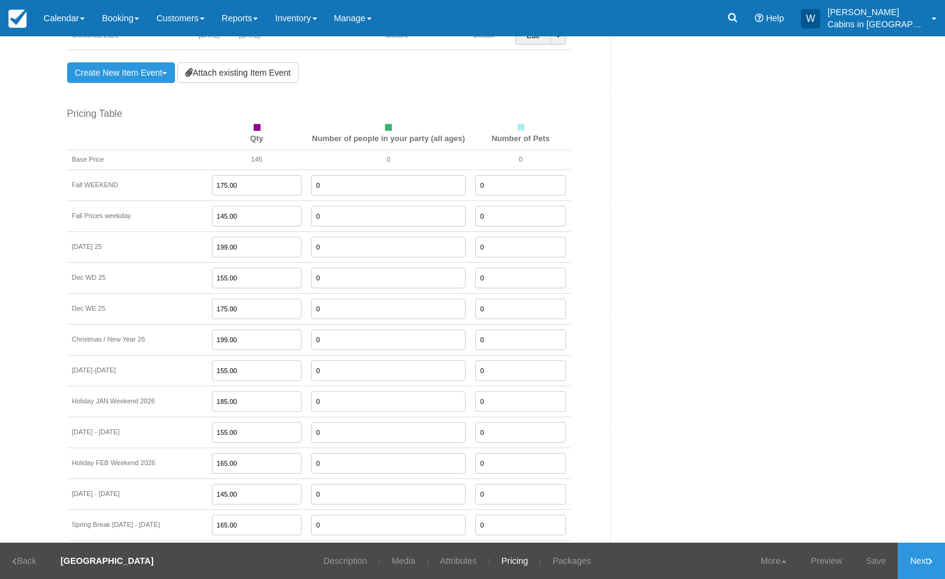
type input "155.00"
type input "185.00"
type input "155.00"
type input "1"
type input "185.00"
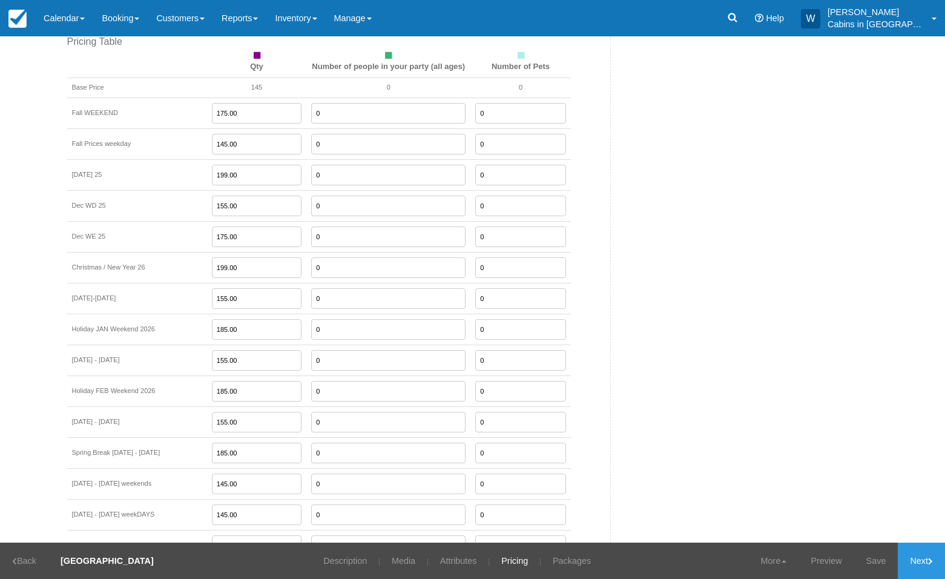
scroll to position [1461, 0]
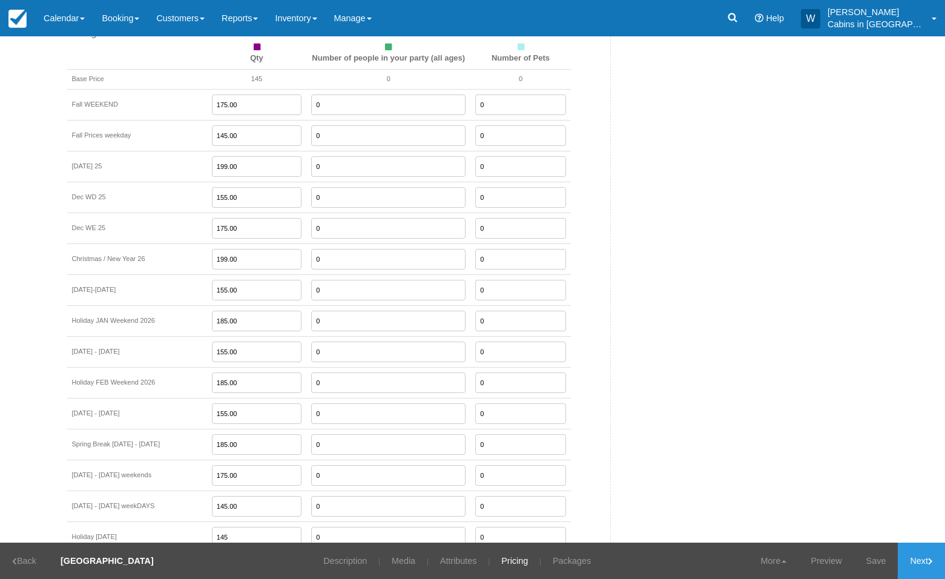
type input "175.00"
type input "155.00"
type input "199.00"
drag, startPoint x: 225, startPoint y: 425, endPoint x: 150, endPoint y: 428, distance: 75.8
click at [169, 429] on tr "Spring Break [DATE] - [DATE] 185.00 0 0" at bounding box center [319, 444] width 504 height 31
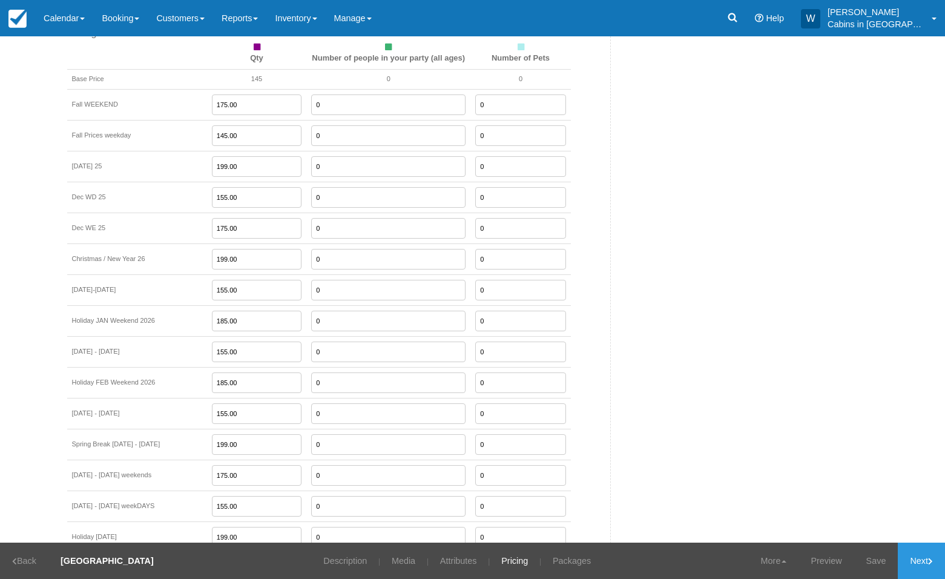
type input "199.00"
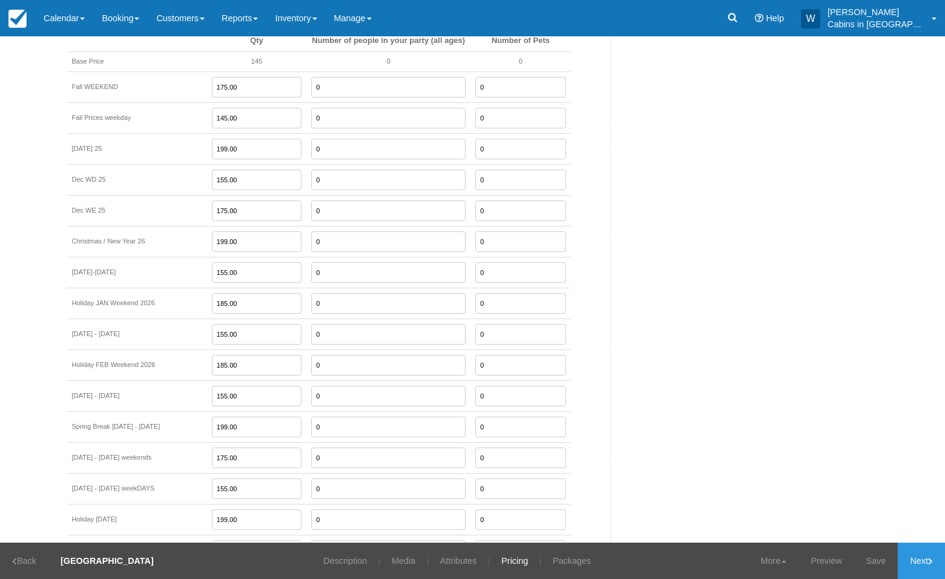
type input "185.00"
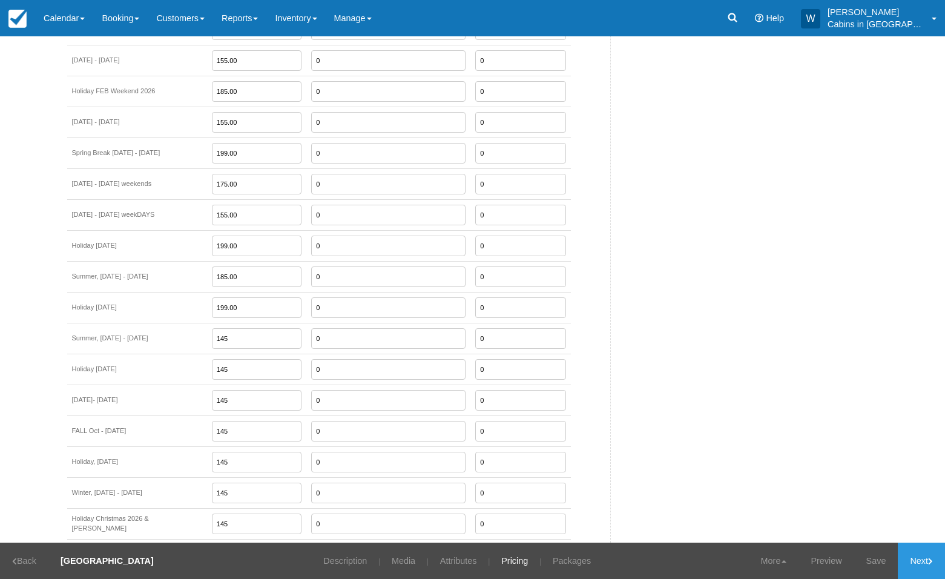
type input "199.00"
type input "185.00"
type input "199.00"
type input "175.00"
type input "185.00"
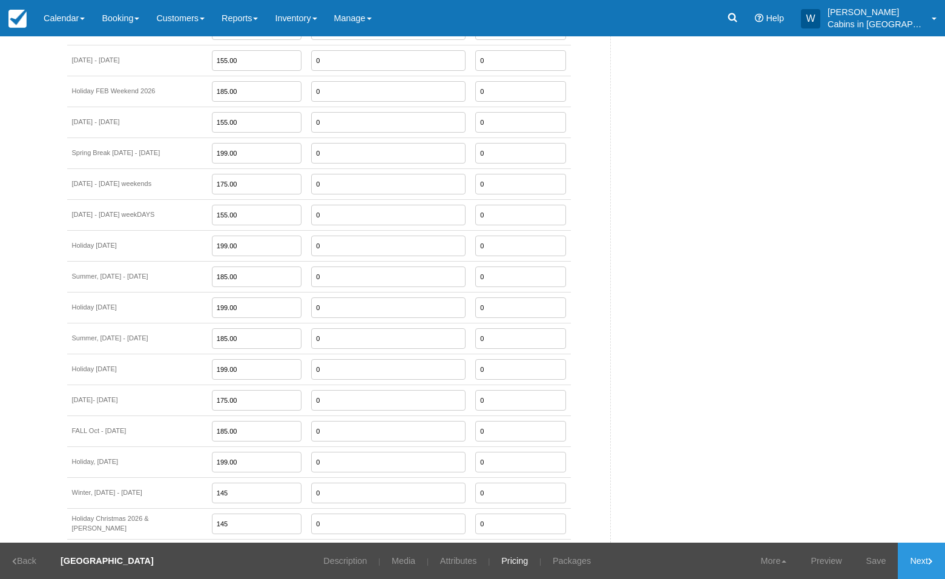
type input "199.00"
type input "175.00"
type input "199.00"
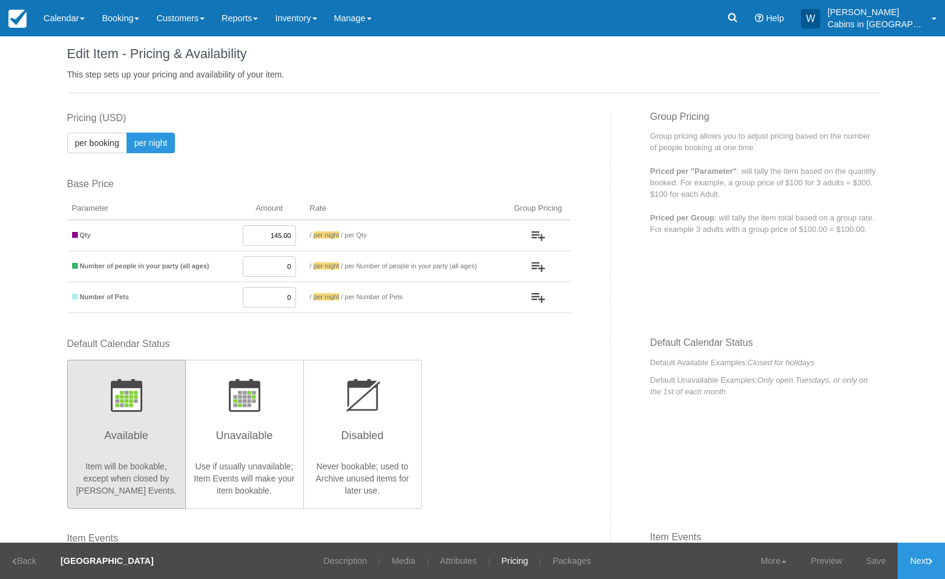
scroll to position [0, 0]
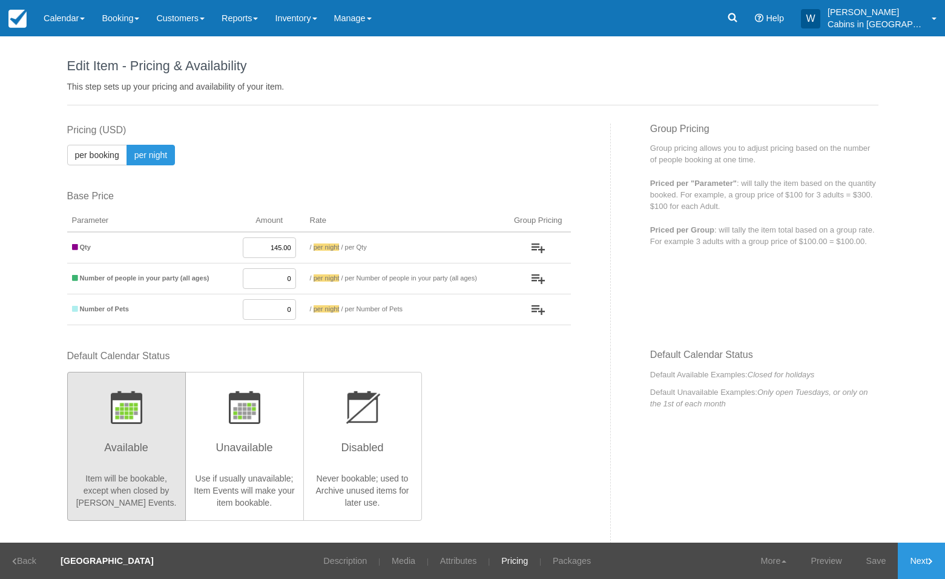
drag, startPoint x: 255, startPoint y: 249, endPoint x: 292, endPoint y: 247, distance: 37.0
click at [292, 248] on td "145.00" at bounding box center [269, 247] width 71 height 31
type input "199.00"
click at [882, 554] on link "Save" at bounding box center [877, 561] width 44 height 36
